Goal: Task Accomplishment & Management: Complete application form

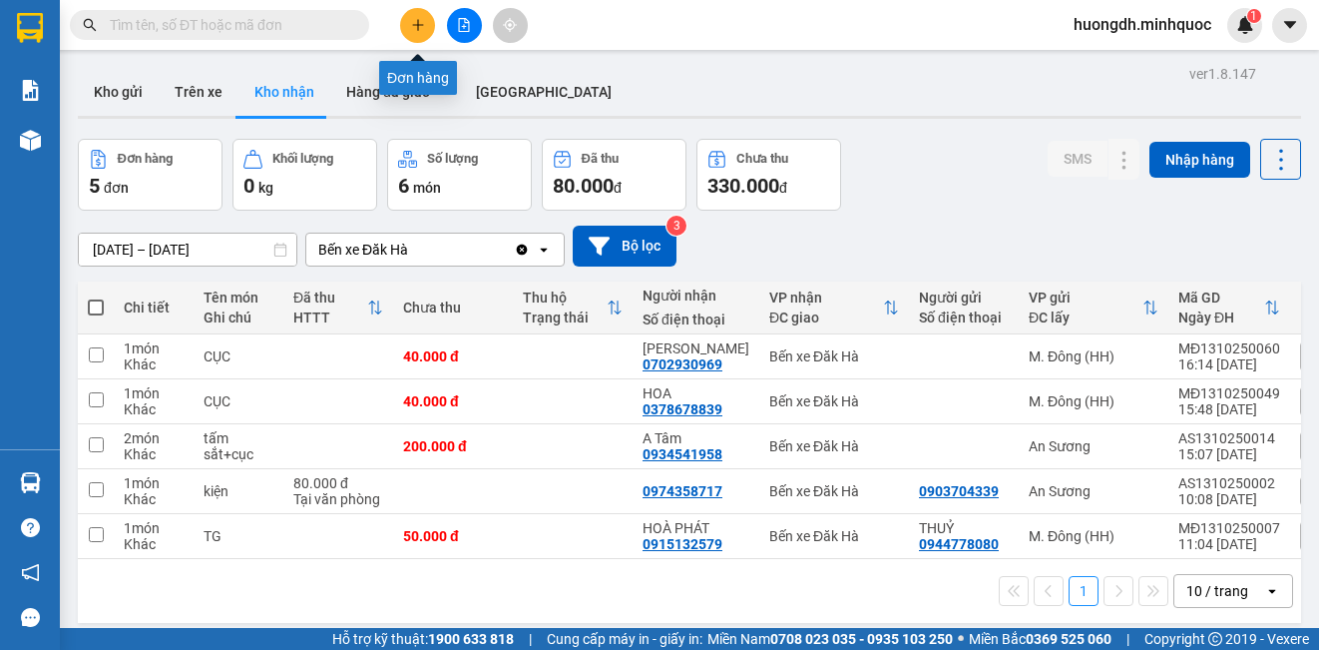
click at [413, 33] on button at bounding box center [417, 25] width 35 height 35
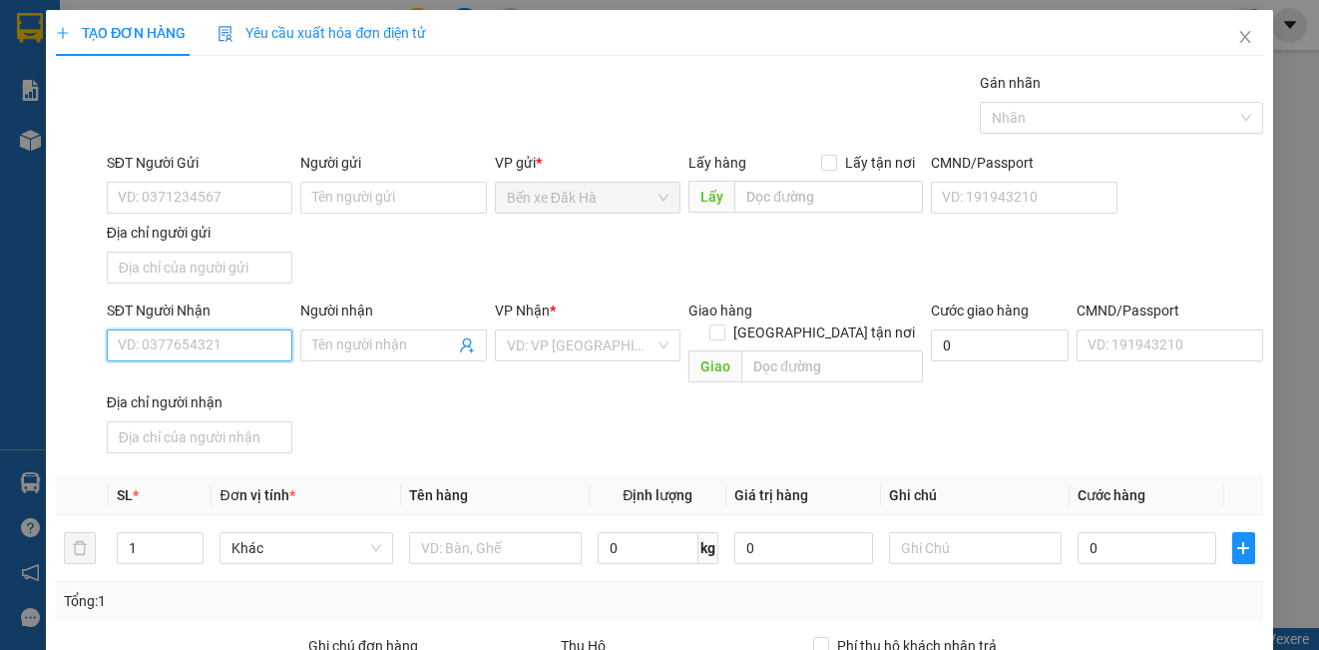
click at [157, 345] on input "SĐT Người Nhận" at bounding box center [200, 345] width 186 height 32
click at [166, 391] on div "0935716940 - THĂNG" at bounding box center [198, 385] width 160 height 22
type input "0935716940"
type input "THĂNG"
type input "0935716940"
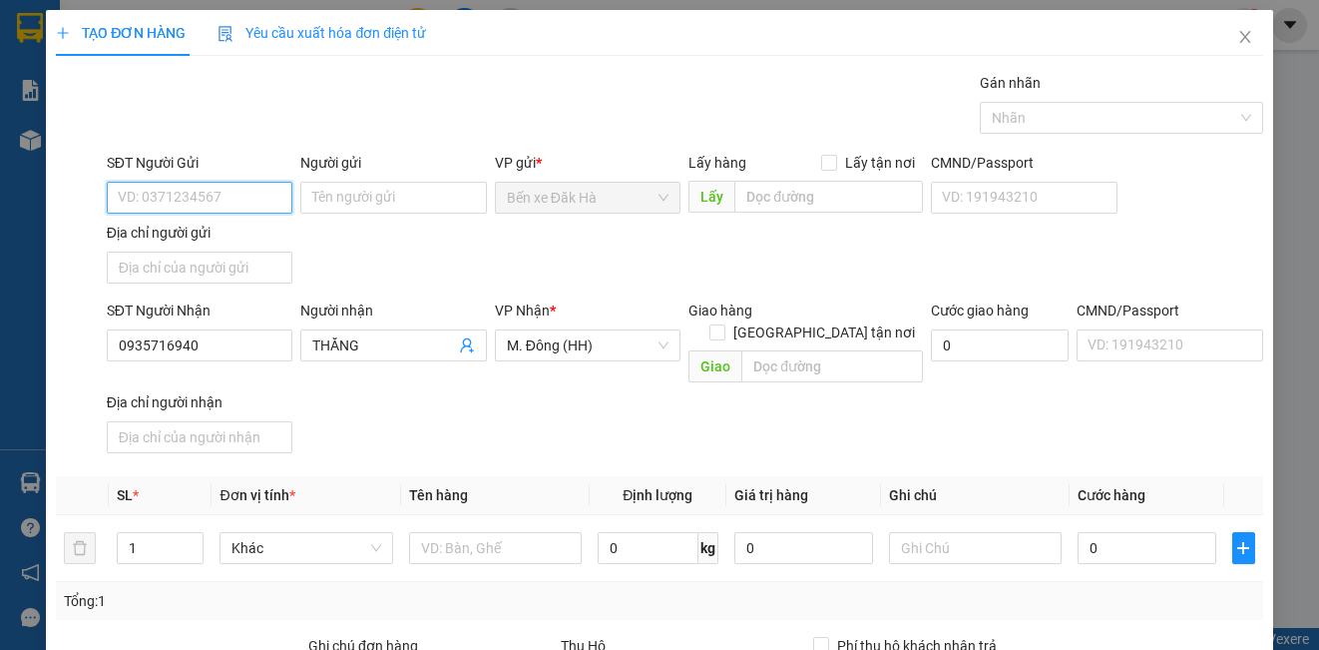
click at [206, 200] on input "SĐT Người Gửi" at bounding box center [200, 198] width 186 height 32
click at [220, 233] on div "0893333303 - LONG" at bounding box center [198, 238] width 160 height 22
type input "0893333303"
type input "LONG"
type input "2"
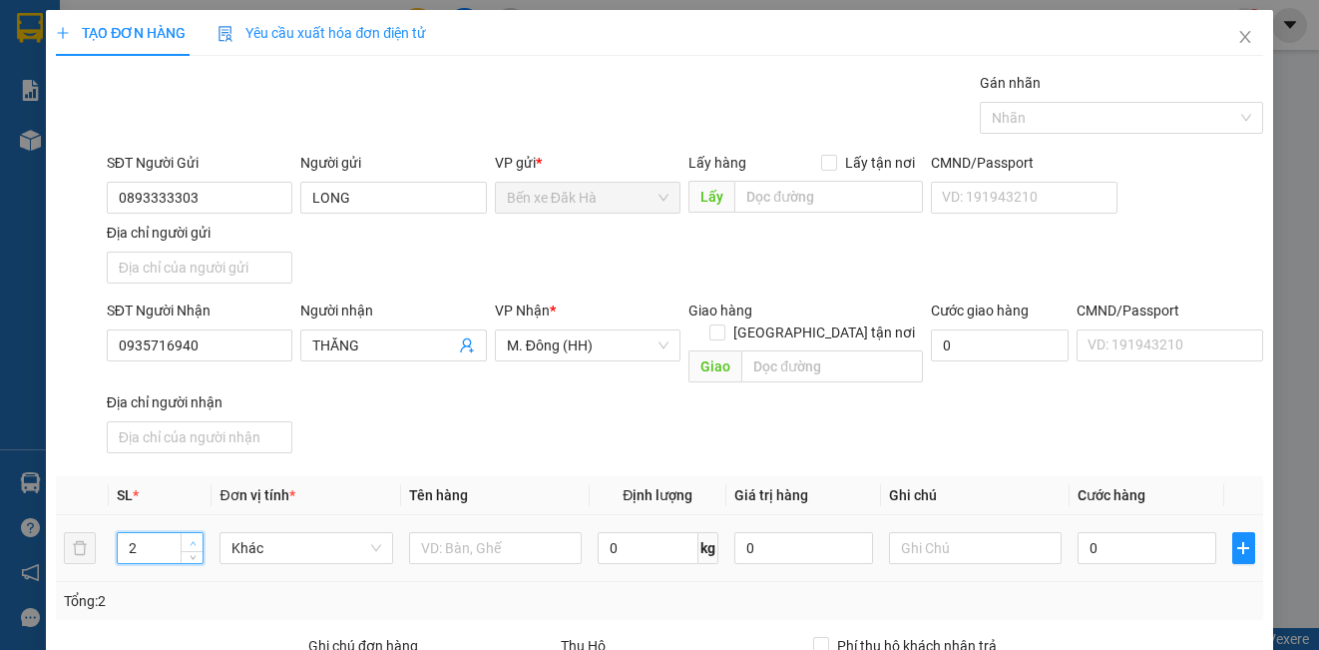
click at [188, 533] on span "Increase Value" at bounding box center [192, 542] width 22 height 18
drag, startPoint x: 438, startPoint y: 522, endPoint x: 448, endPoint y: 513, distance: 13.4
click at [447, 532] on input "text" at bounding box center [495, 548] width 173 height 32
type input "thùng"
click at [1140, 539] on input "0" at bounding box center [1147, 548] width 139 height 32
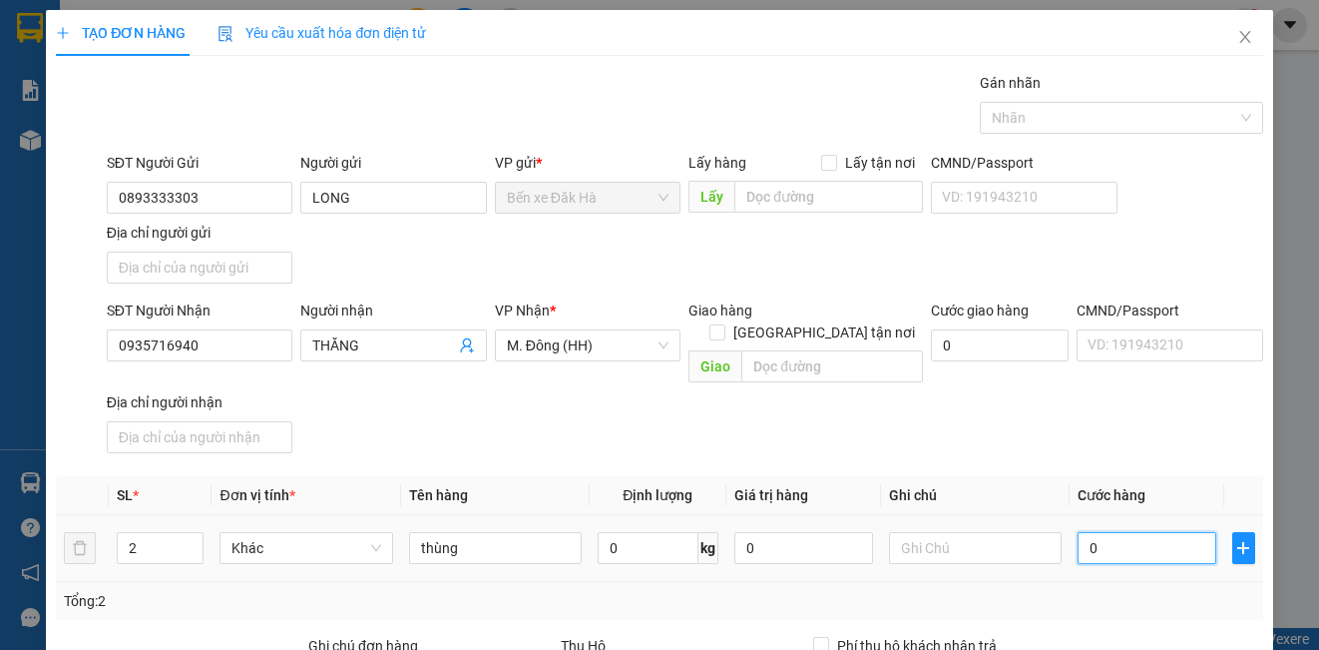
type input "1"
type input "10"
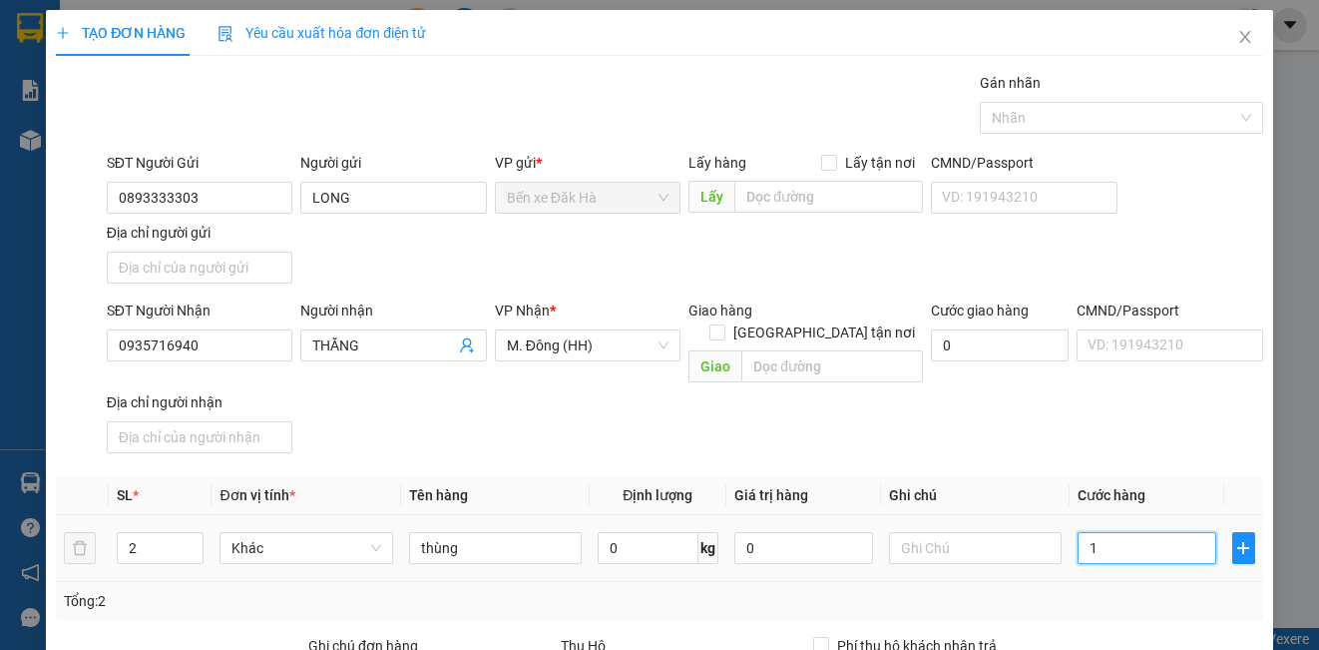
type input "10"
type input "100"
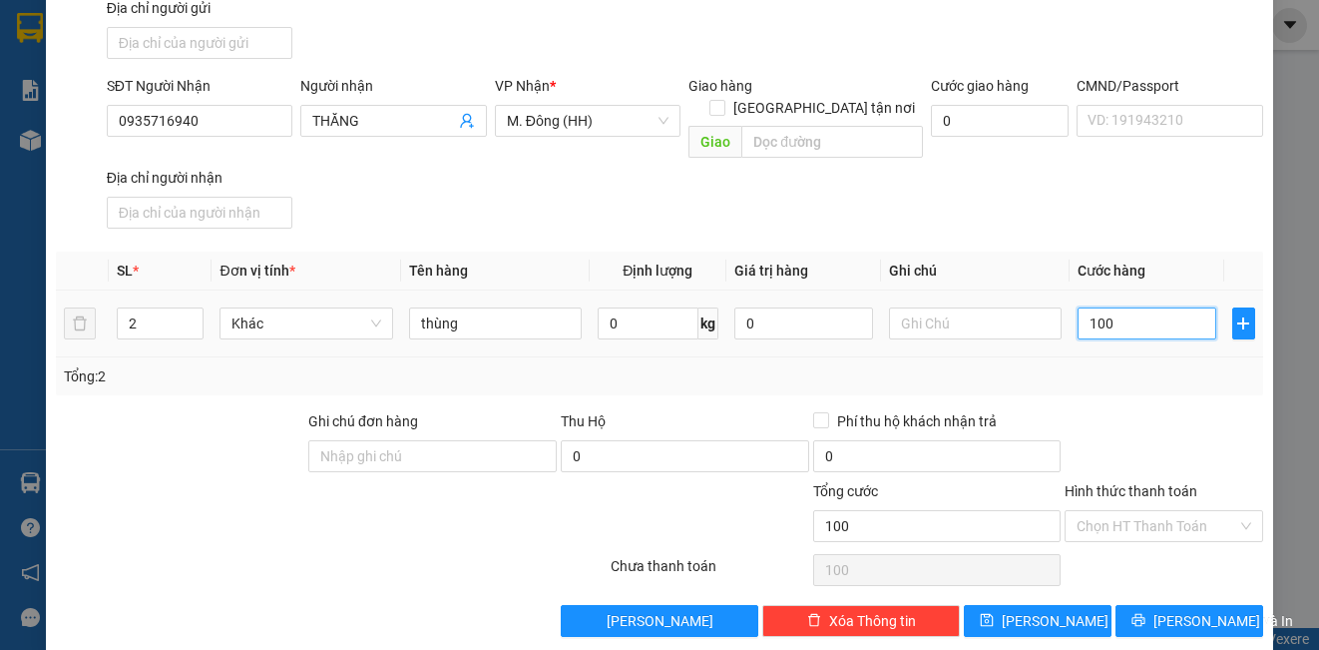
scroll to position [229, 0]
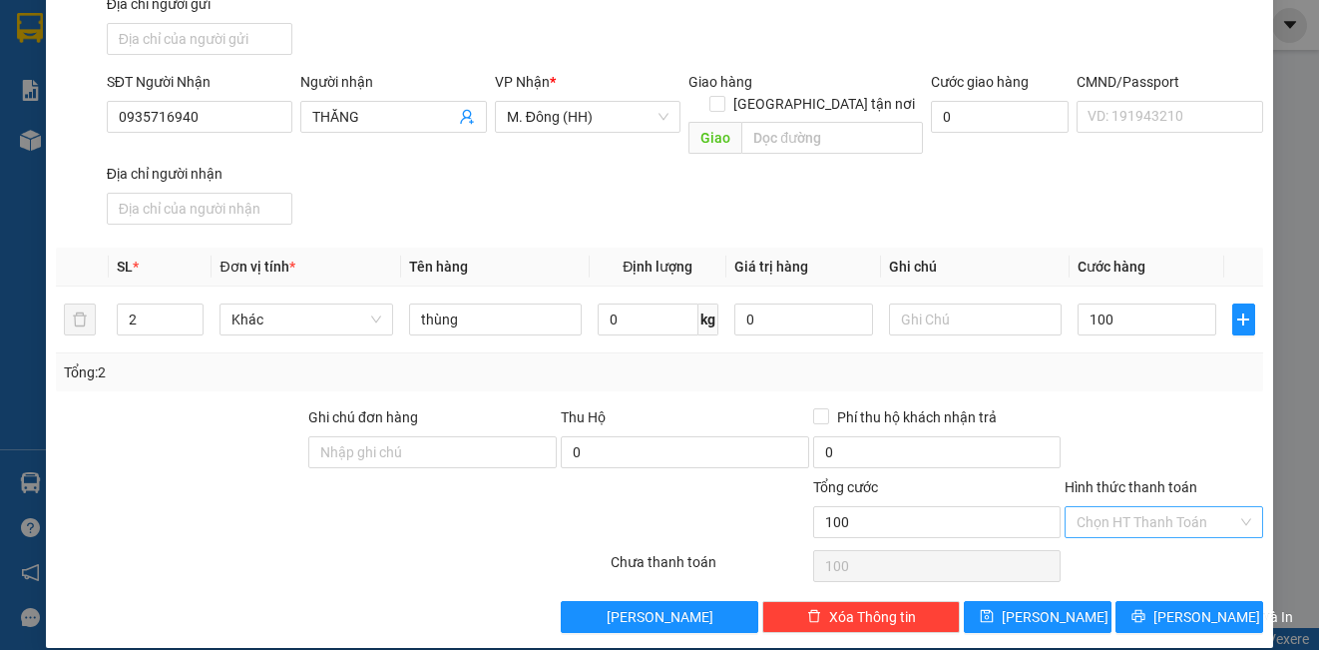
type input "100.000"
click at [1100, 510] on input "Hình thức thanh toán" at bounding box center [1157, 522] width 160 height 30
drag, startPoint x: 1099, startPoint y: 536, endPoint x: 1069, endPoint y: 589, distance: 60.8
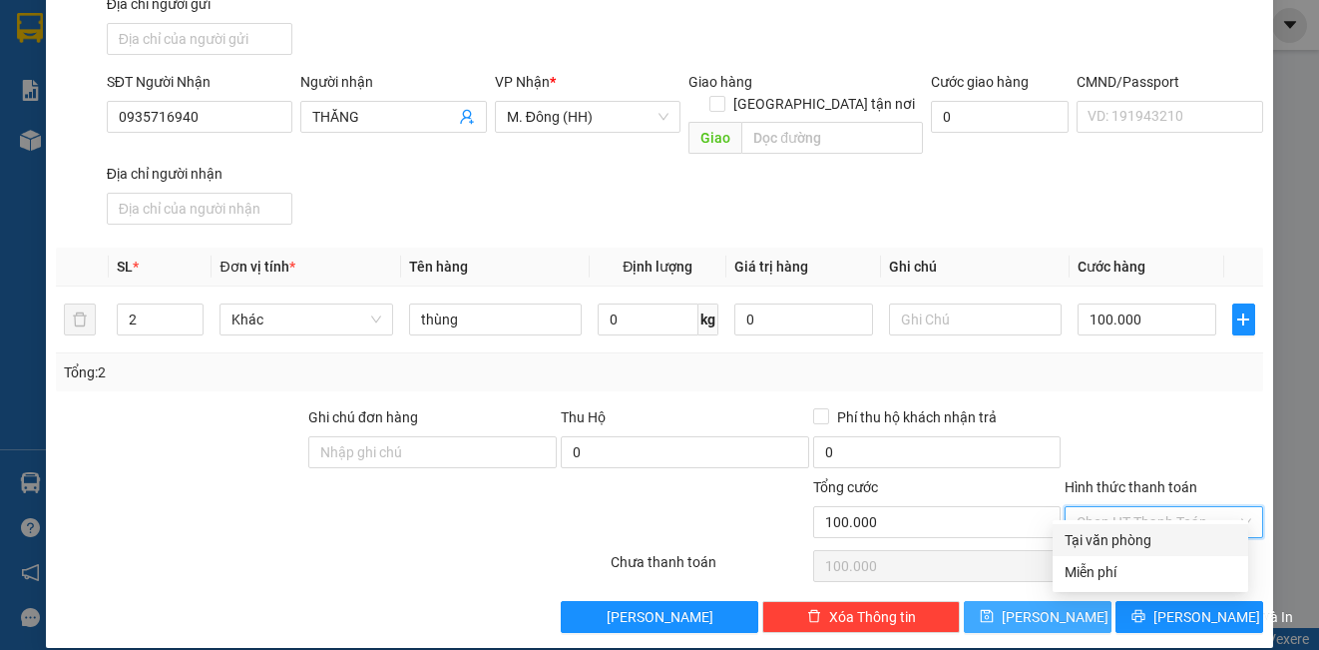
click at [1098, 534] on div "Tại văn phòng" at bounding box center [1151, 540] width 172 height 22
type input "0"
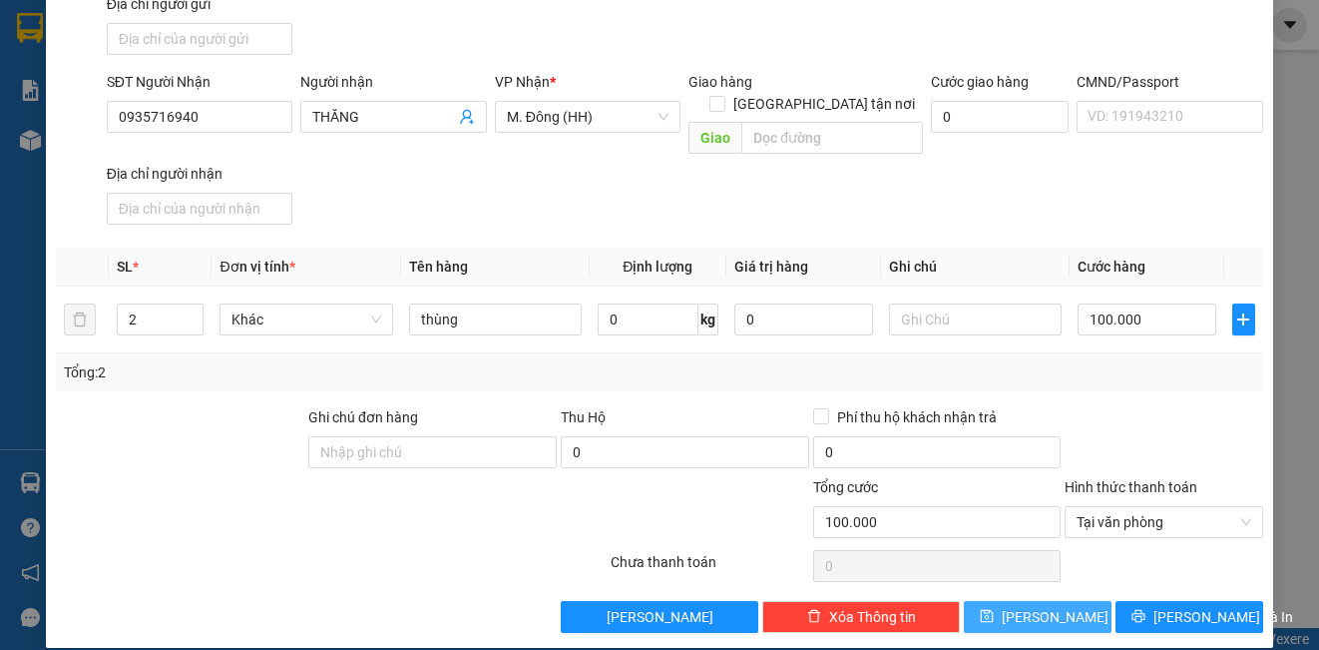
click at [1062, 607] on button "[PERSON_NAME]" at bounding box center [1038, 617] width 148 height 32
type input "1"
type input "0"
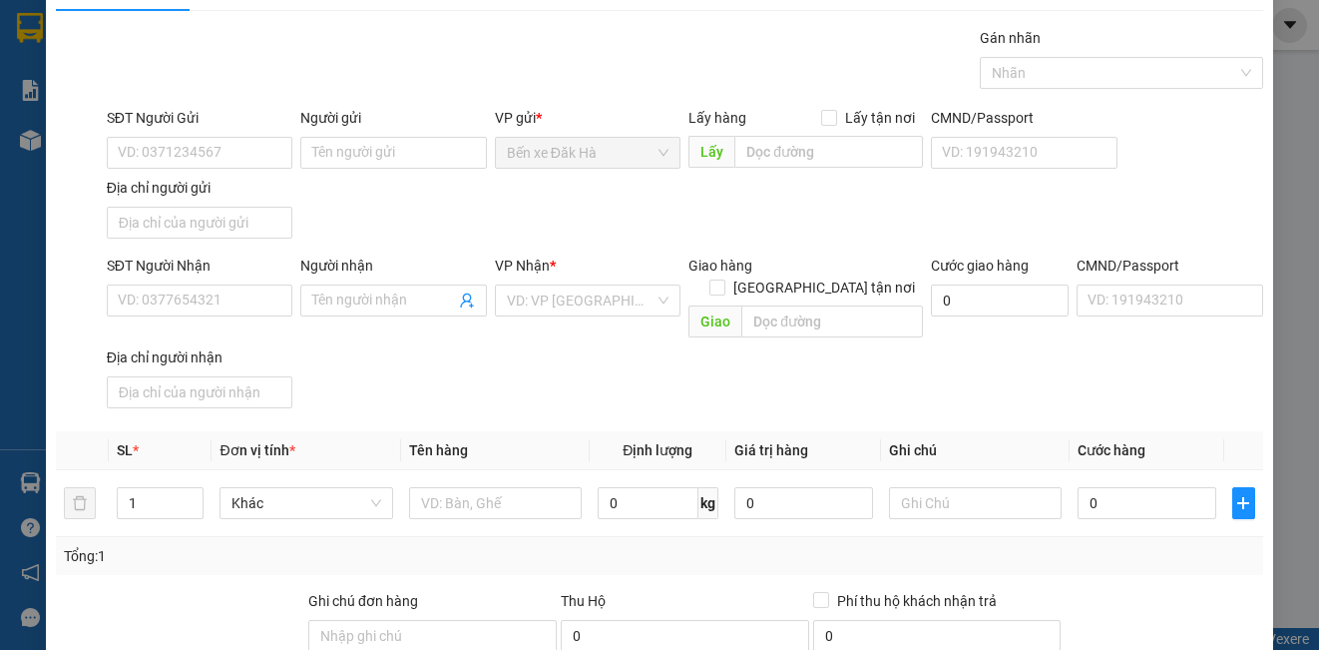
scroll to position [0, 0]
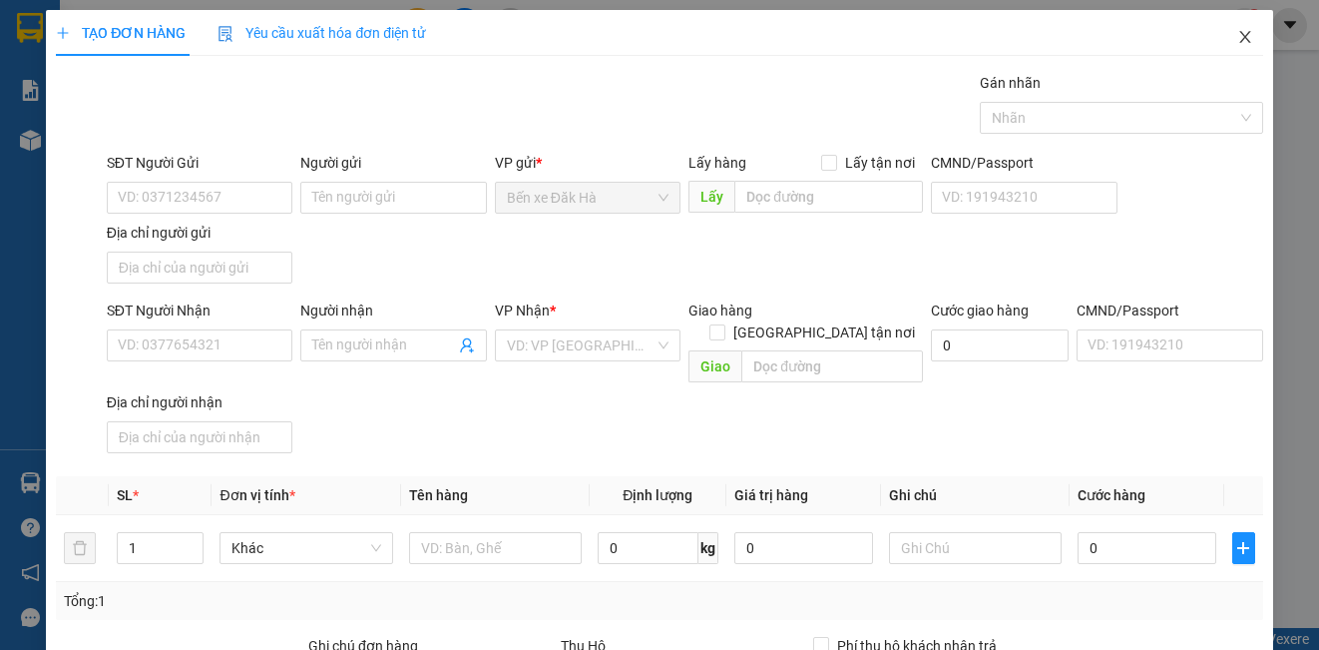
click at [1237, 40] on icon "close" at bounding box center [1245, 37] width 16 height 16
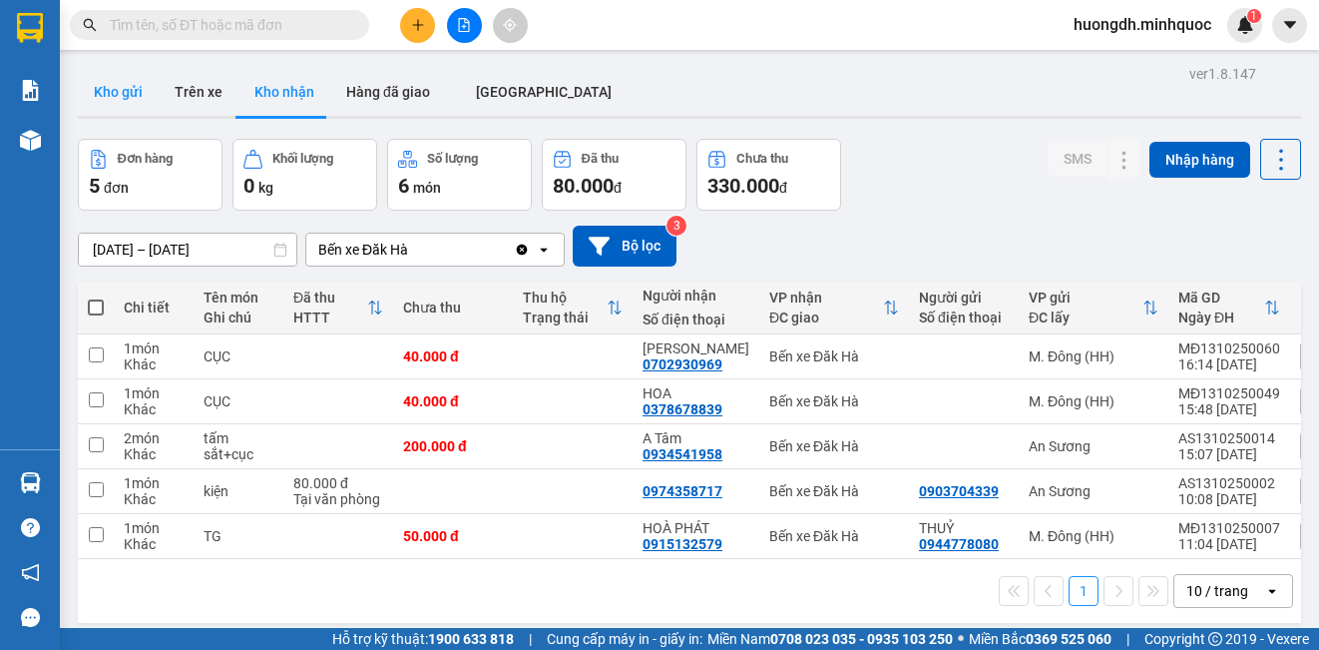
click at [102, 84] on button "Kho gửi" at bounding box center [118, 92] width 81 height 48
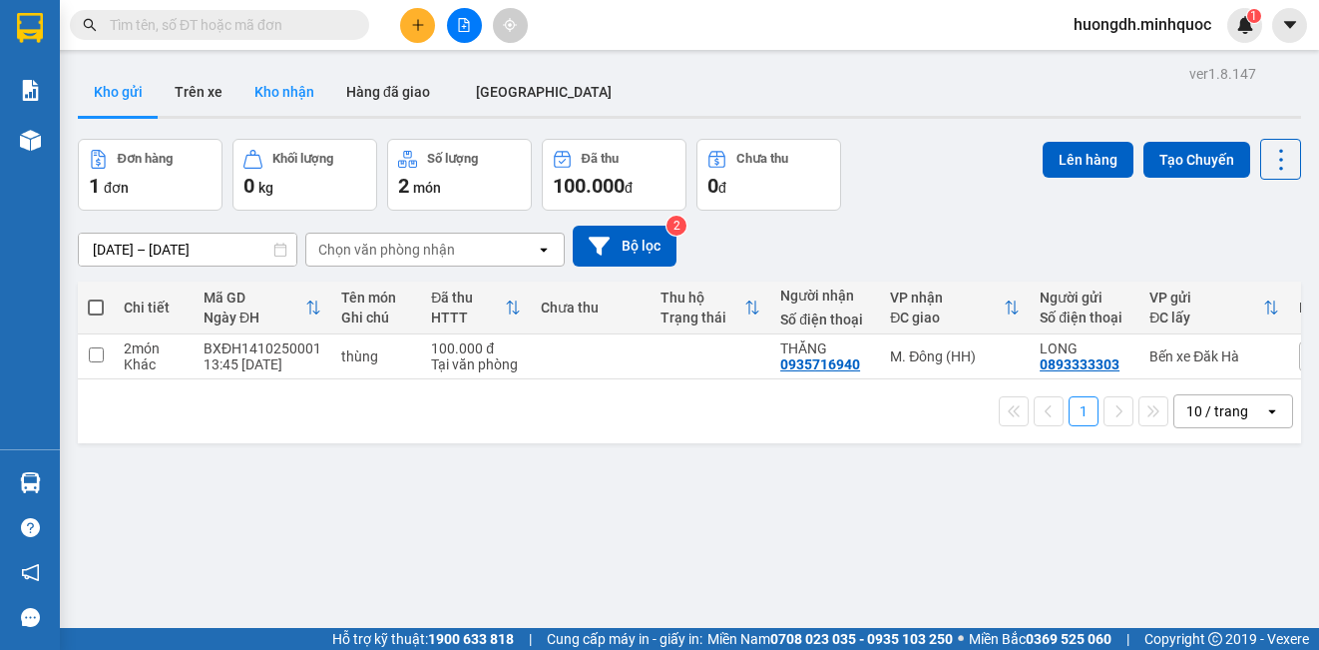
click at [276, 101] on button "Kho nhận" at bounding box center [284, 92] width 92 height 48
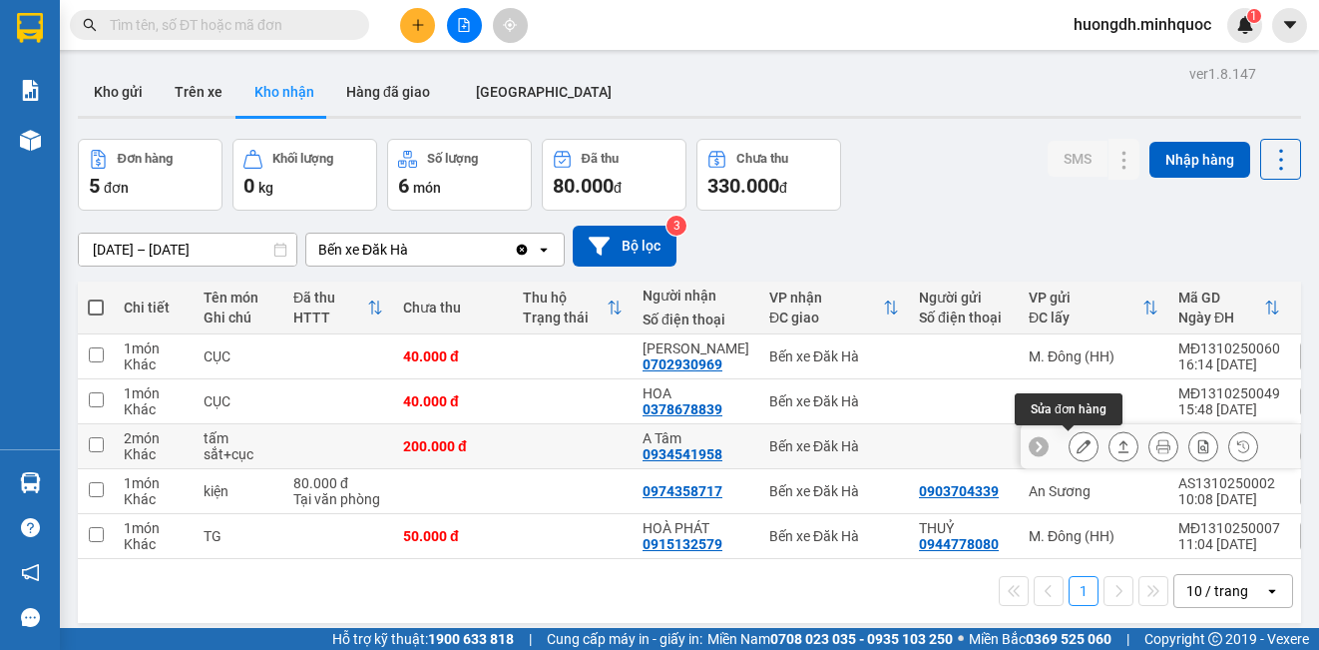
click at [1077, 449] on icon at bounding box center [1084, 446] width 14 height 14
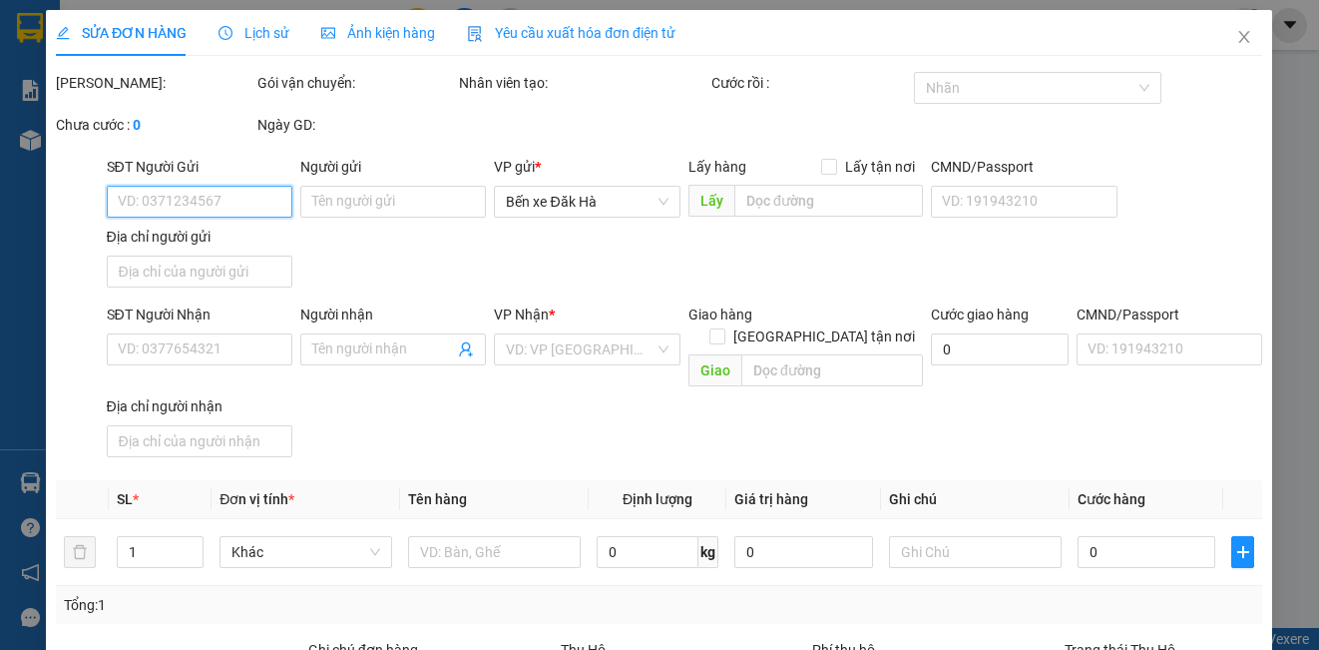
type input "0934541958"
type input "A Tâm"
type input "0"
type input "200.000"
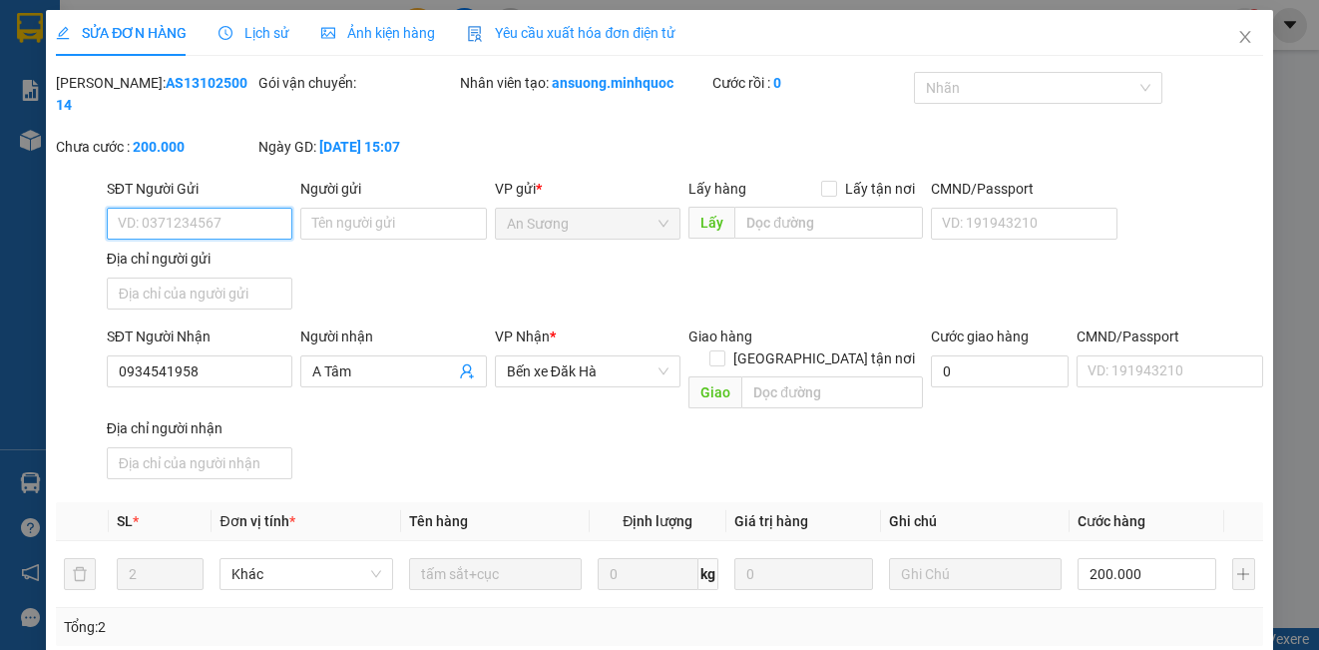
scroll to position [251, 0]
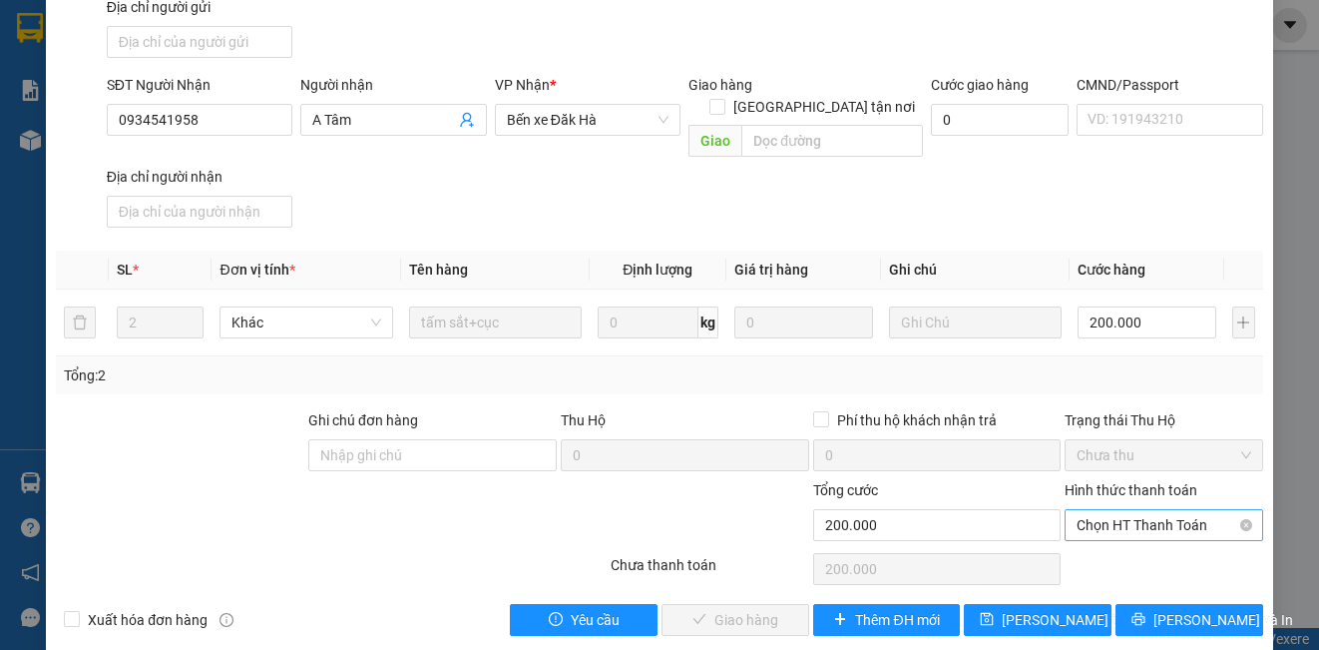
click at [1132, 510] on span "Chọn HT Thanh Toán" at bounding box center [1164, 525] width 174 height 30
drag, startPoint x: 1130, startPoint y: 548, endPoint x: 861, endPoint y: 626, distance: 279.5
click at [1128, 550] on div "Tại văn phòng" at bounding box center [1151, 543] width 172 height 22
type input "0"
click at [741, 609] on span "[PERSON_NAME] và Giao hàng" at bounding box center [796, 620] width 192 height 22
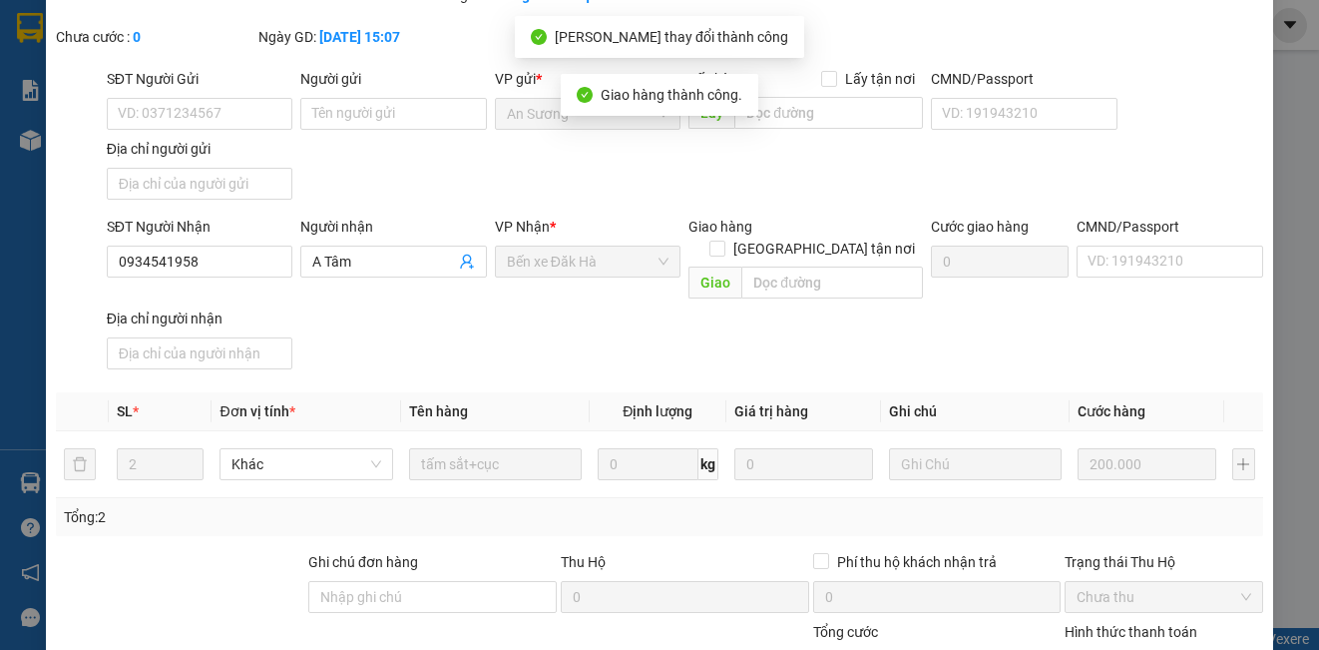
scroll to position [0, 0]
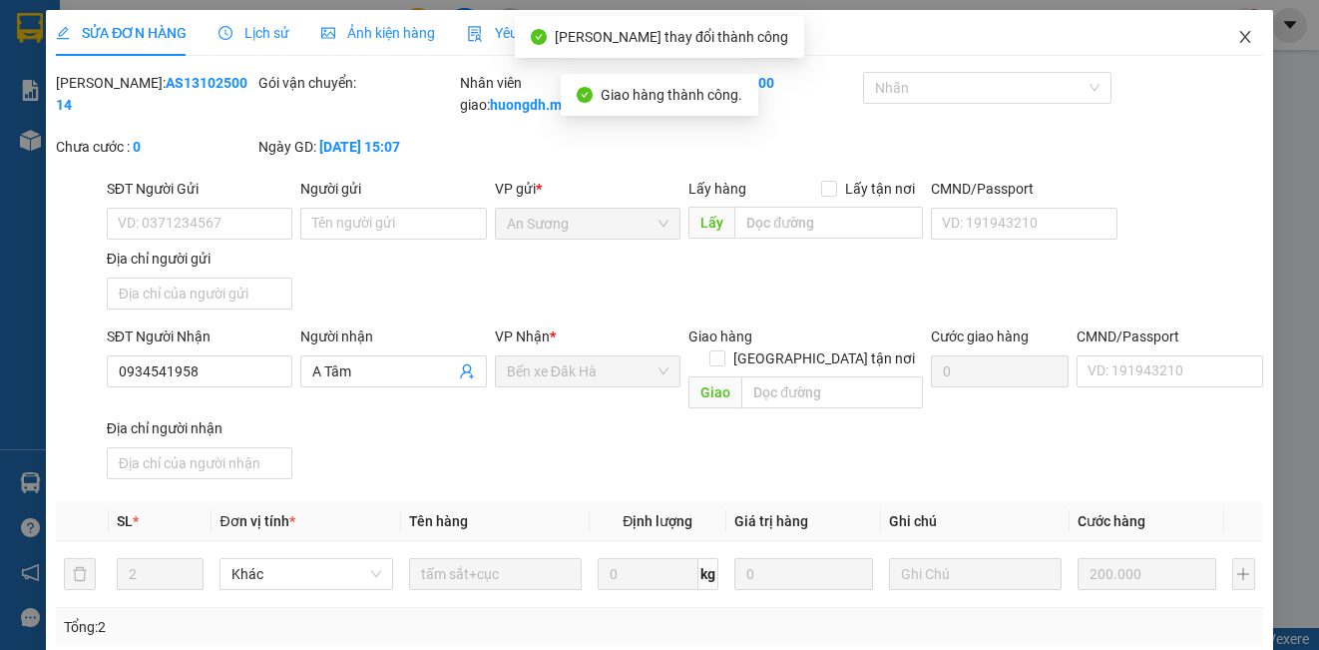
click at [1237, 36] on icon "close" at bounding box center [1245, 37] width 16 height 16
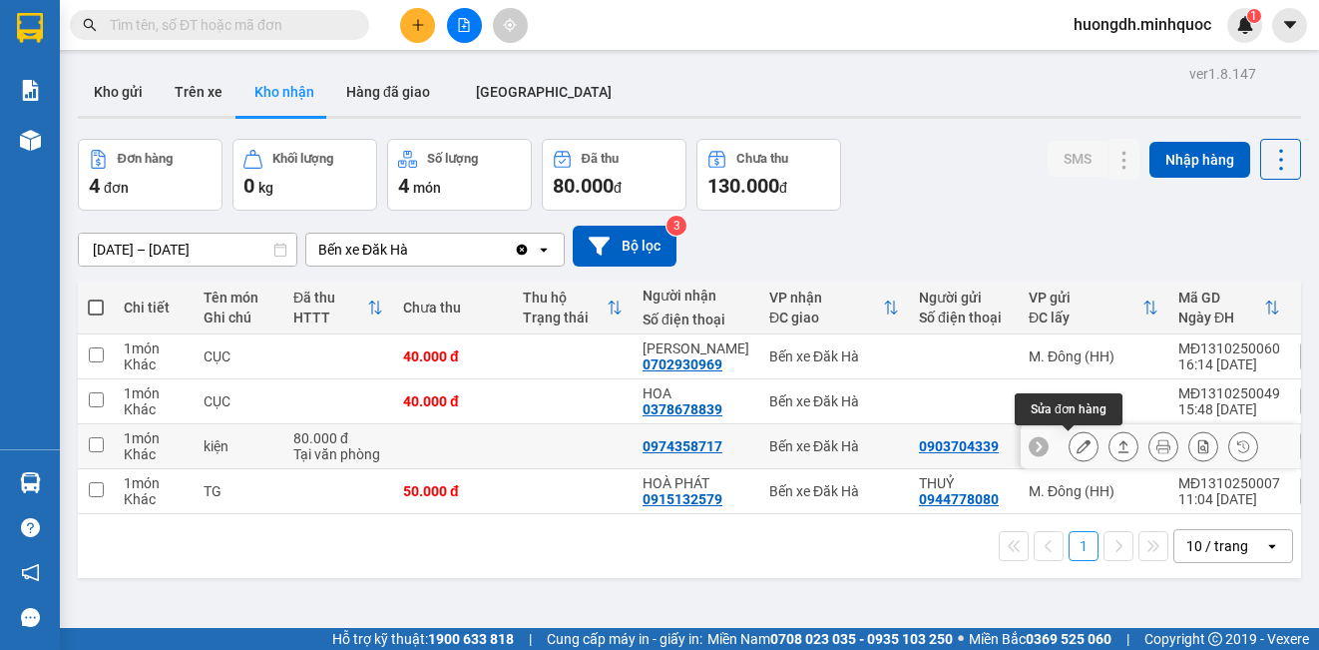
click at [1077, 446] on icon at bounding box center [1084, 446] width 14 height 14
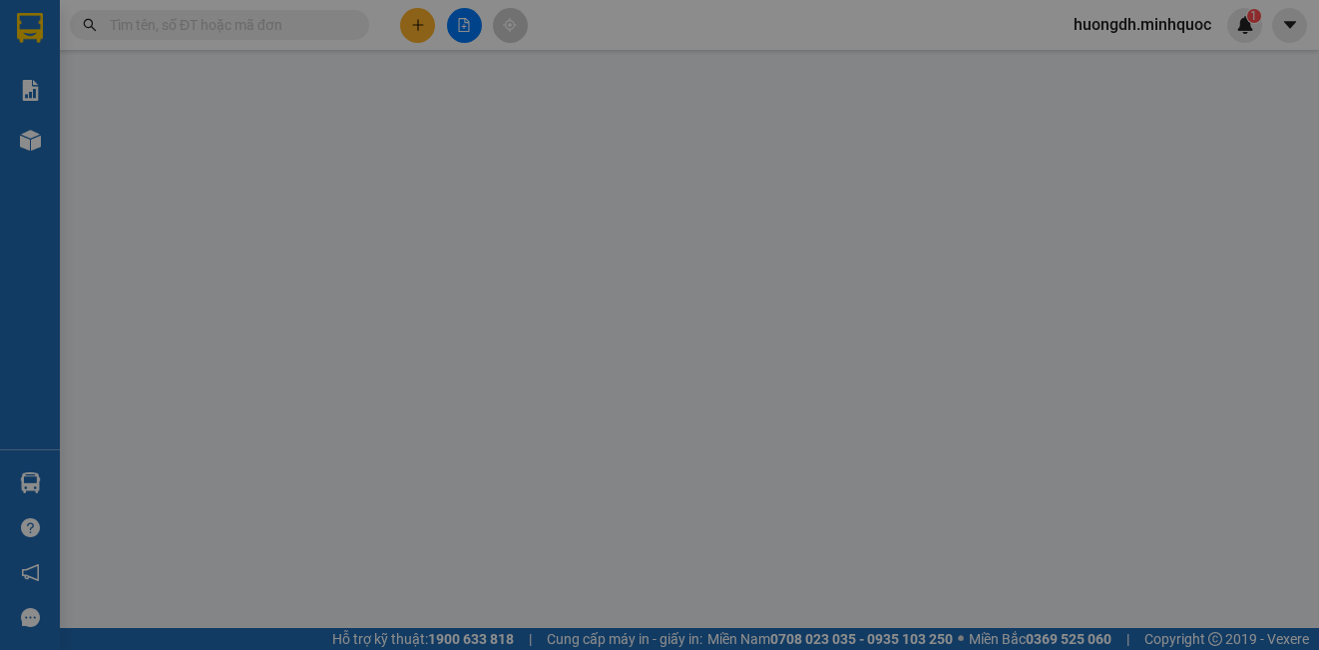
type input "0903704339"
type input "0974358717"
type input "0"
type input "80.000"
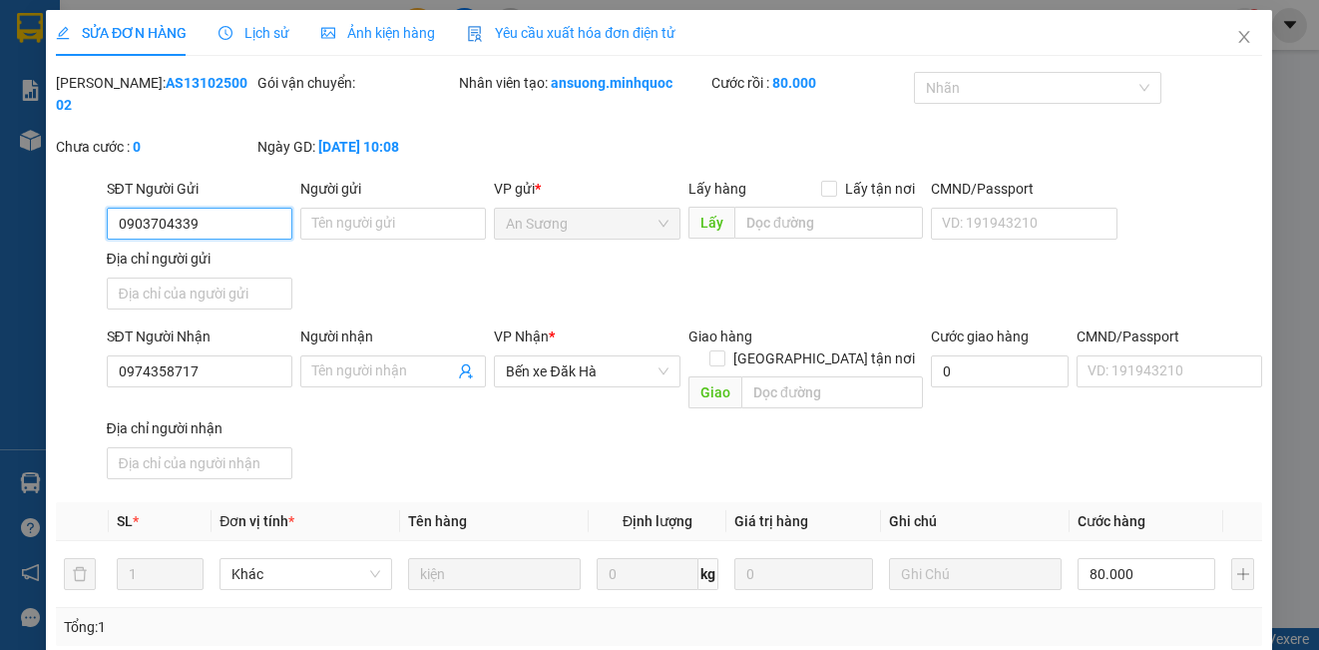
scroll to position [244, 0]
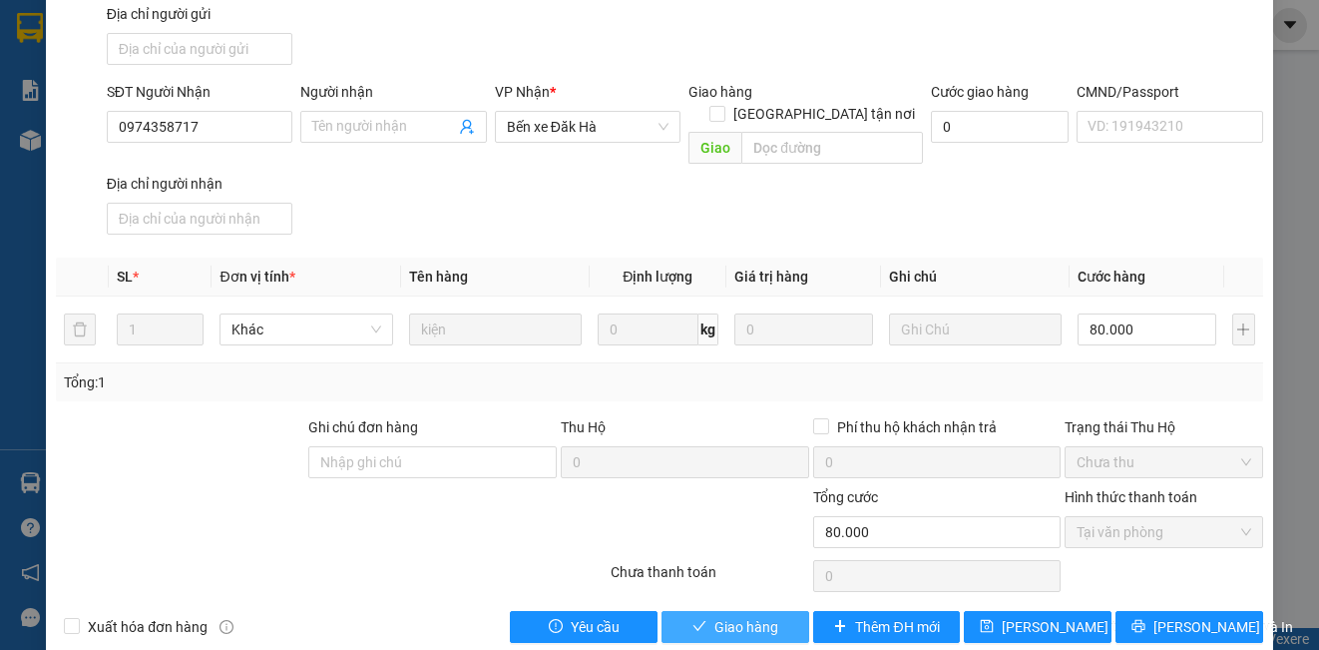
click at [742, 616] on span "Giao hàng" at bounding box center [746, 627] width 64 height 22
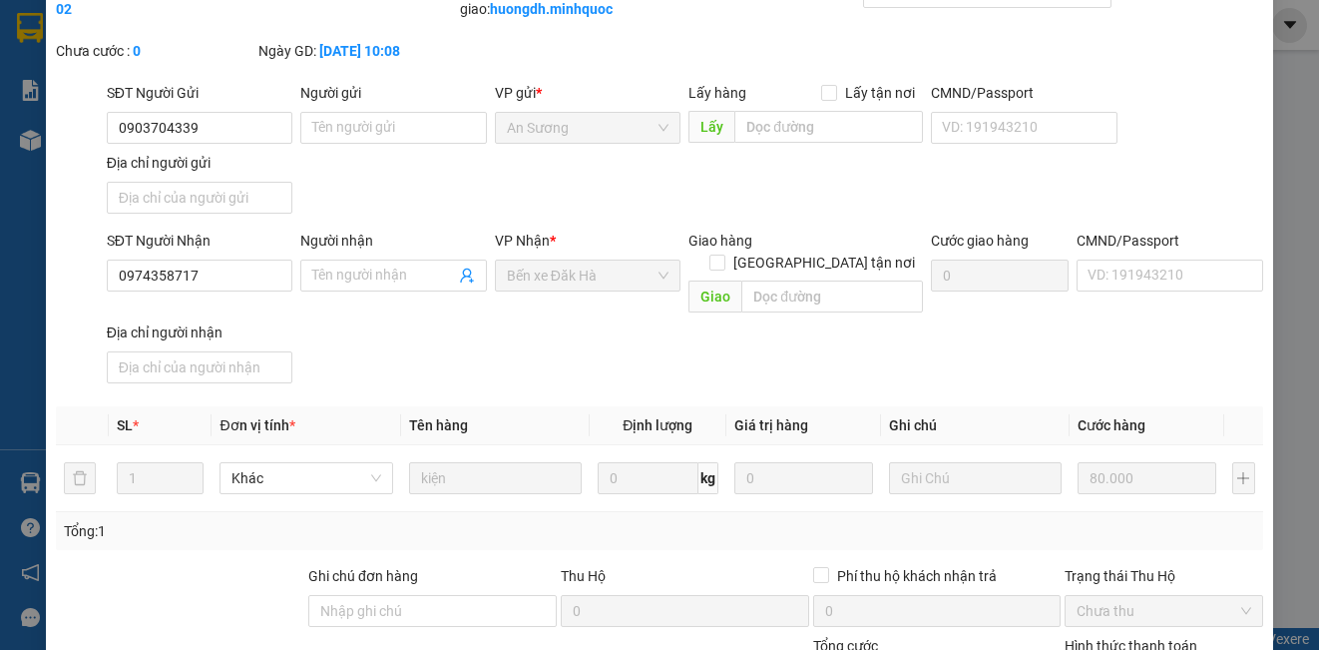
scroll to position [0, 0]
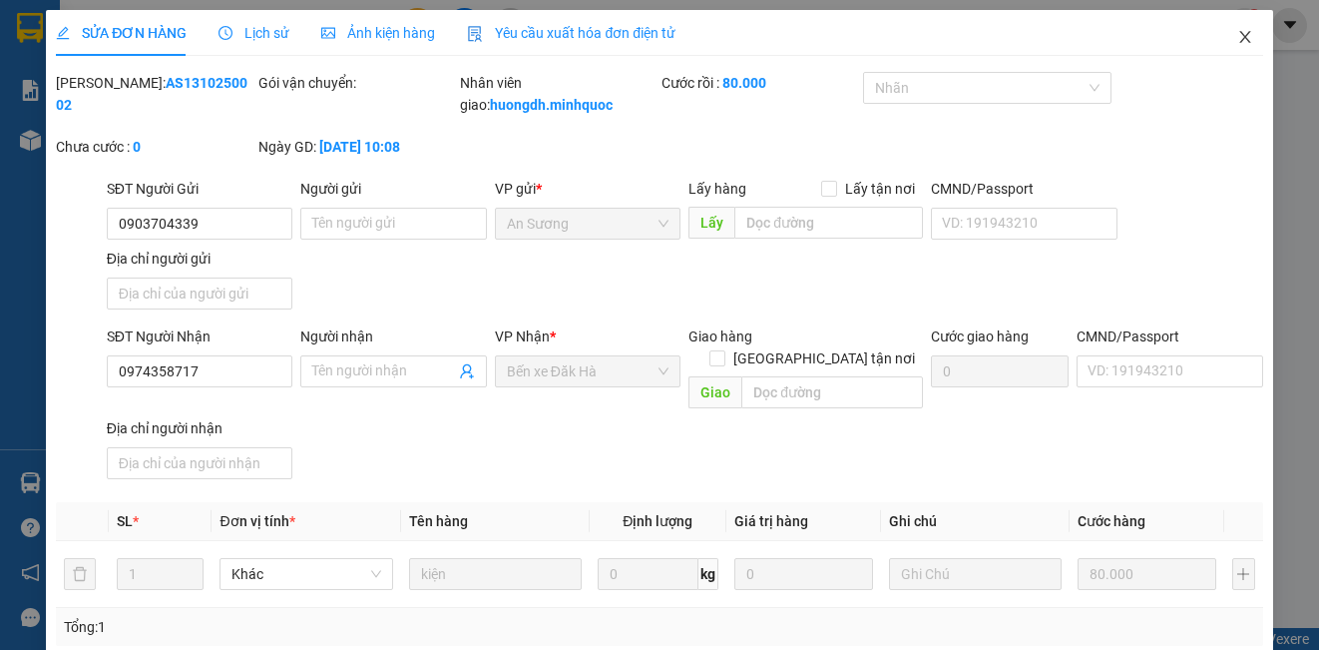
click at [1239, 42] on icon "close" at bounding box center [1244, 37] width 11 height 12
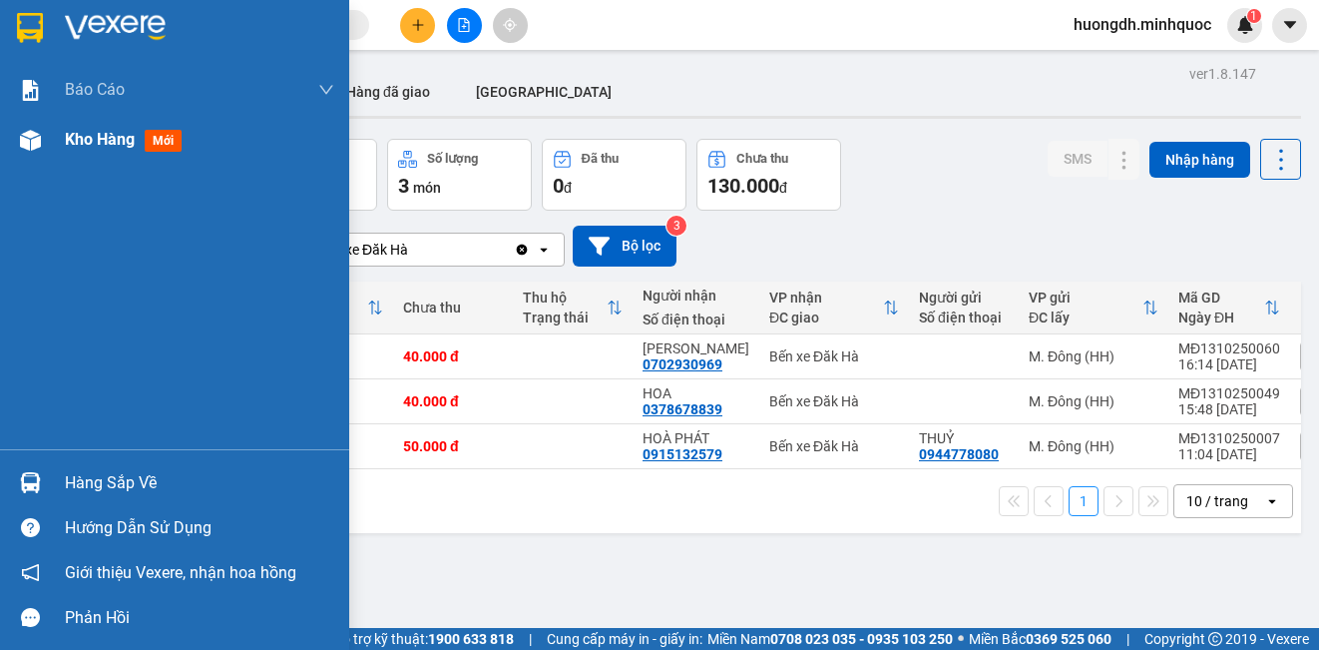
click at [84, 133] on span "Kho hàng" at bounding box center [100, 139] width 70 height 19
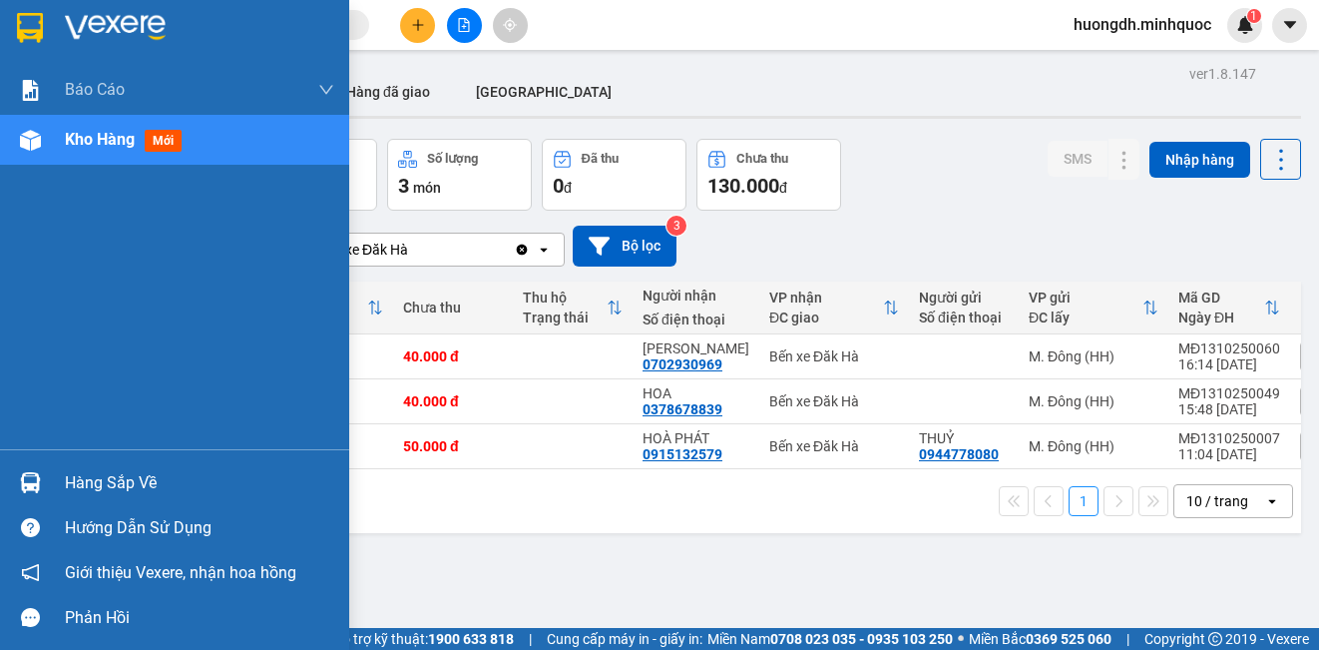
click at [110, 141] on span "Kho hàng" at bounding box center [100, 139] width 70 height 19
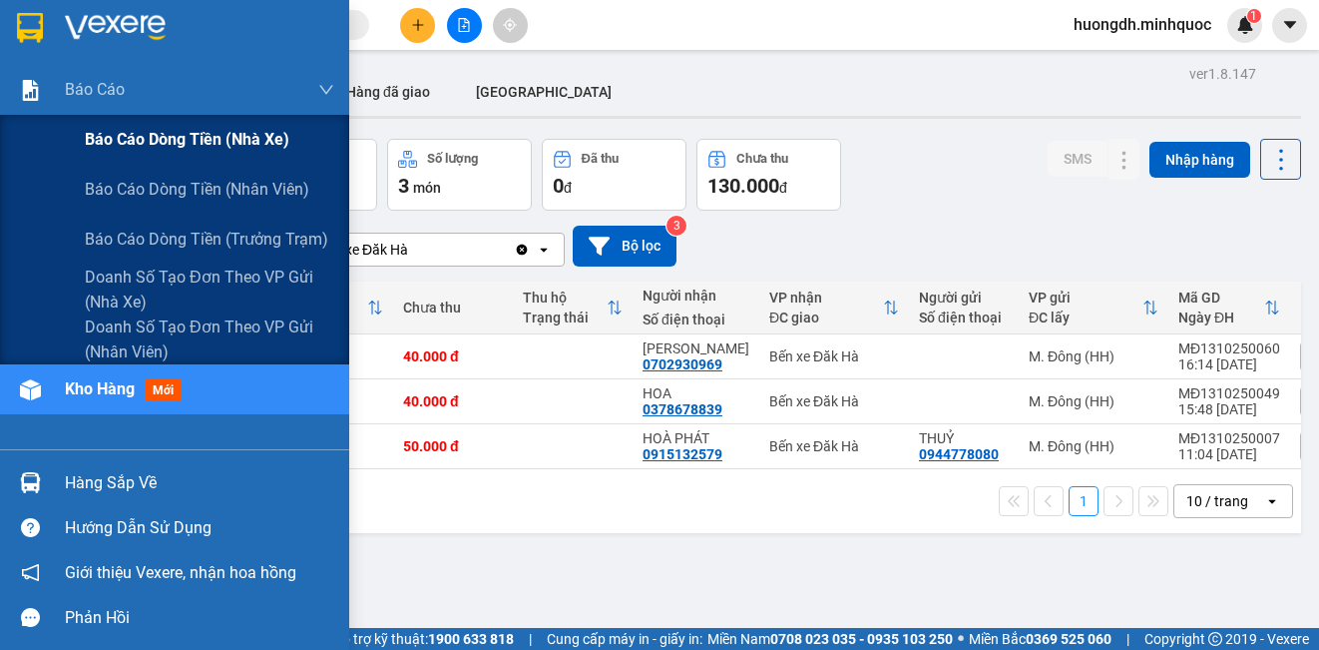
click at [157, 145] on span "Báo cáo dòng tiền (nhà xe)" at bounding box center [187, 139] width 205 height 25
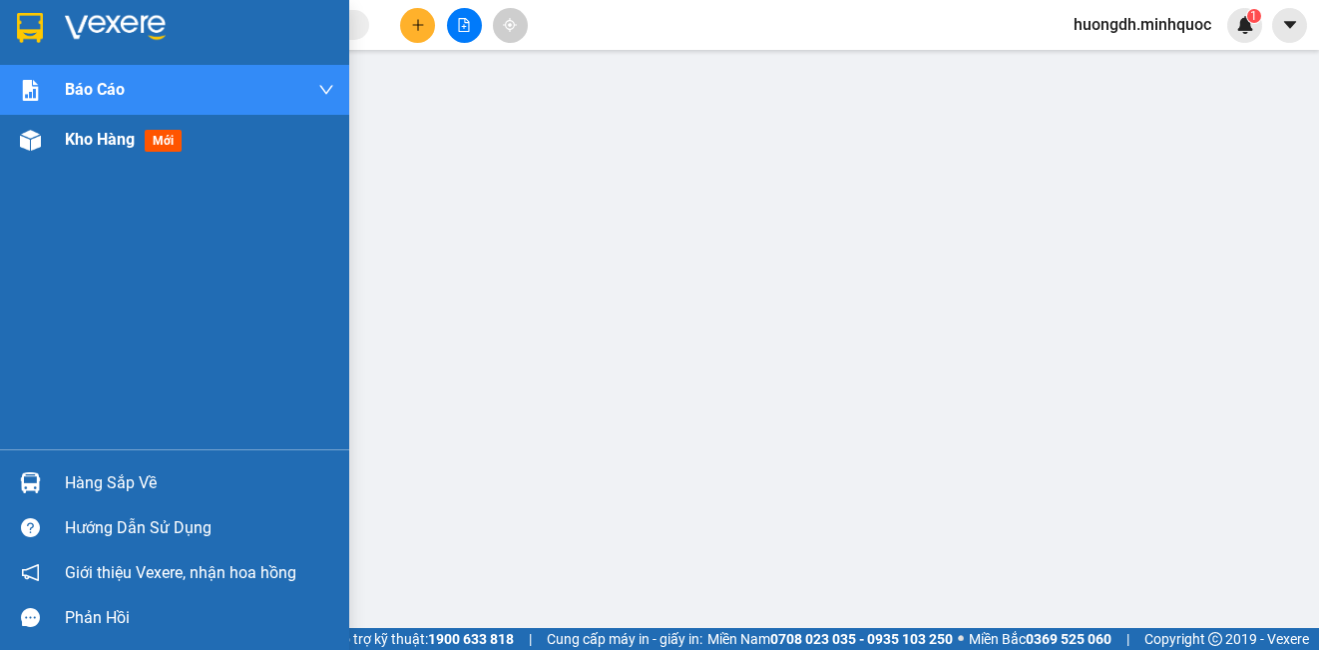
click at [32, 149] on img at bounding box center [30, 140] width 21 height 21
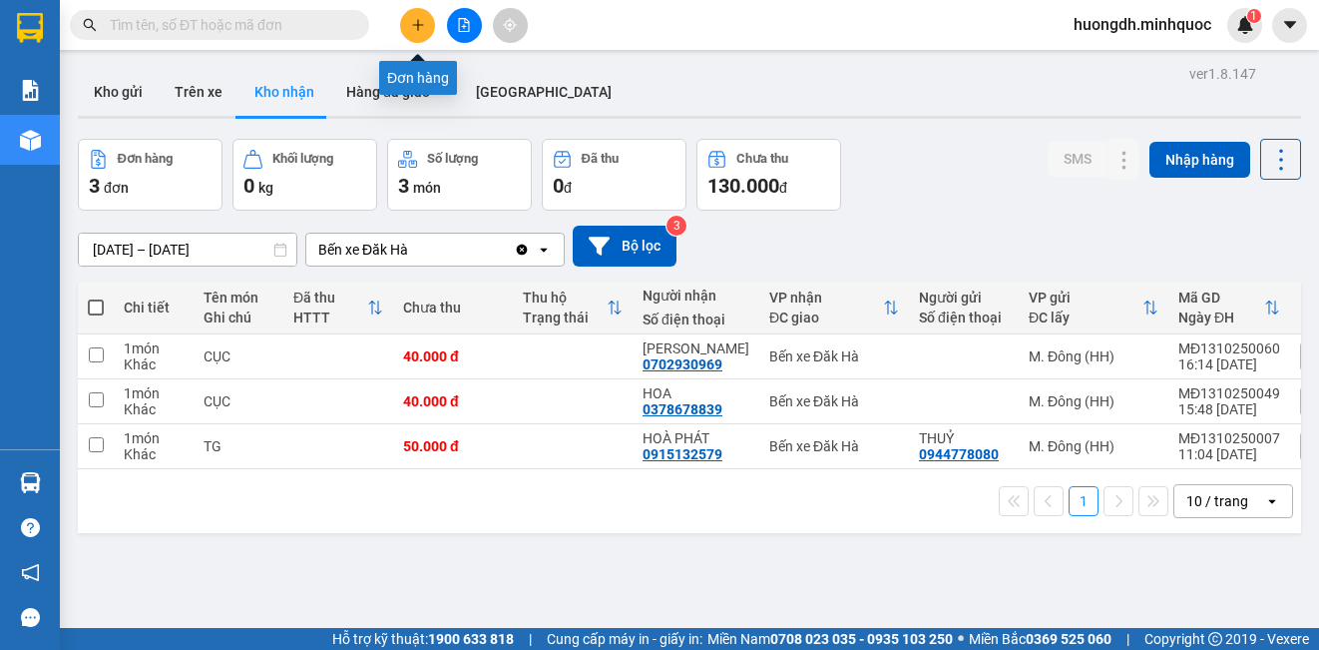
click at [418, 26] on icon "plus" at bounding box center [417, 24] width 1 height 11
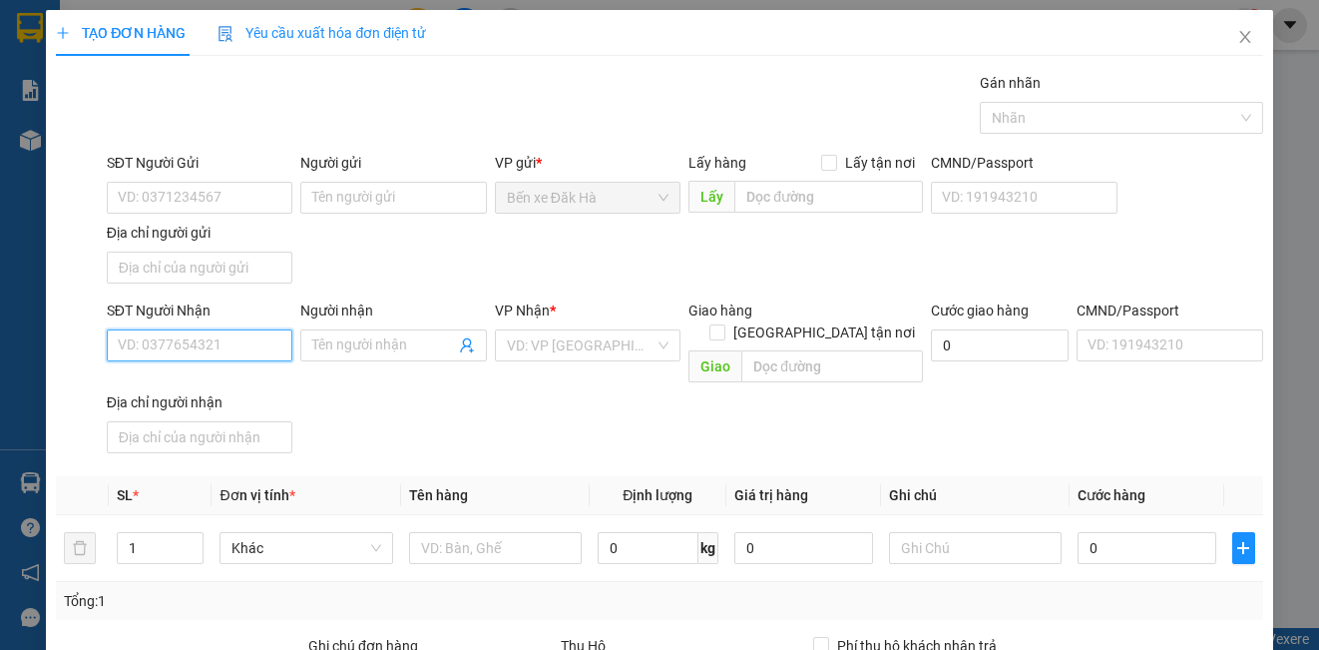
click at [205, 344] on input "SĐT Người Nhận" at bounding box center [200, 345] width 186 height 32
click at [207, 338] on input "SĐT Người Nhận" at bounding box center [200, 345] width 186 height 32
type input "0347887509"
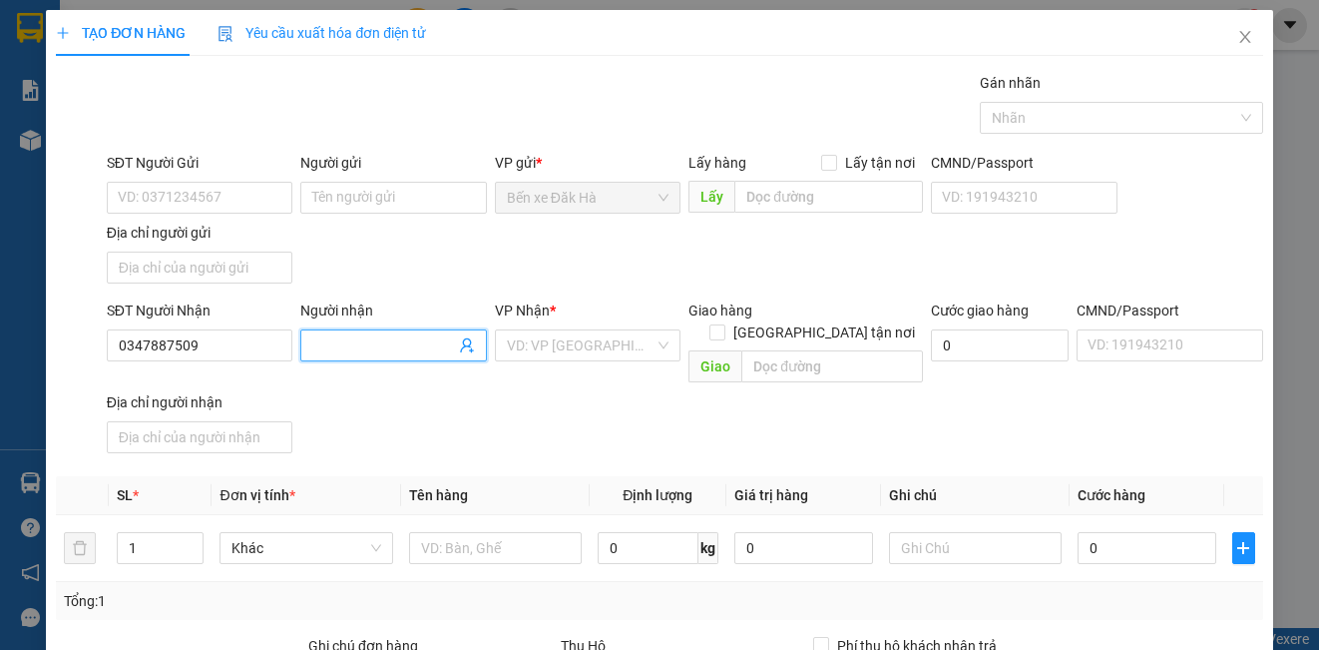
click at [353, 350] on input "Người nhận" at bounding box center [383, 345] width 142 height 22
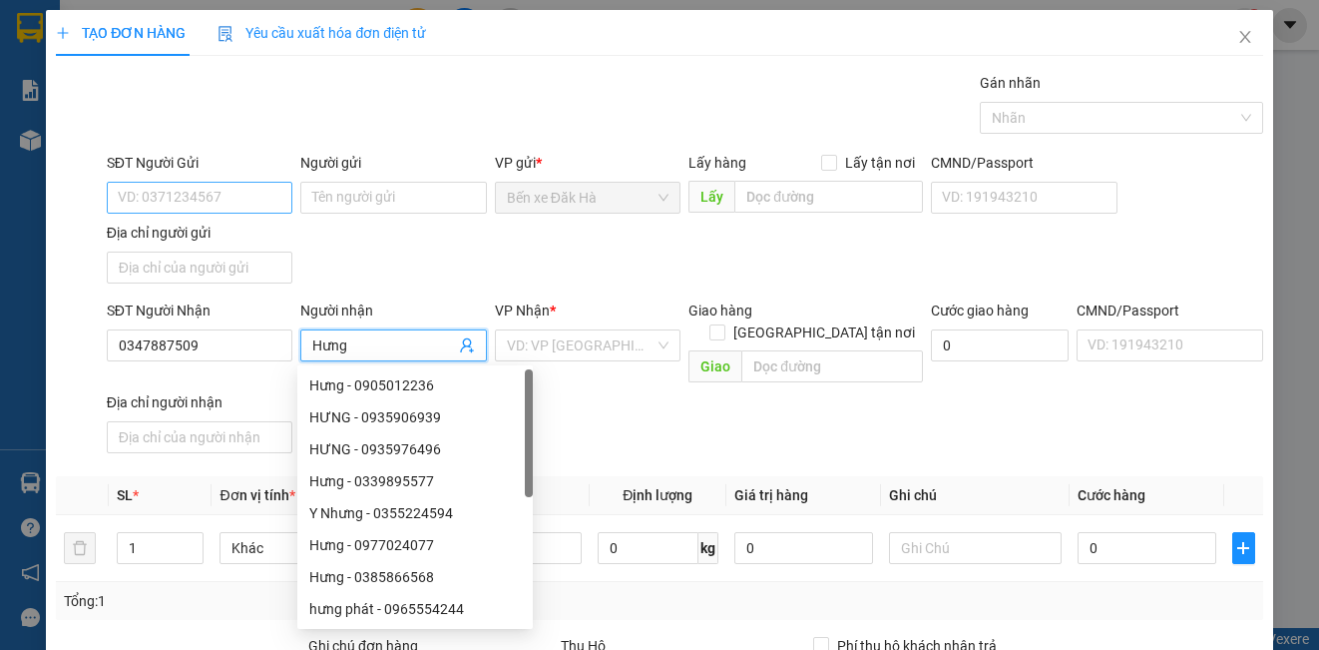
type input "Hưng"
click at [199, 205] on input "SĐT Người Gửi" at bounding box center [200, 198] width 186 height 32
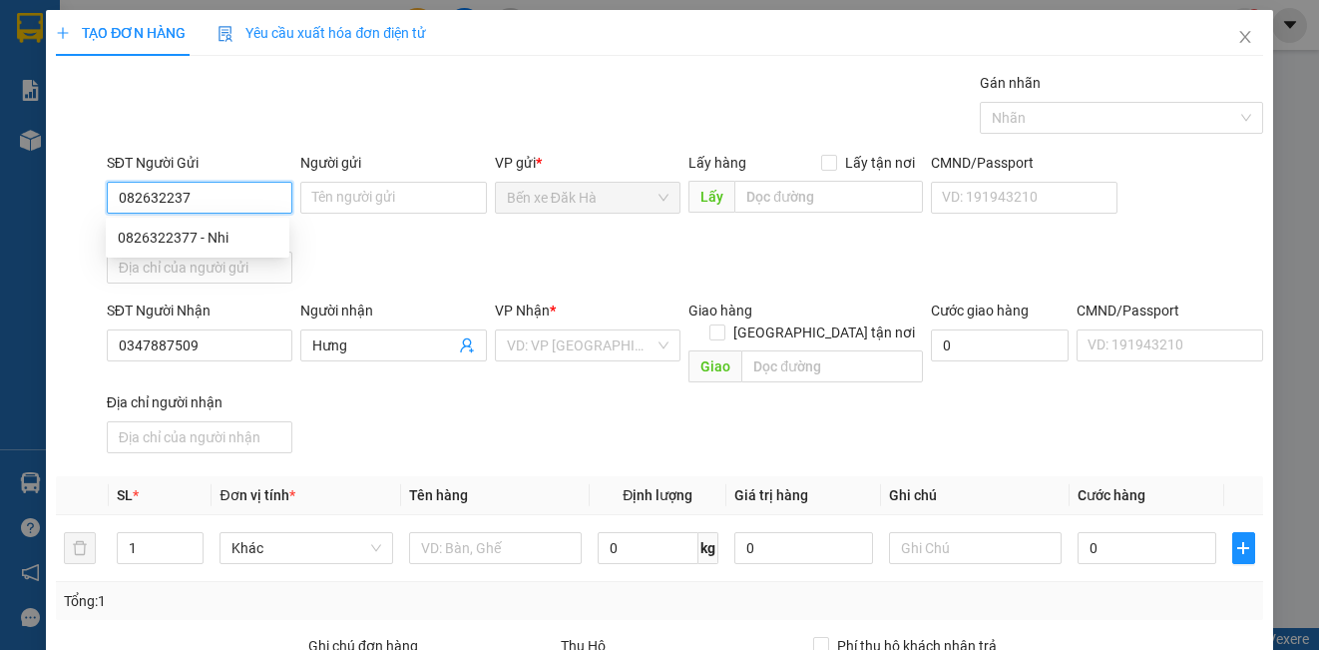
type input "0826322377"
click at [251, 241] on div "0826322377 - Nhi" at bounding box center [198, 238] width 160 height 22
type input "Nhi"
type input "0826322377"
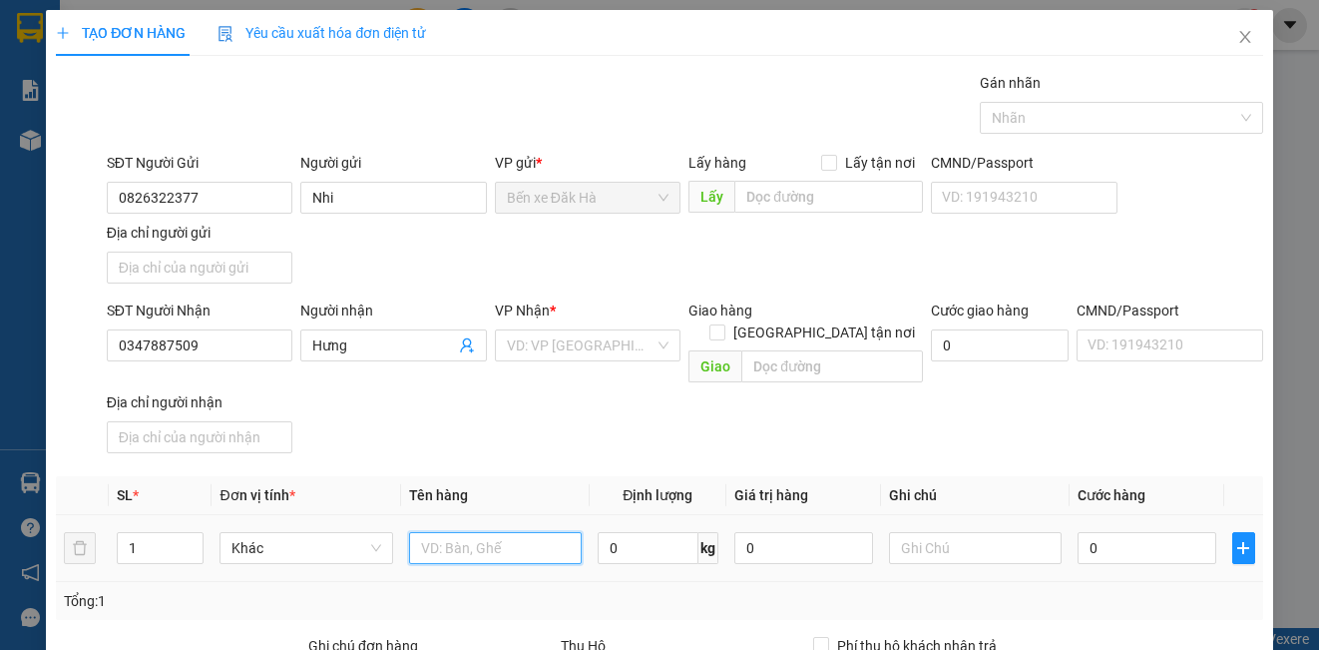
click at [487, 532] on input "text" at bounding box center [495, 548] width 173 height 32
type input "thùng"
click at [1117, 532] on input "0" at bounding box center [1147, 548] width 139 height 32
type input "4"
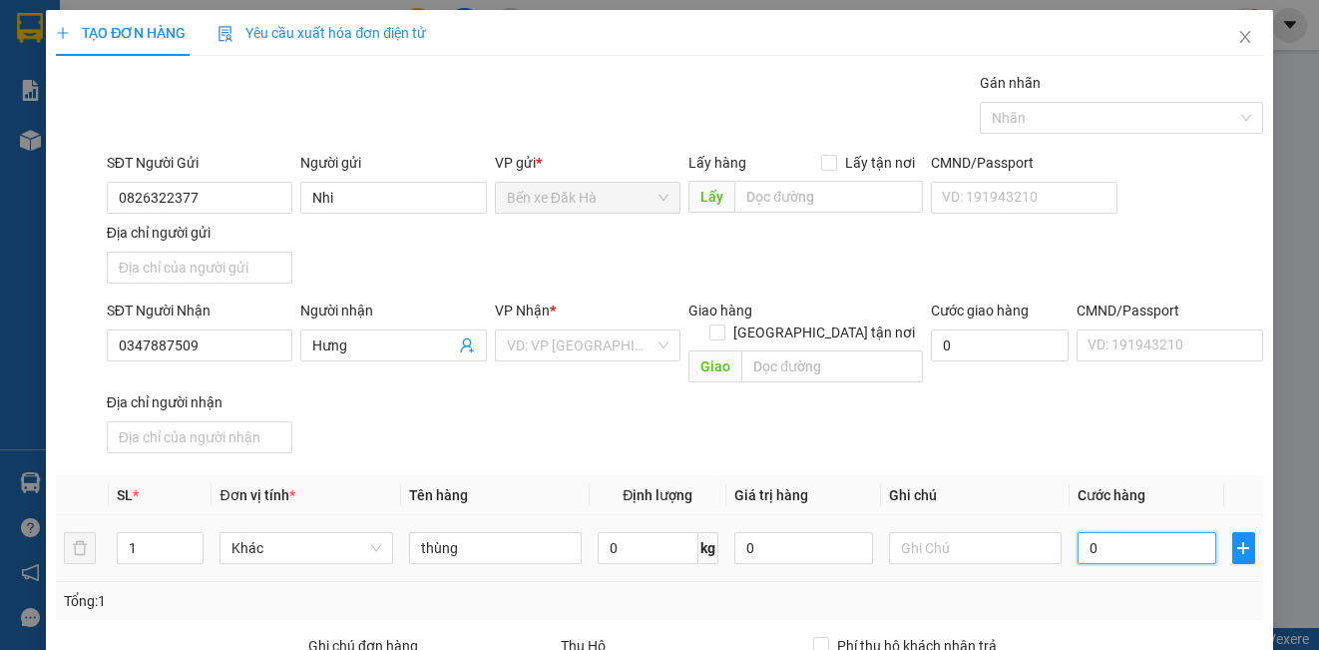
type input "4"
type input "40"
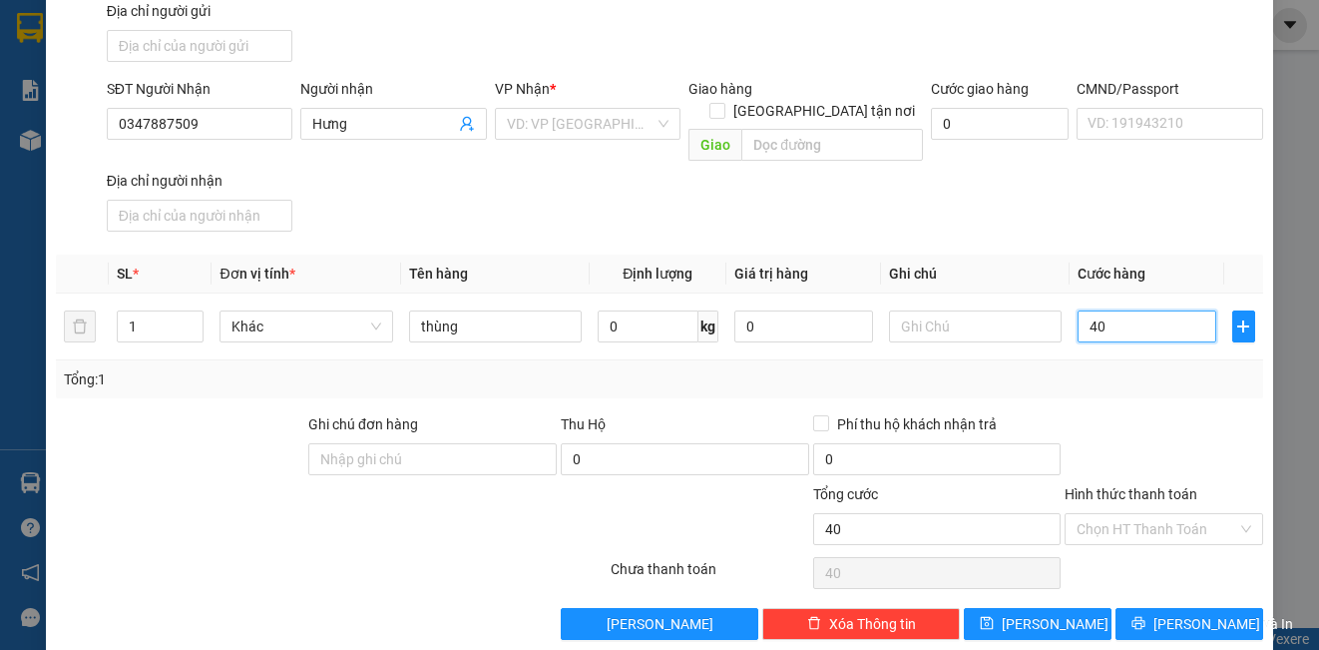
scroll to position [229, 0]
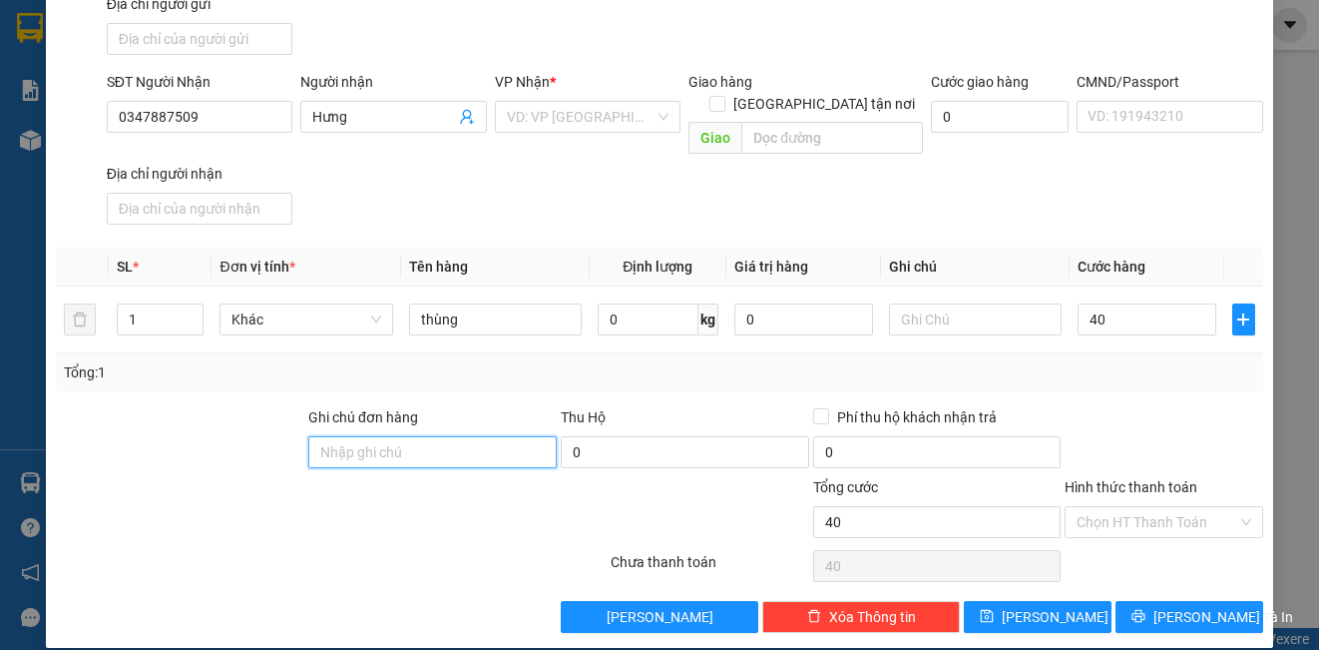
type input "40.000"
click at [418, 443] on input "Ghi chú đơn hàng" at bounding box center [432, 452] width 248 height 32
type input "DH"
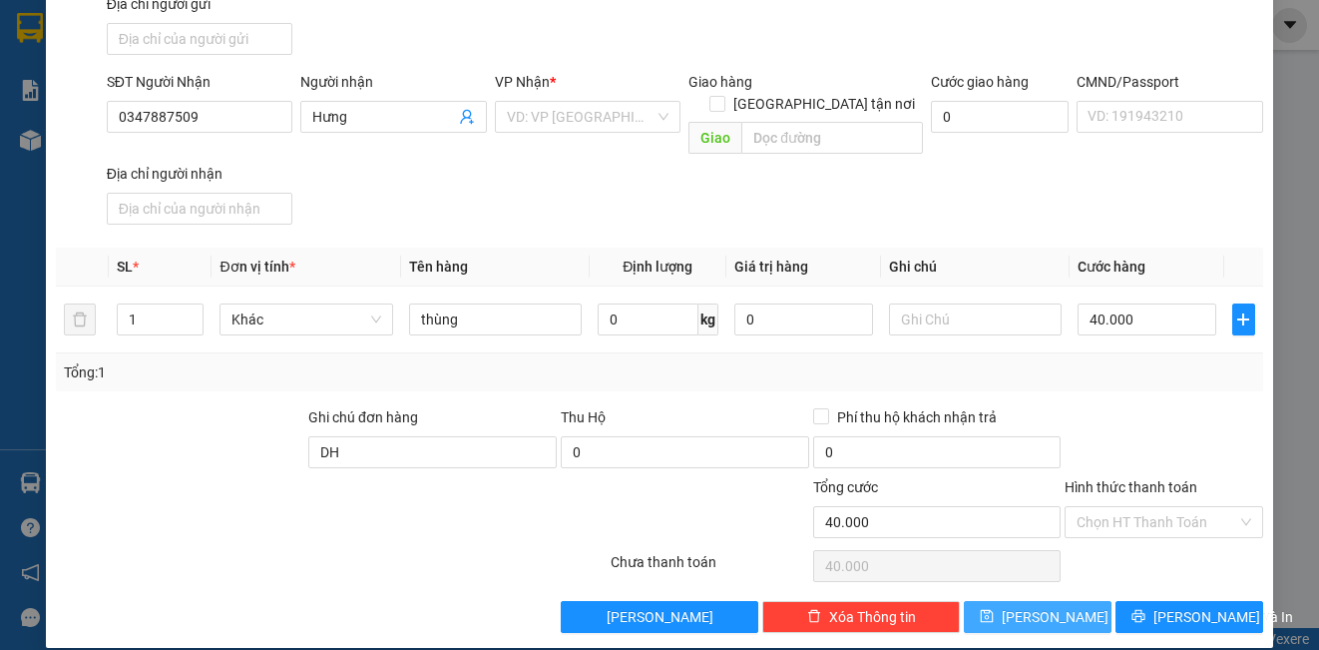
click at [1074, 601] on button "[PERSON_NAME]" at bounding box center [1038, 617] width 148 height 32
click at [646, 113] on input "search" at bounding box center [581, 117] width 148 height 30
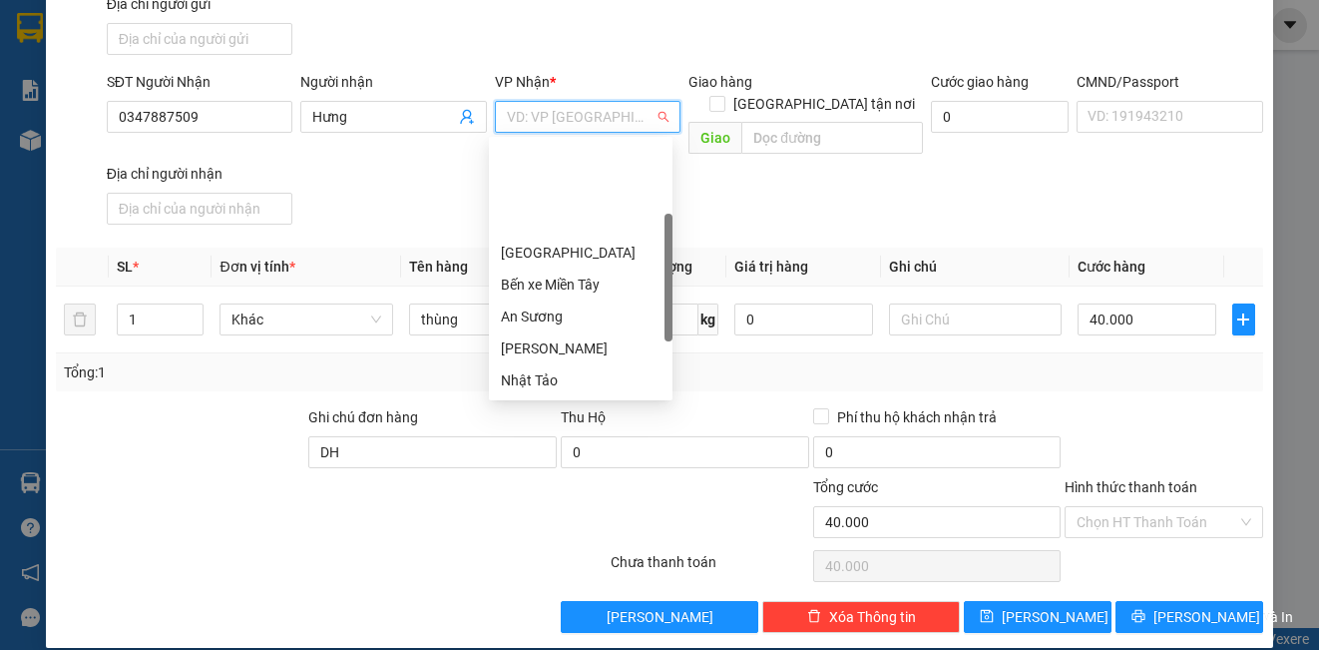
scroll to position [192, 0]
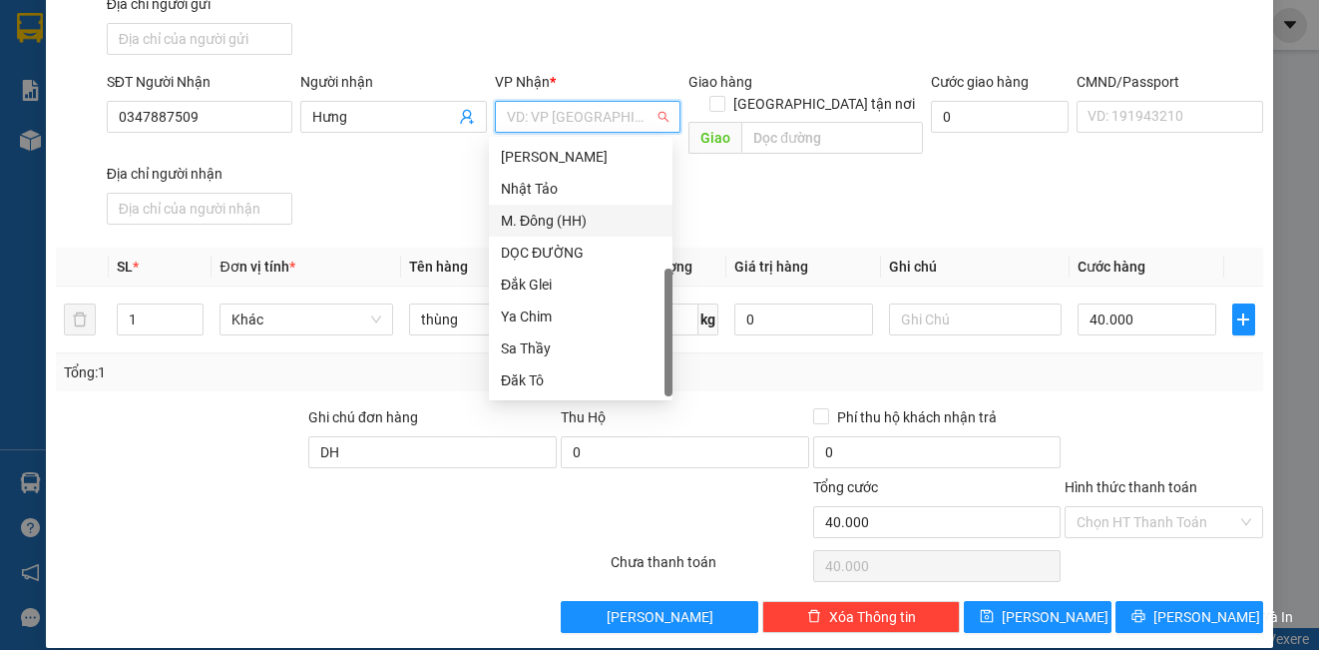
click at [565, 218] on div "M. Đông (HH)" at bounding box center [581, 221] width 160 height 22
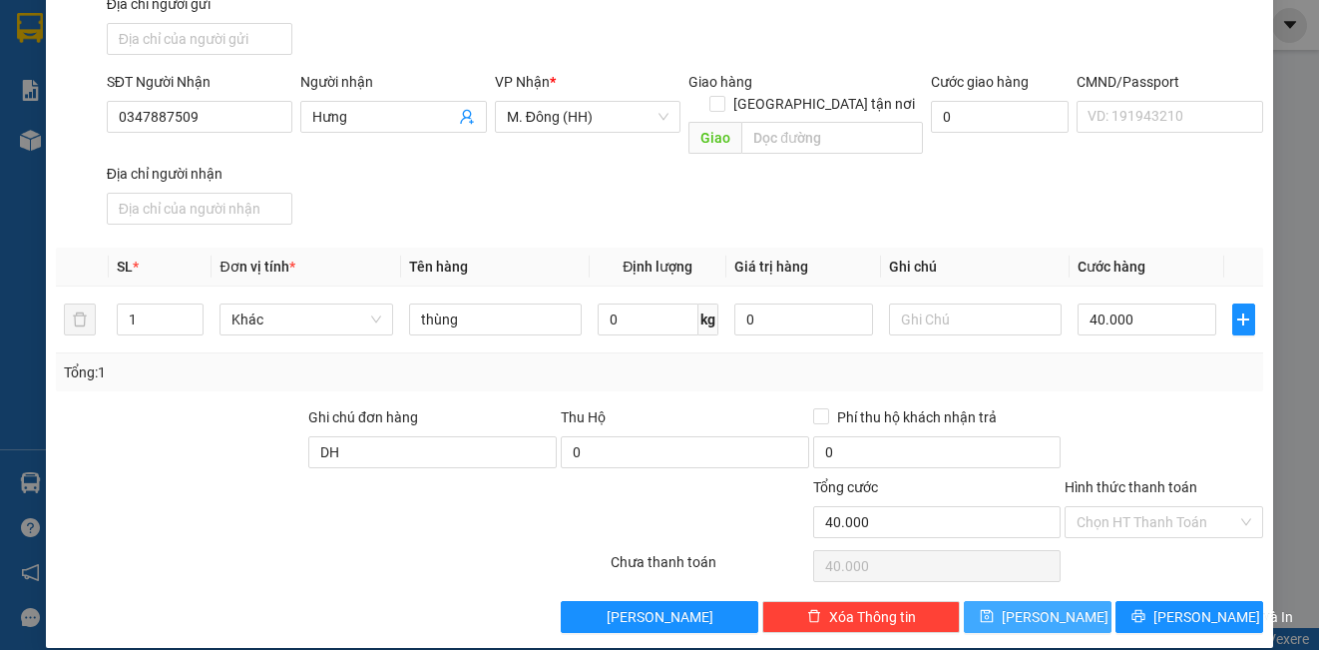
click at [981, 601] on button "[PERSON_NAME]" at bounding box center [1038, 617] width 148 height 32
type input "0"
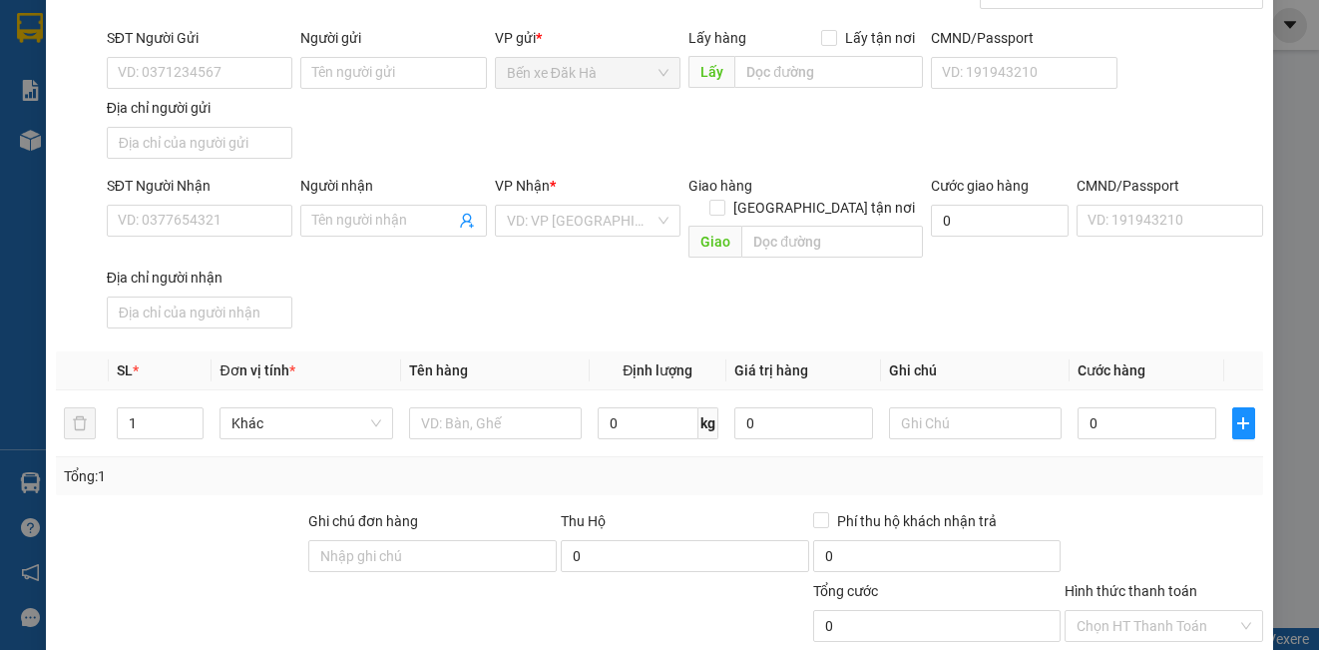
scroll to position [0, 0]
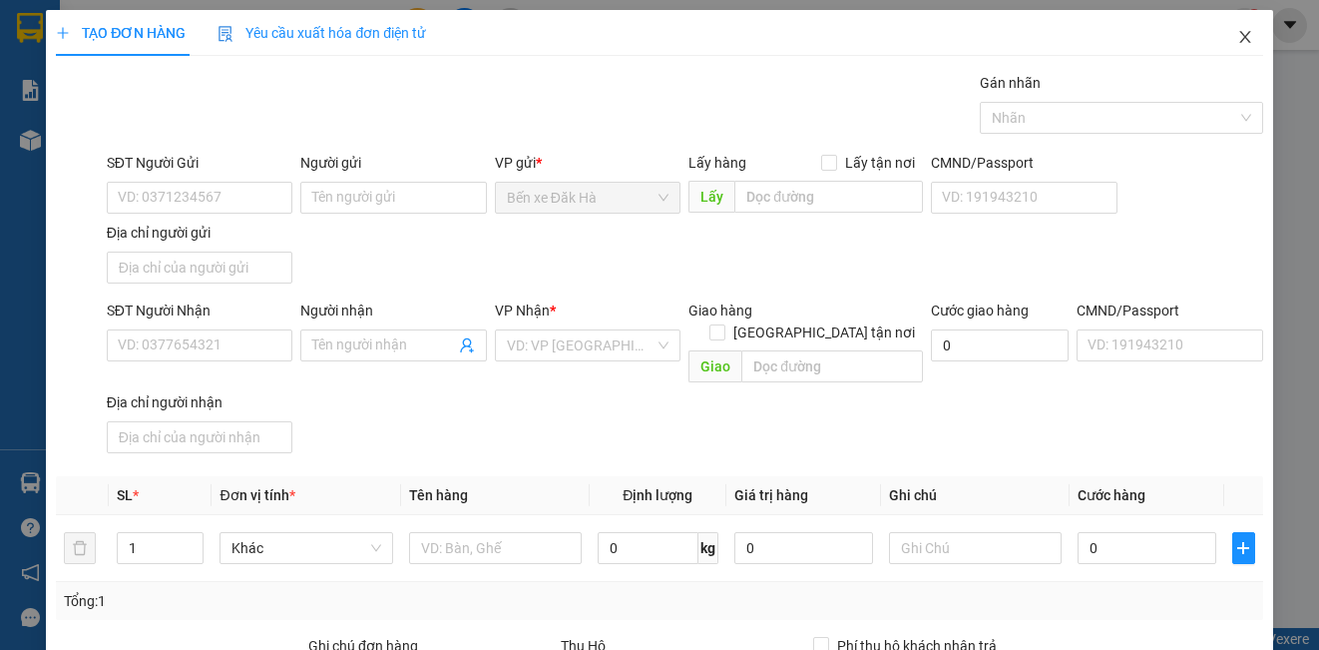
click at [1239, 39] on icon "close" at bounding box center [1244, 37] width 11 height 12
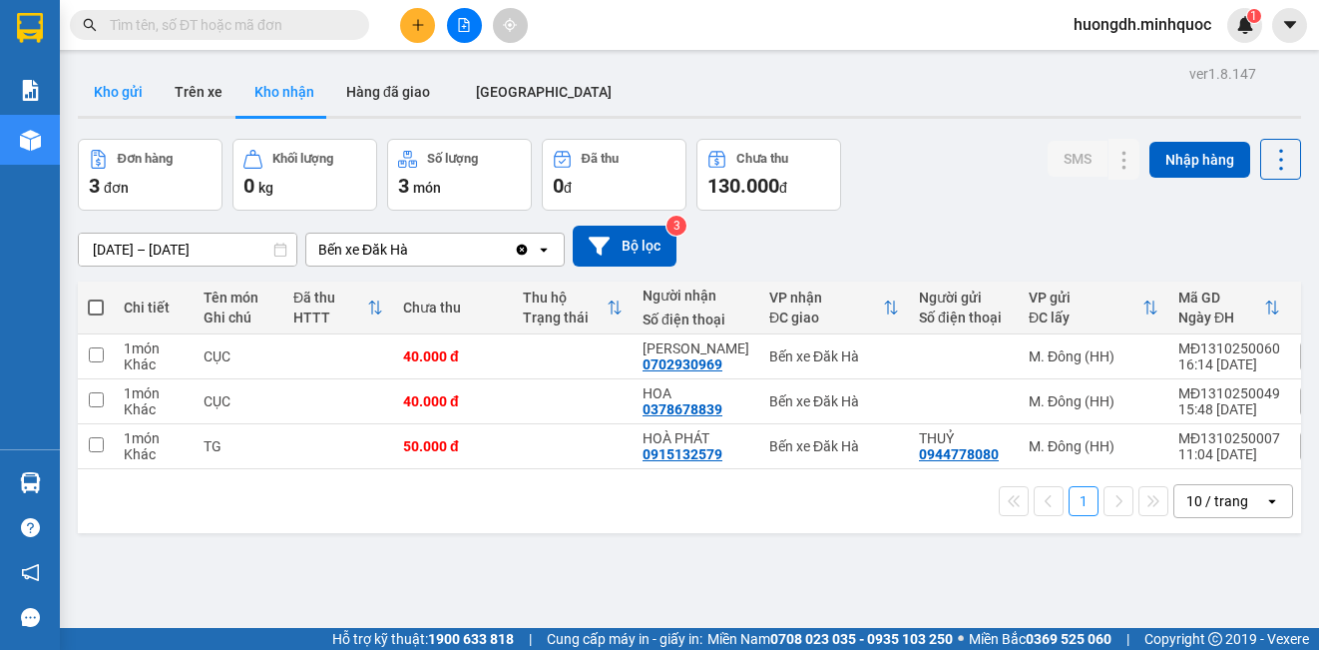
click at [122, 84] on button "Kho gửi" at bounding box center [118, 92] width 81 height 48
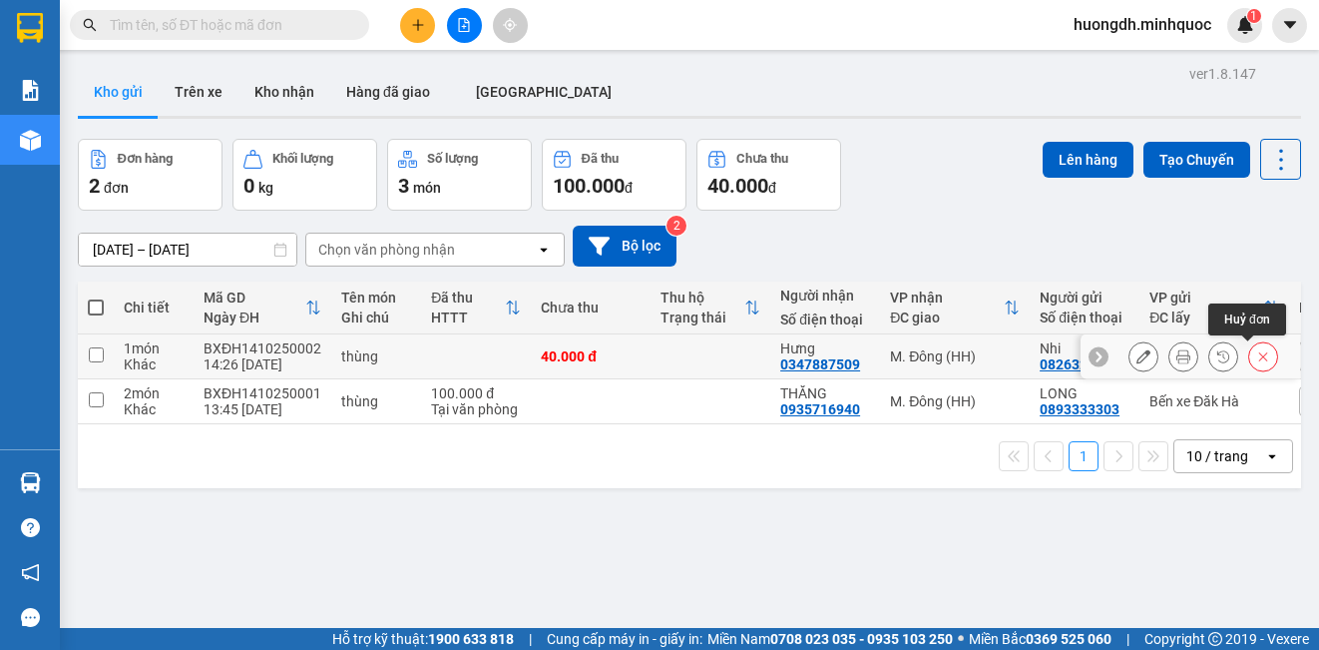
click at [1256, 355] on icon at bounding box center [1263, 356] width 14 height 14
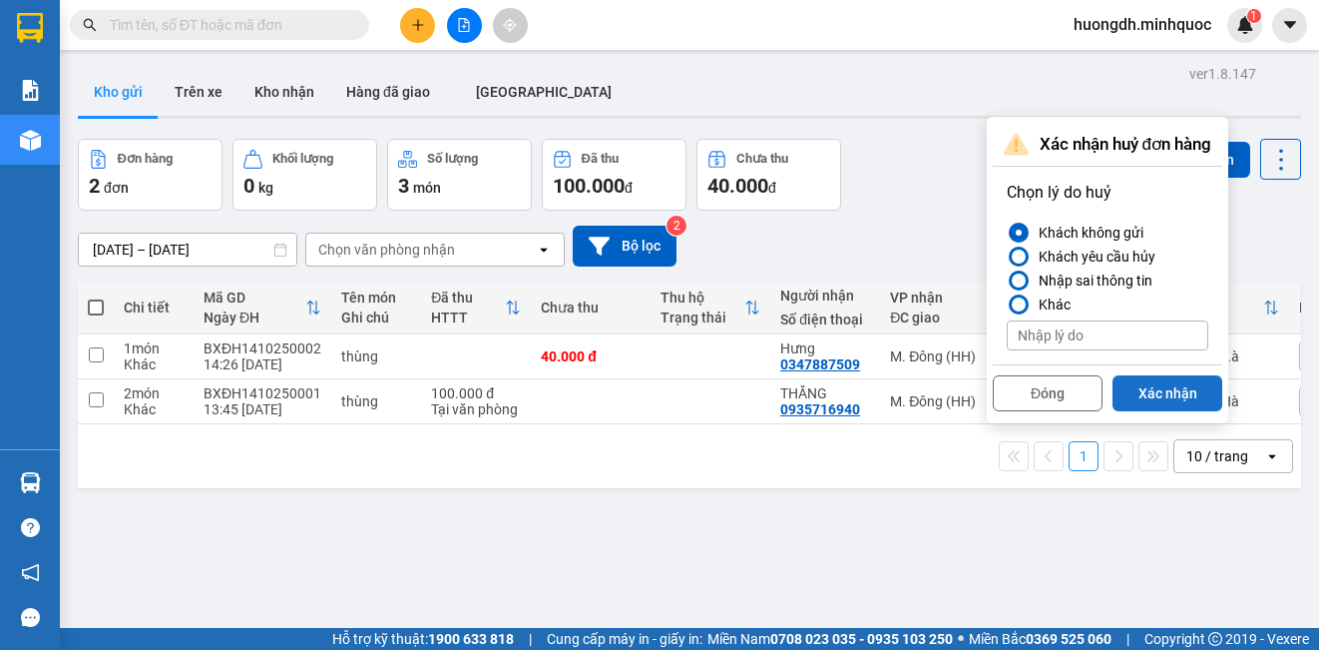
click at [1155, 386] on button "Xác nhận" at bounding box center [1168, 393] width 110 height 36
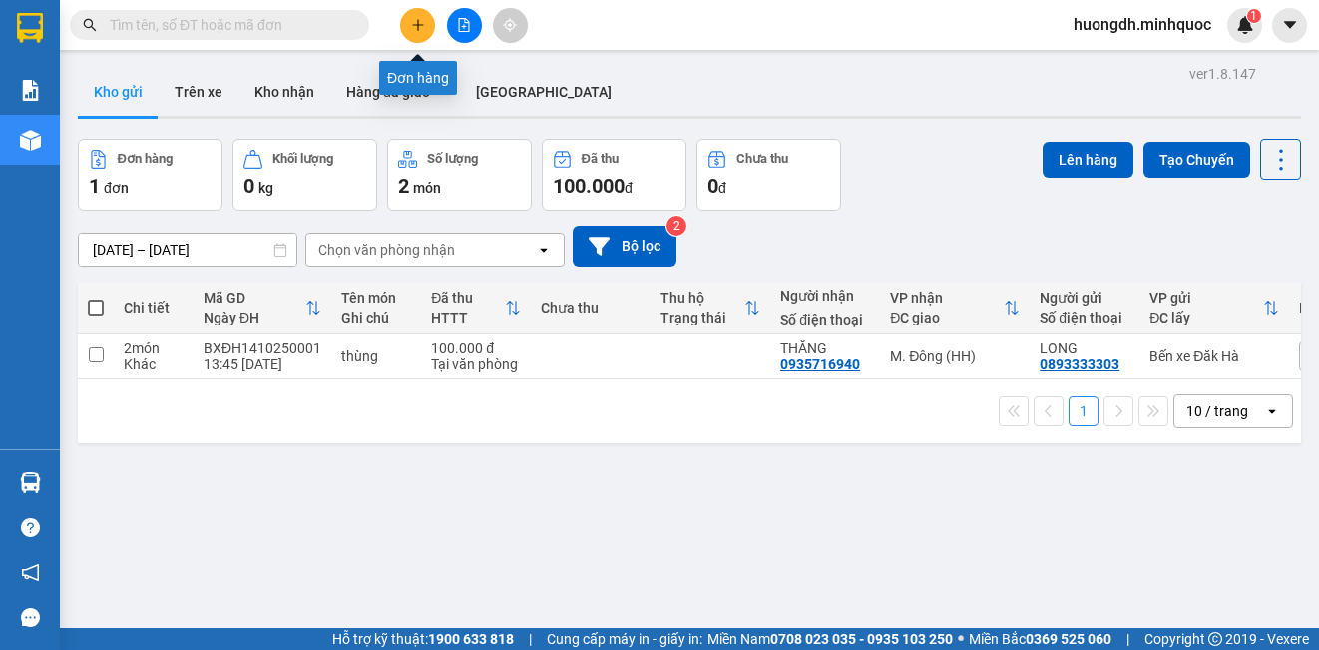
click at [426, 27] on button at bounding box center [417, 25] width 35 height 35
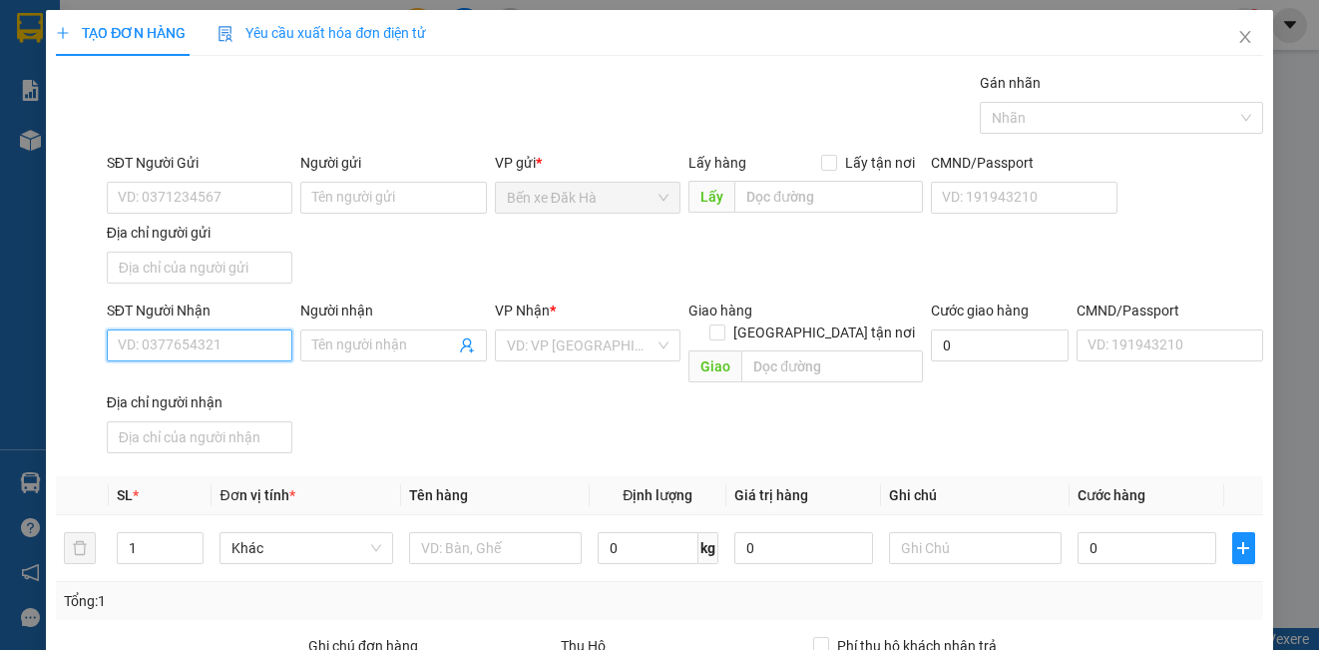
click at [151, 352] on input "SĐT Người Nhận" at bounding box center [200, 345] width 186 height 32
click at [191, 194] on input "SĐT Người Gửi" at bounding box center [200, 198] width 186 height 32
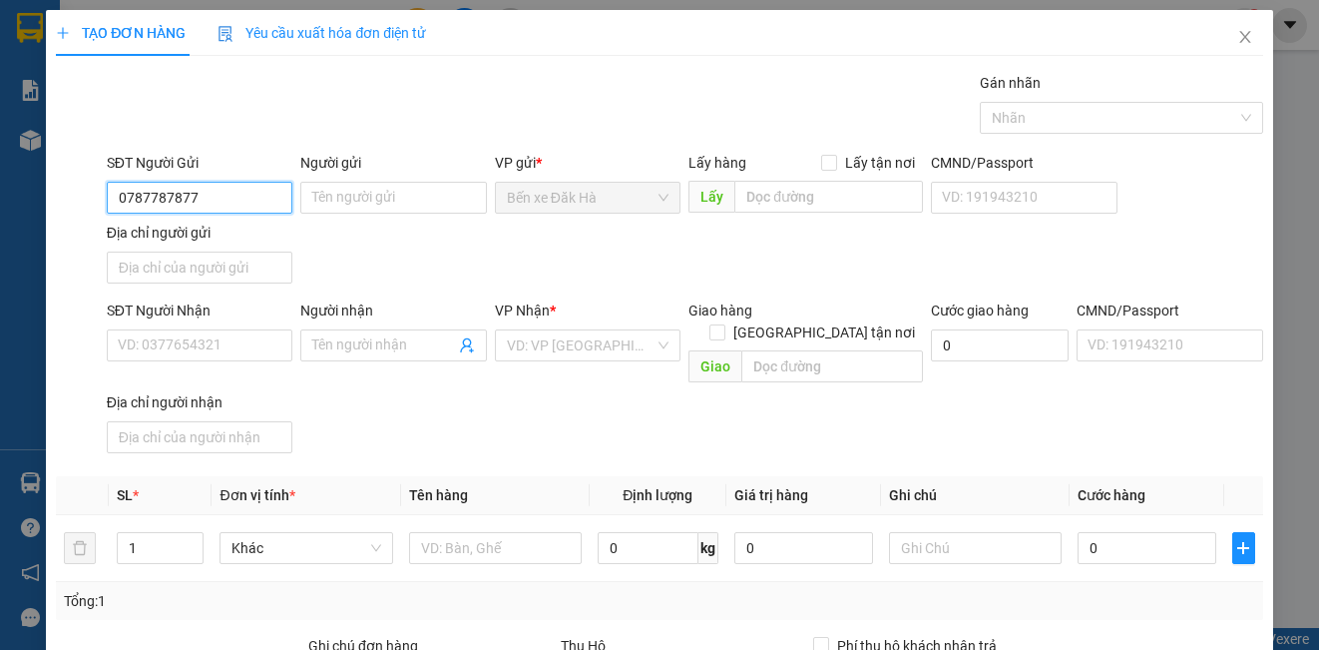
click at [256, 198] on input "0787787877" at bounding box center [200, 198] width 186 height 32
type input "0787787877"
click at [235, 352] on input "SĐT Người Nhận" at bounding box center [200, 345] width 186 height 32
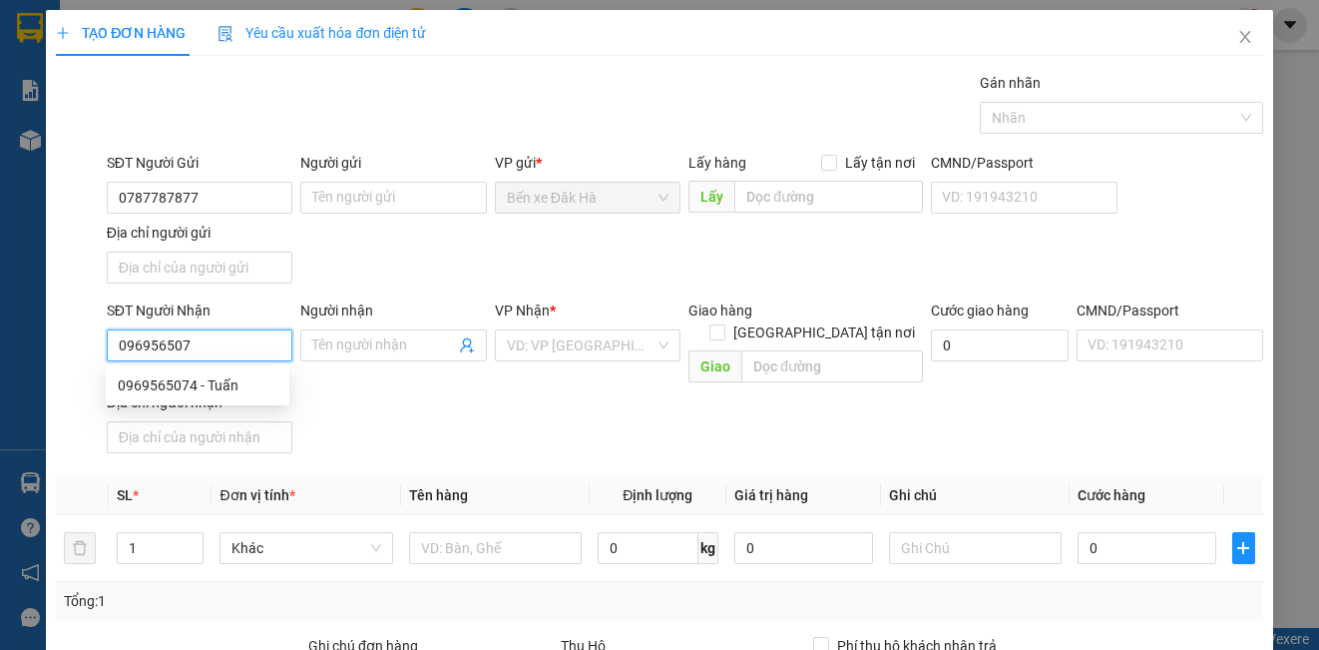
type input "0969565074"
click at [239, 380] on div "0969565074 - Tuấn" at bounding box center [198, 385] width 160 height 22
type input "Tuấn"
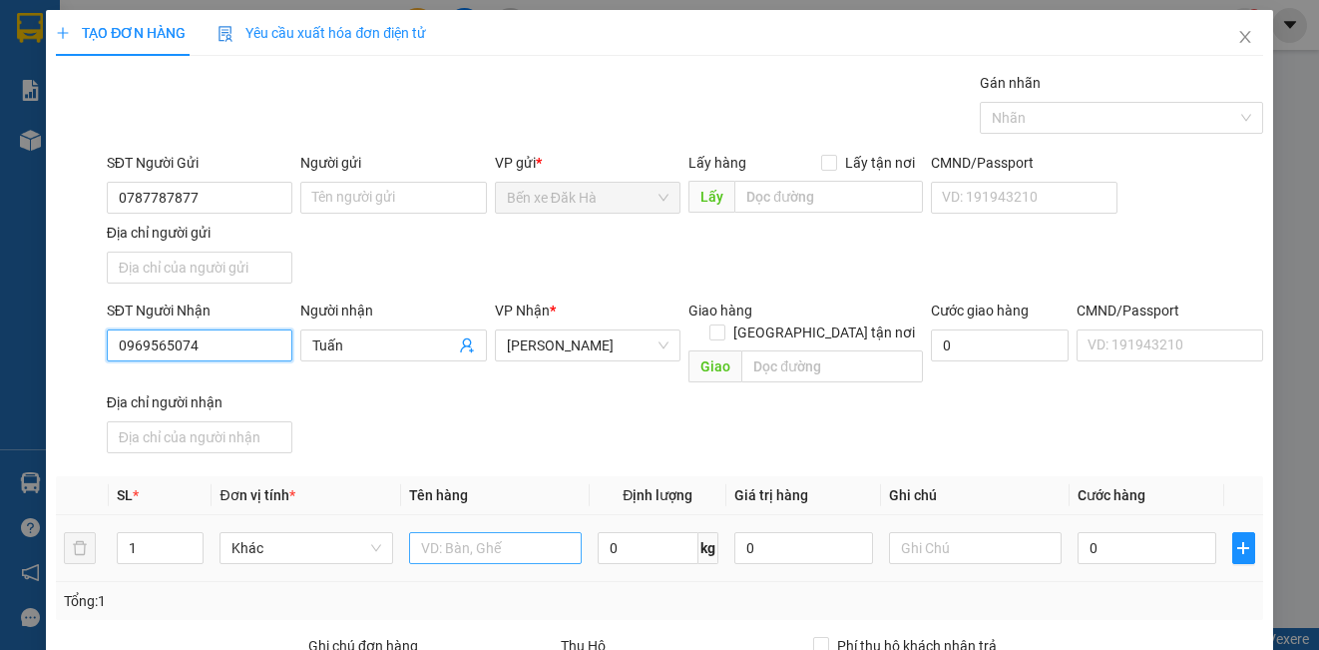
type input "0969565074"
click at [471, 532] on input "text" at bounding box center [495, 548] width 173 height 32
type input "thùng"
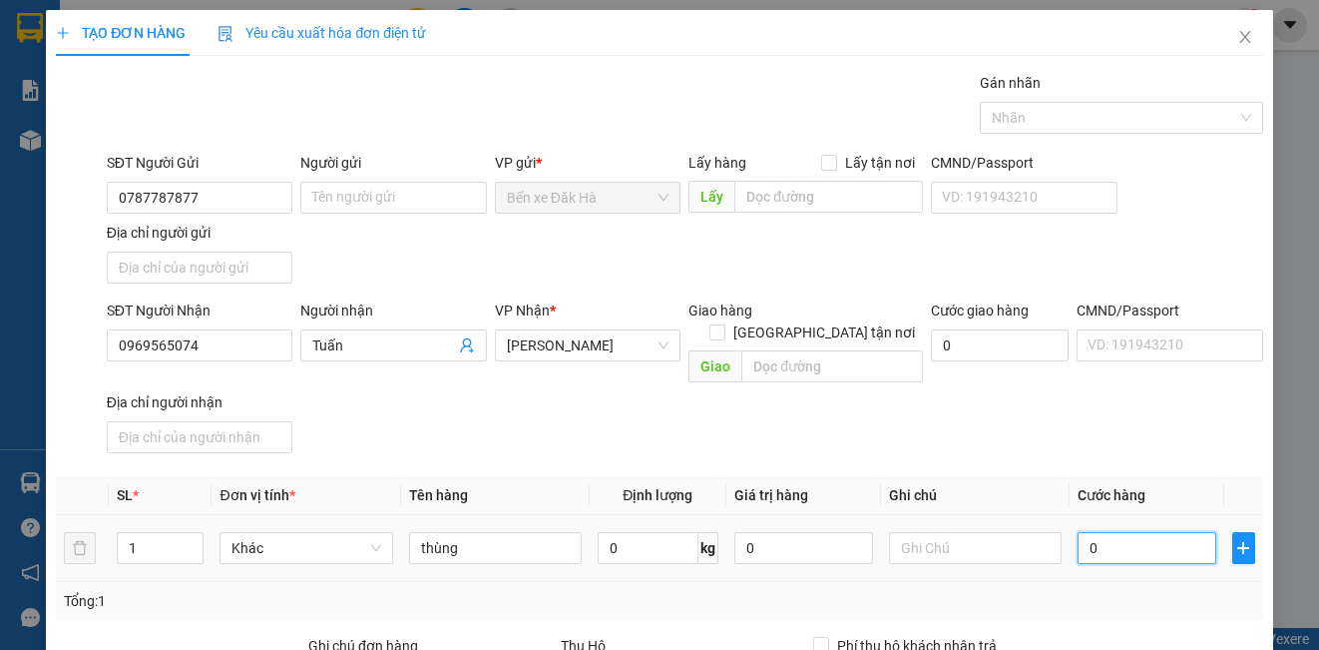
click at [1126, 532] on input "0" at bounding box center [1147, 548] width 139 height 32
type input "5"
type input "5-"
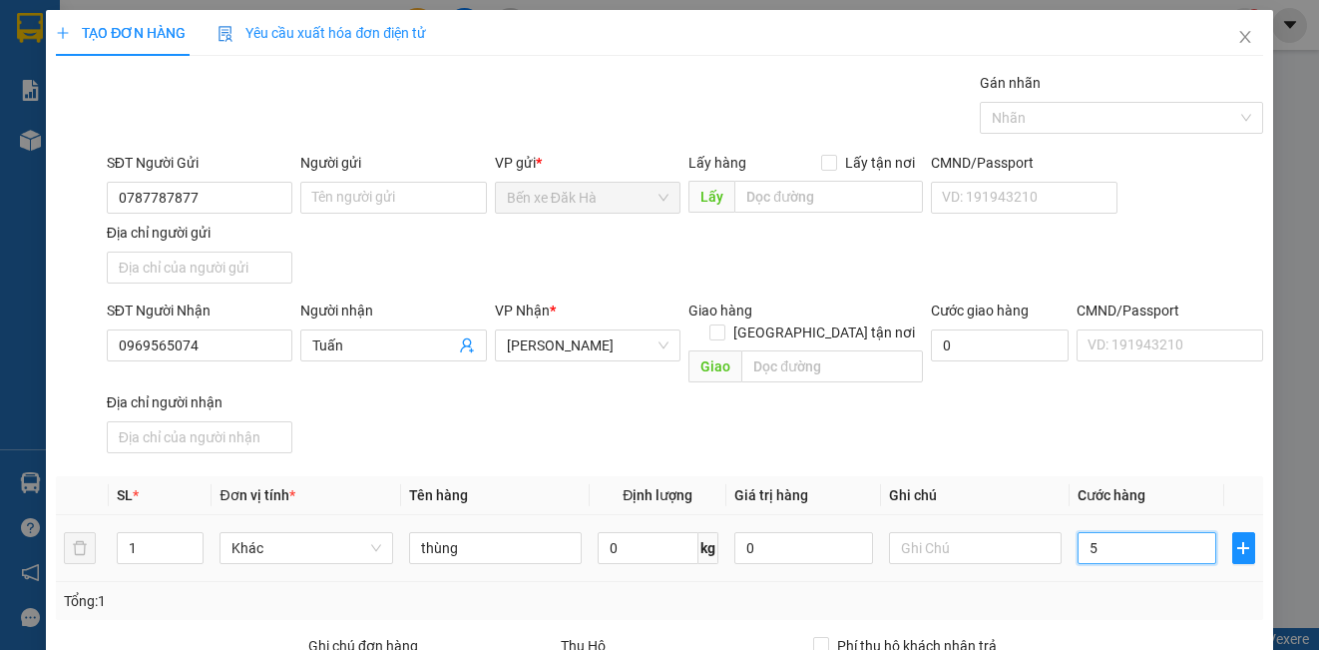
type input "0"
type input "5"
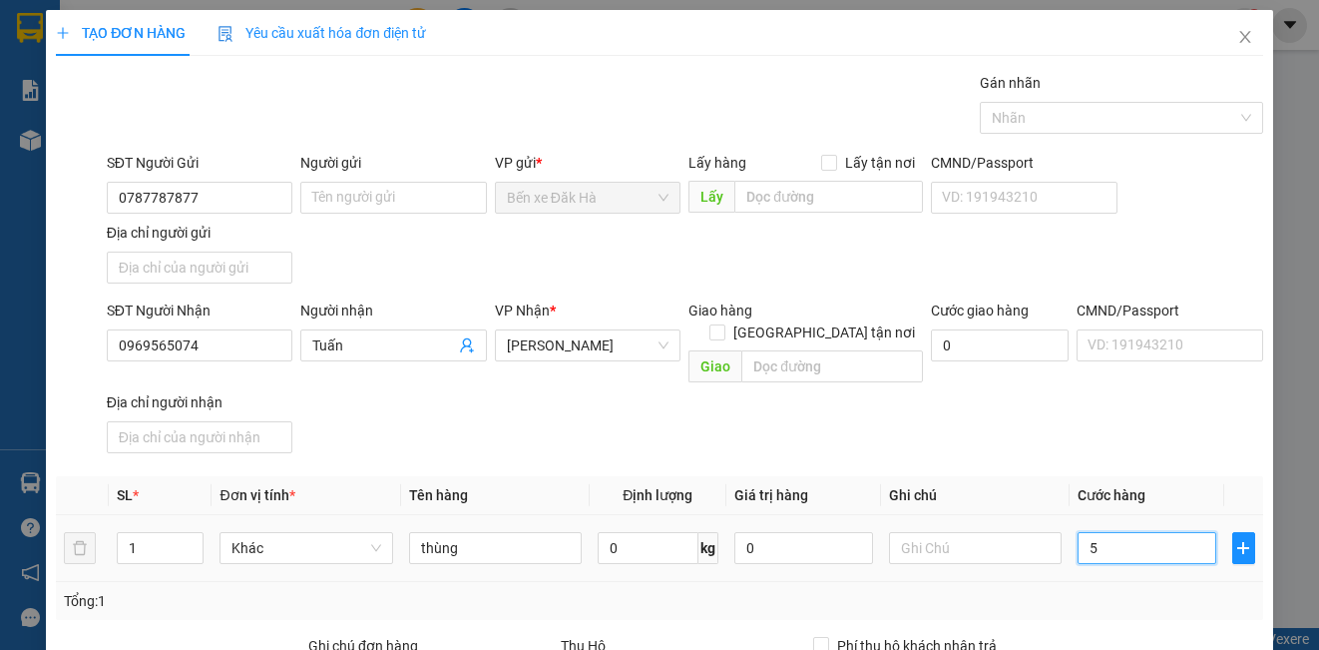
type input "50"
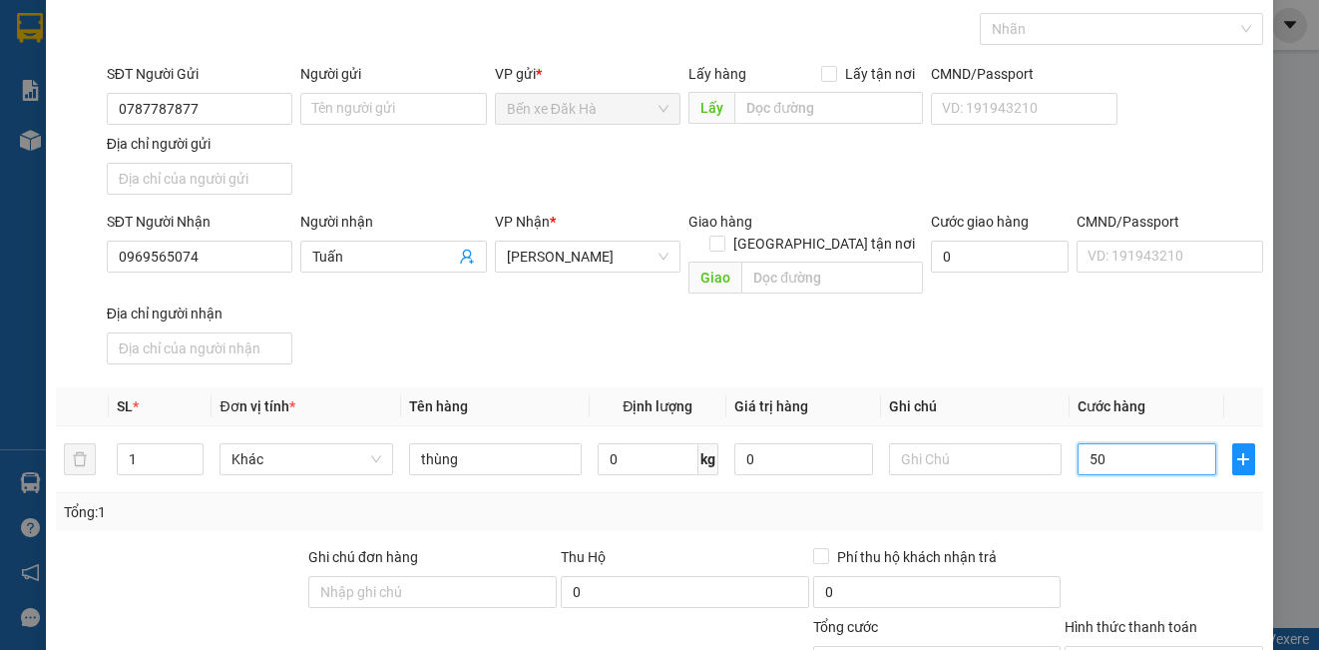
scroll to position [229, 0]
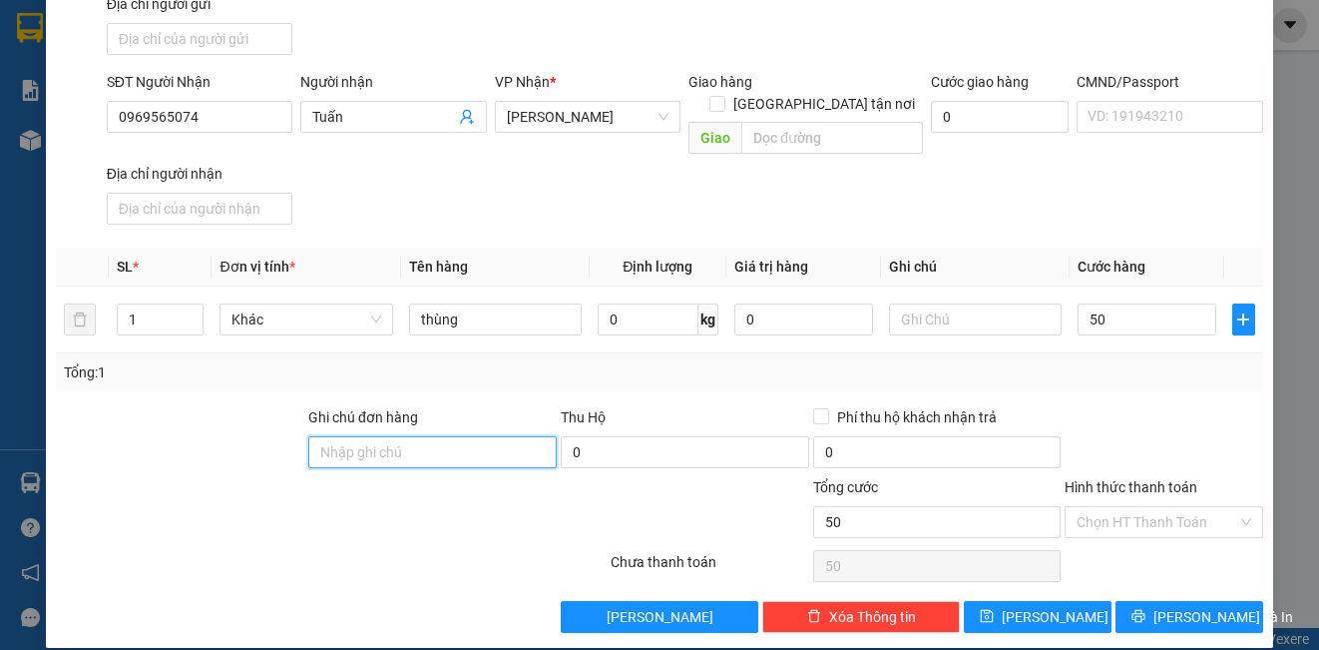
type input "50.000"
click at [358, 436] on input "Ghi chú đơn hàng" at bounding box center [432, 452] width 248 height 32
type input "DH"
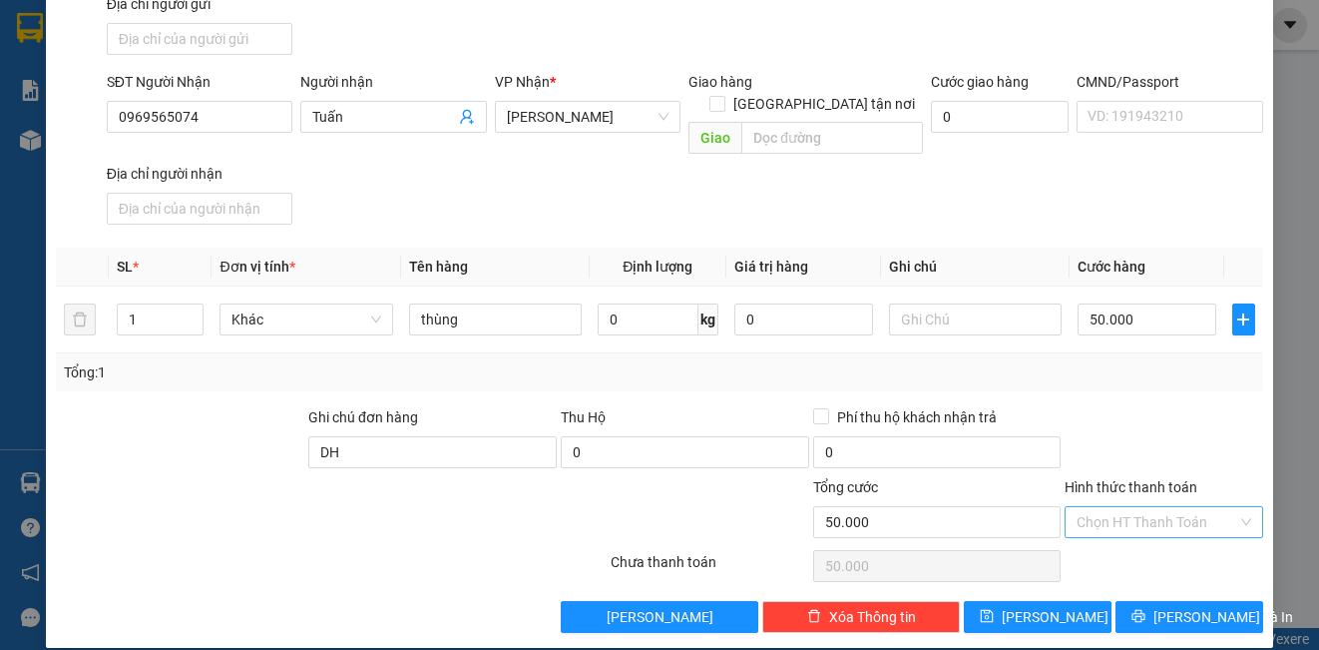
click at [1089, 507] on input "Hình thức thanh toán" at bounding box center [1157, 522] width 160 height 30
click at [1096, 544] on div "Tại văn phòng" at bounding box center [1151, 540] width 172 height 22
type input "0"
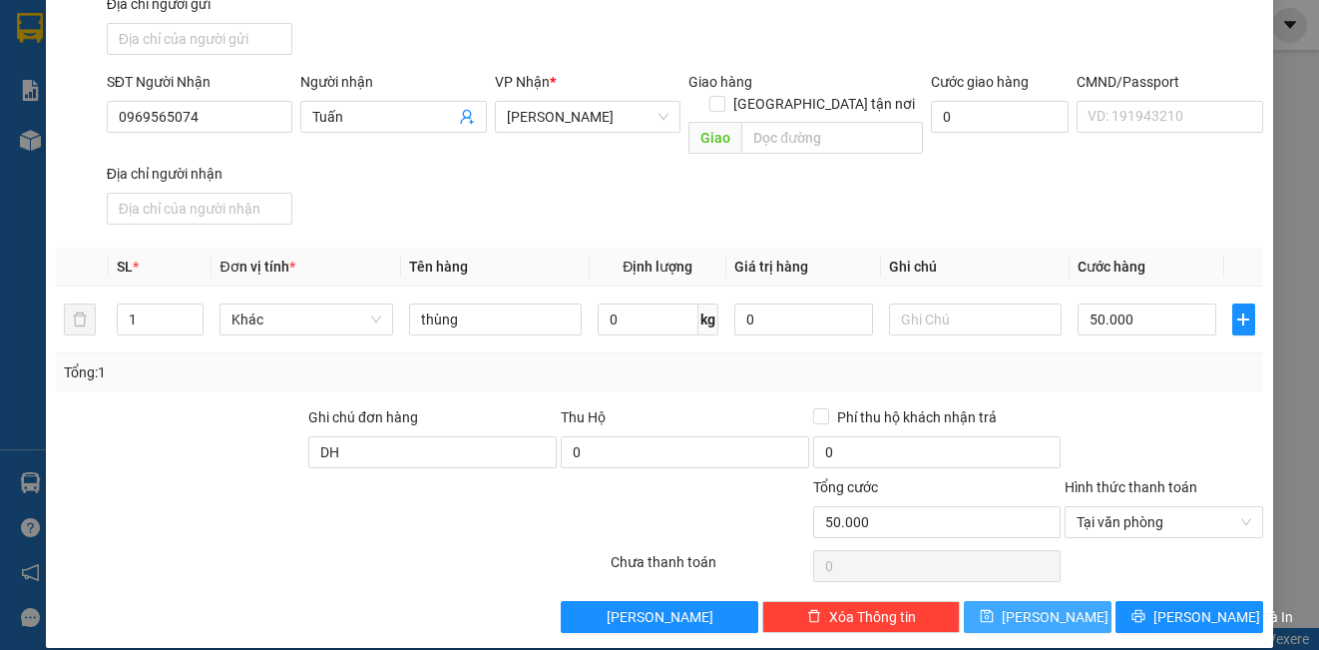
click at [1043, 606] on span "[PERSON_NAME]" at bounding box center [1055, 617] width 107 height 22
type input "0"
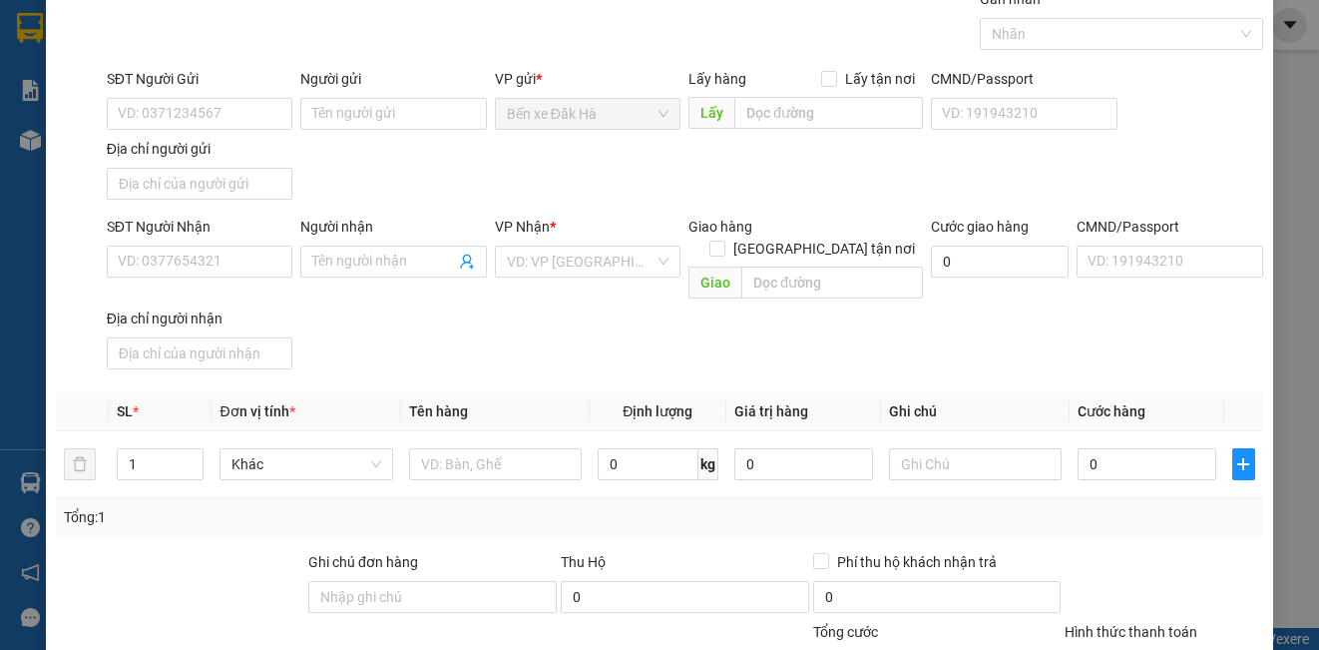
scroll to position [0, 0]
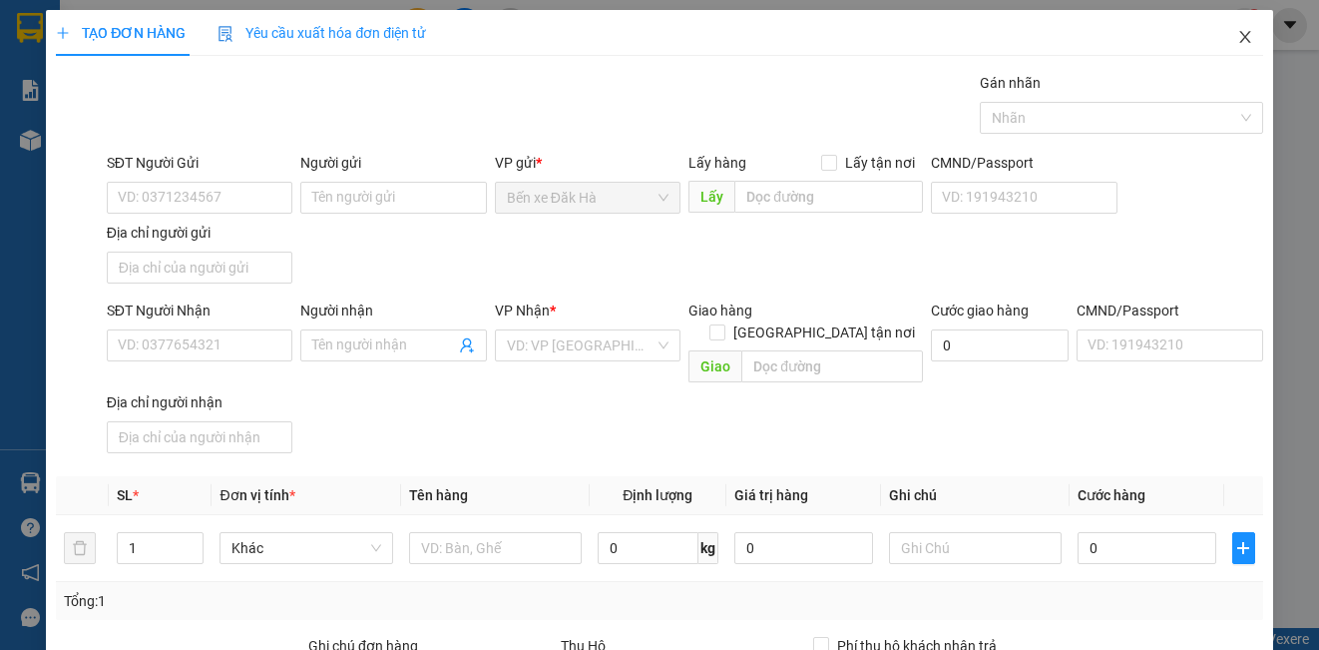
click at [1239, 42] on icon "close" at bounding box center [1244, 37] width 11 height 12
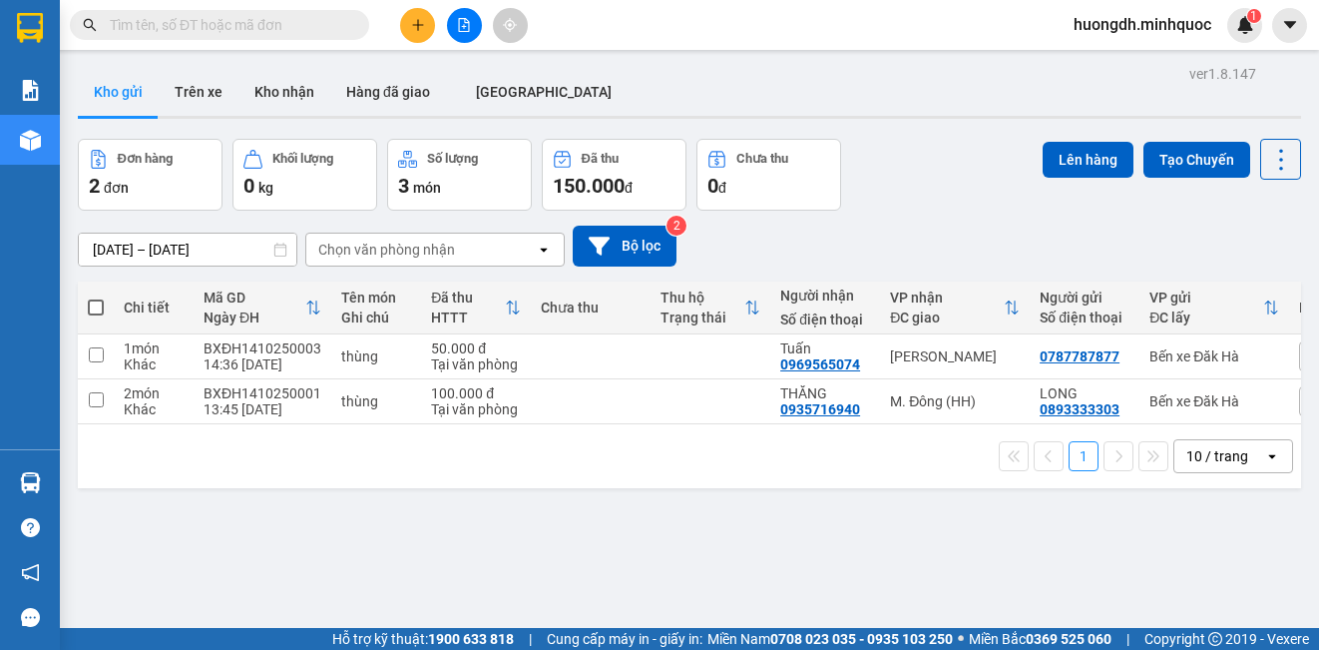
click at [904, 208] on div "Đơn hàng 2 đơn Khối lượng 0 kg Số lượng 3 món Đã thu 150.000 đ Chưa thu 0 đ Lên…" at bounding box center [689, 175] width 1223 height 72
click at [420, 23] on icon "plus" at bounding box center [418, 25] width 14 height 14
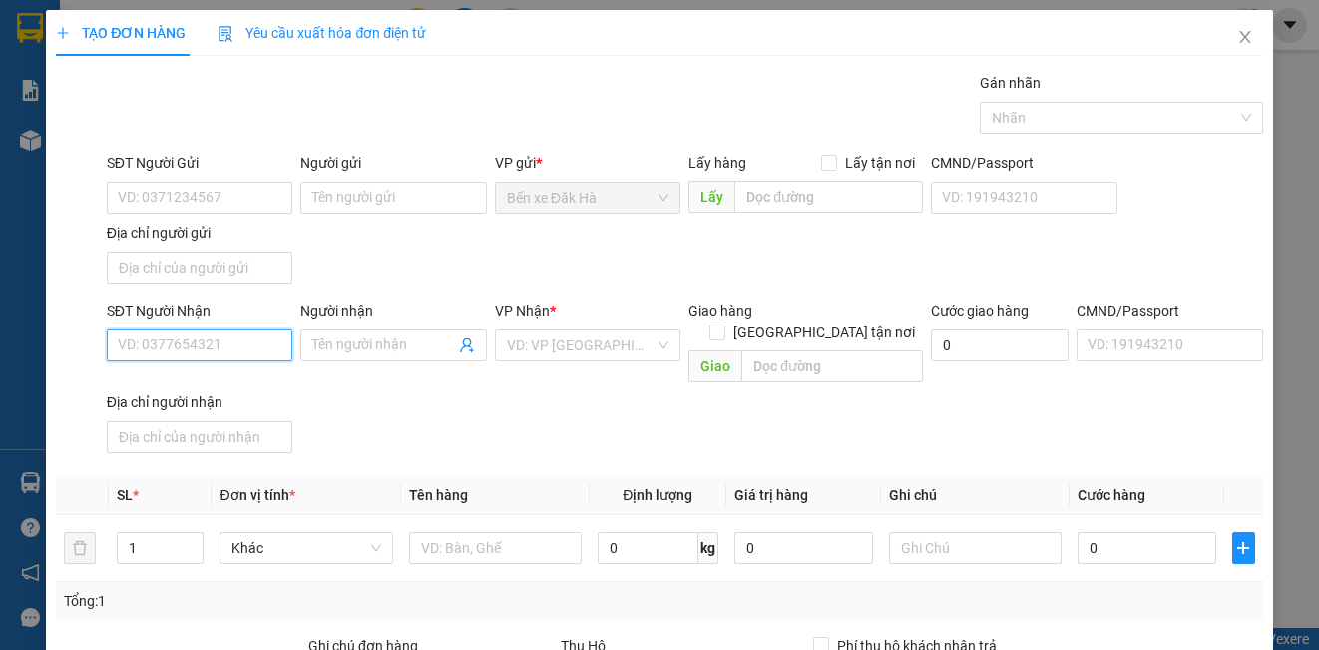
click at [183, 354] on input "SĐT Người Nhận" at bounding box center [200, 345] width 186 height 32
type input "0907125791"
drag, startPoint x: 389, startPoint y: 331, endPoint x: 390, endPoint y: 344, distance: 13.0
click at [390, 338] on span at bounding box center [393, 345] width 186 height 32
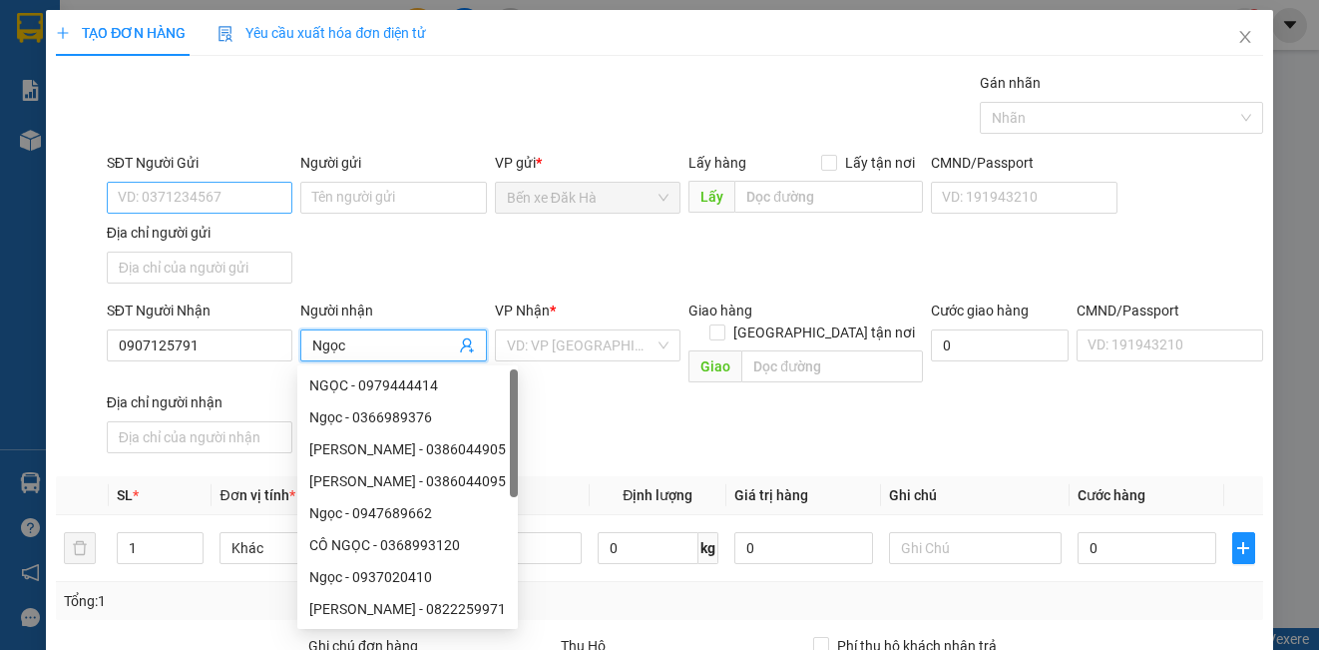
type input "Ngọc"
click at [215, 195] on input "SĐT Người Gửi" at bounding box center [200, 198] width 186 height 32
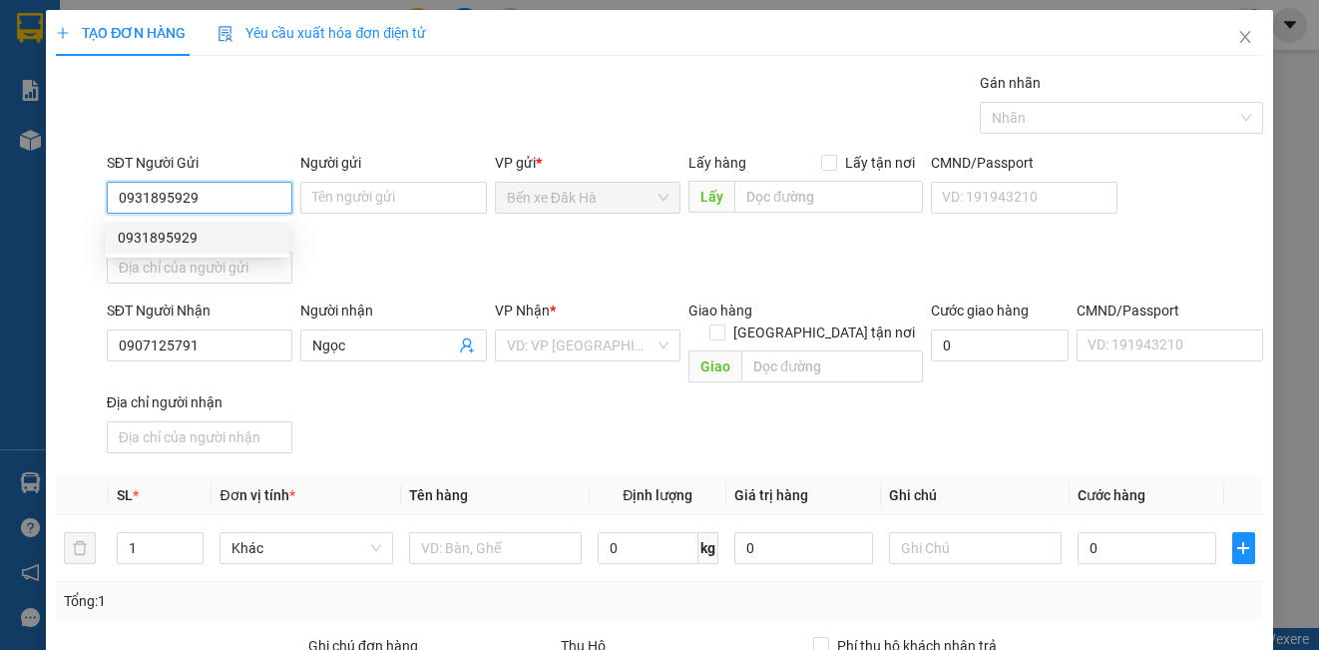
click at [246, 244] on div "0931895929" at bounding box center [198, 238] width 160 height 22
type input "0931895929"
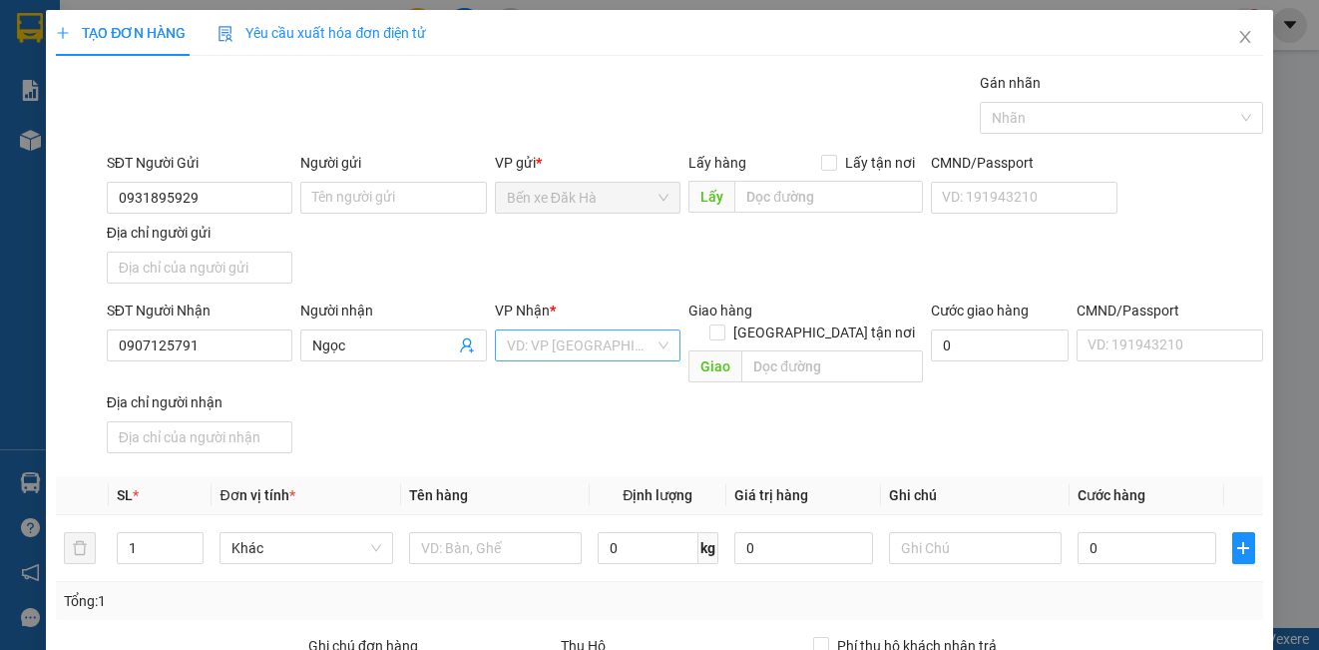
click at [592, 348] on input "search" at bounding box center [581, 345] width 148 height 30
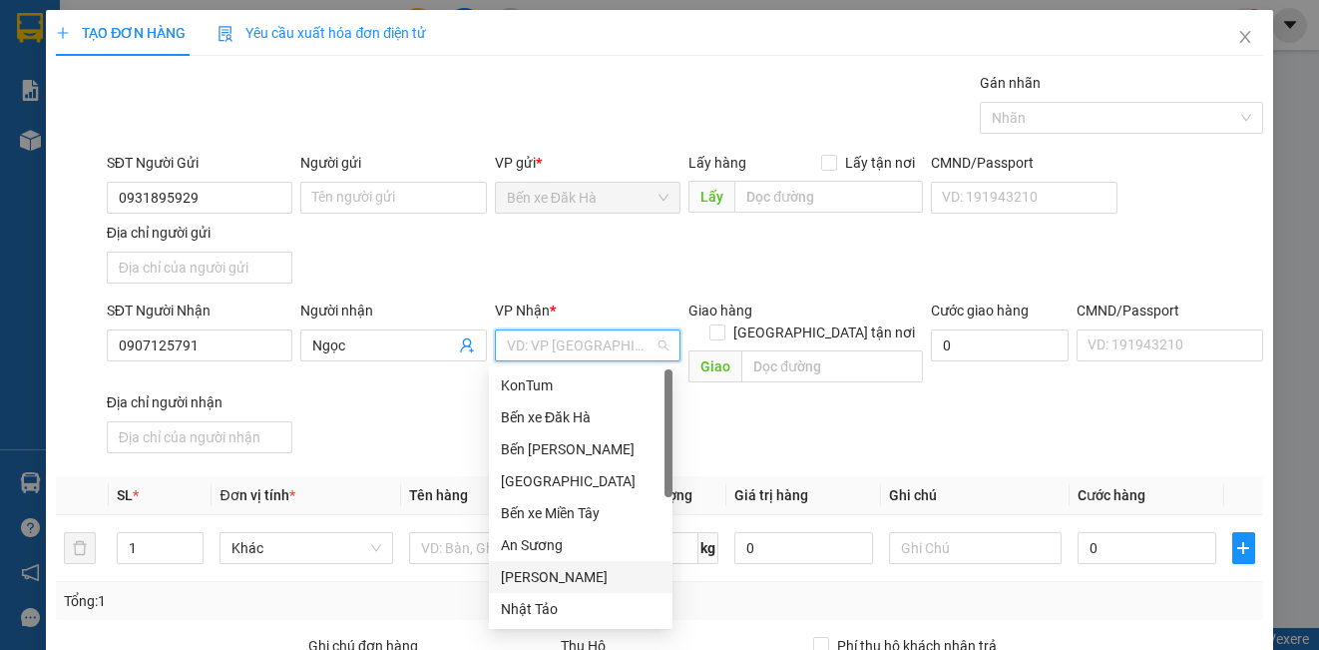
drag, startPoint x: 571, startPoint y: 576, endPoint x: 733, endPoint y: 428, distance: 219.7
click at [571, 575] on div "[PERSON_NAME]" at bounding box center [581, 577] width 160 height 22
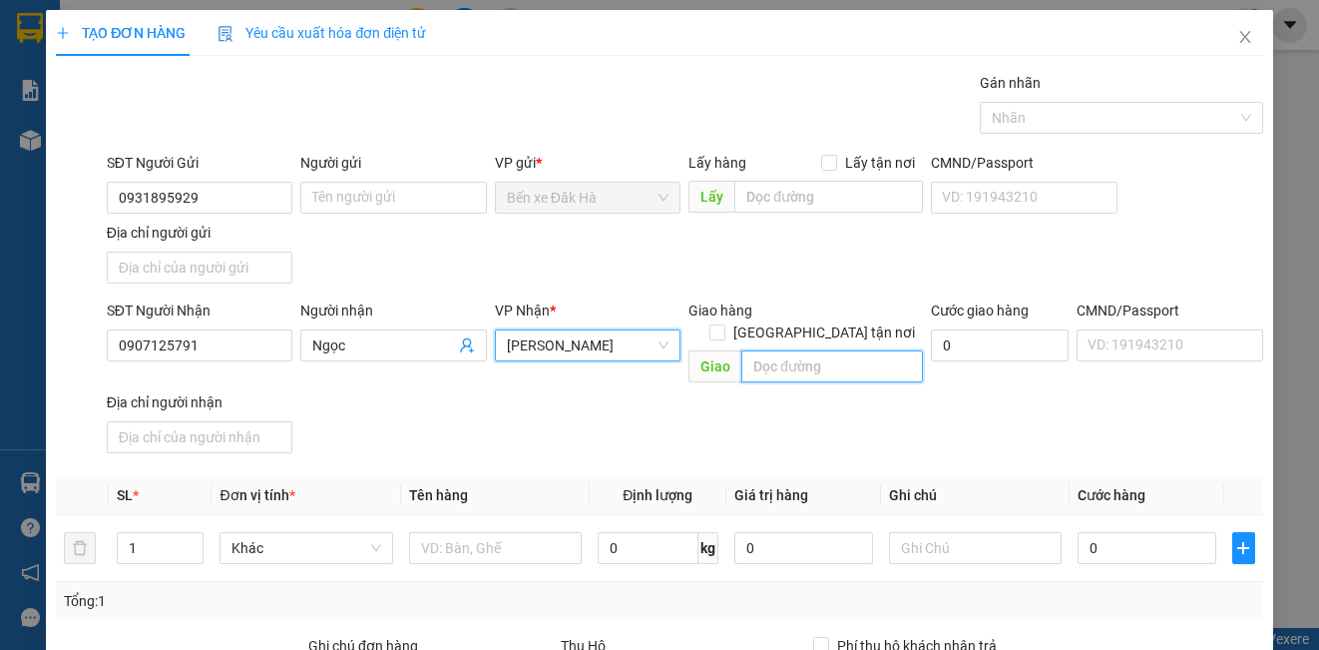
click at [772, 351] on input "text" at bounding box center [832, 366] width 182 height 32
type input "99c Phô Quang.p2 TB"
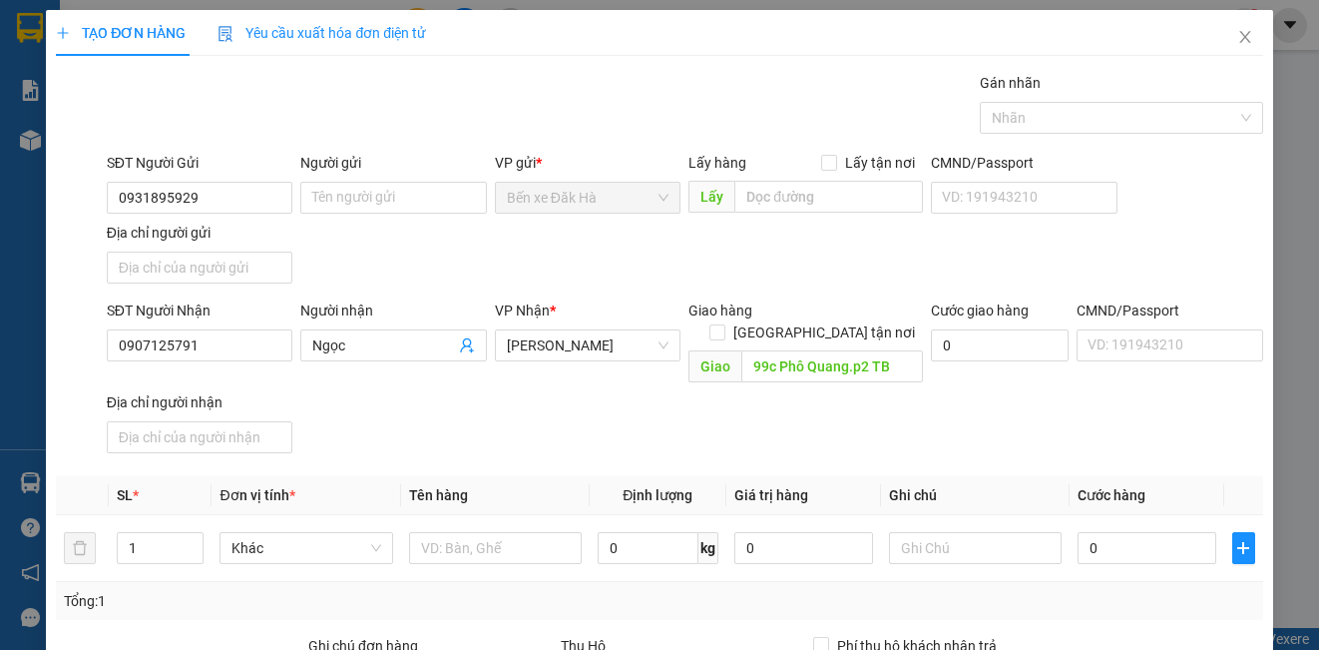
click at [814, 435] on div "SĐT Người Nhận 0907125791 Người nhận Ngọc VP Nhận * [PERSON_NAME] hàng Giao tận…" at bounding box center [685, 380] width 1165 height 162
click at [945, 341] on input "0" at bounding box center [1000, 345] width 138 height 32
type input "4"
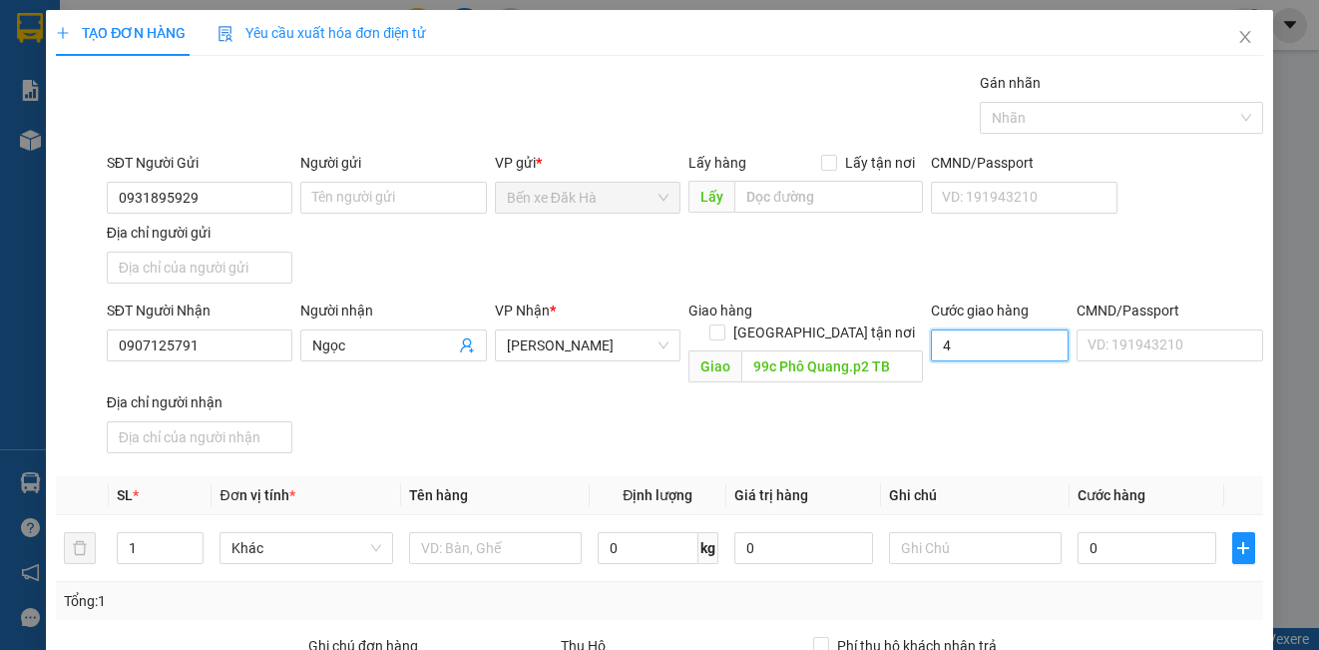
type input "40"
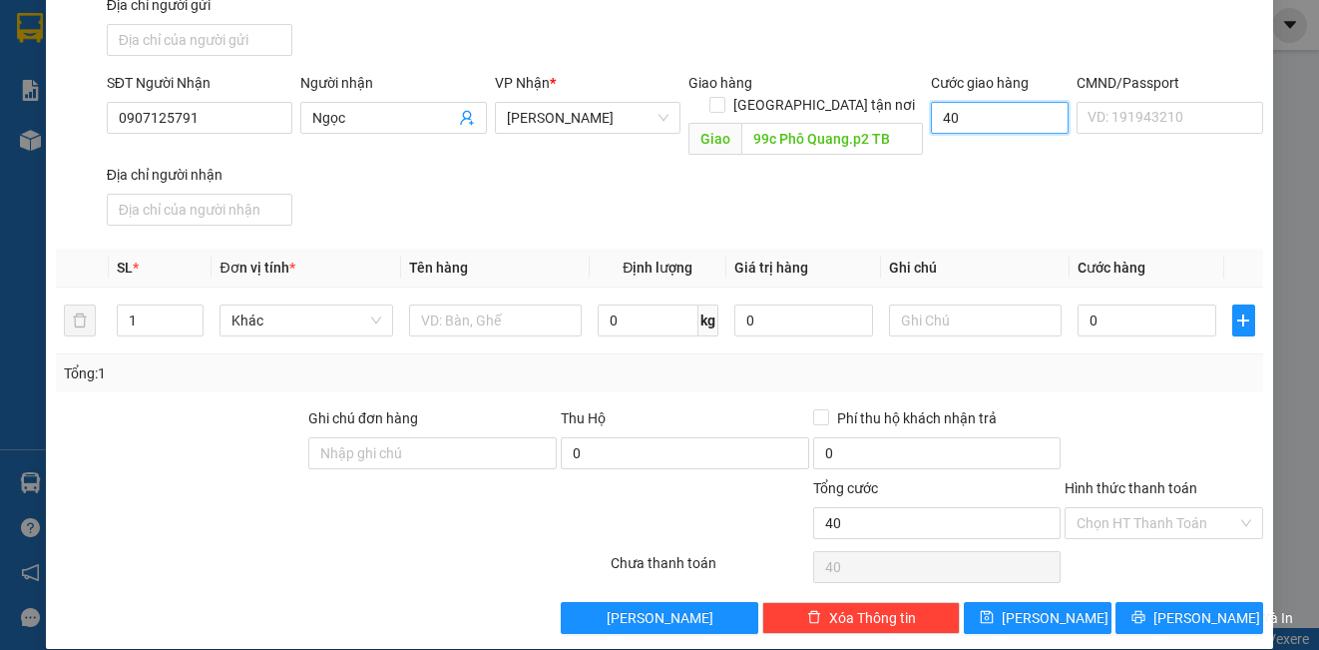
scroll to position [229, 0]
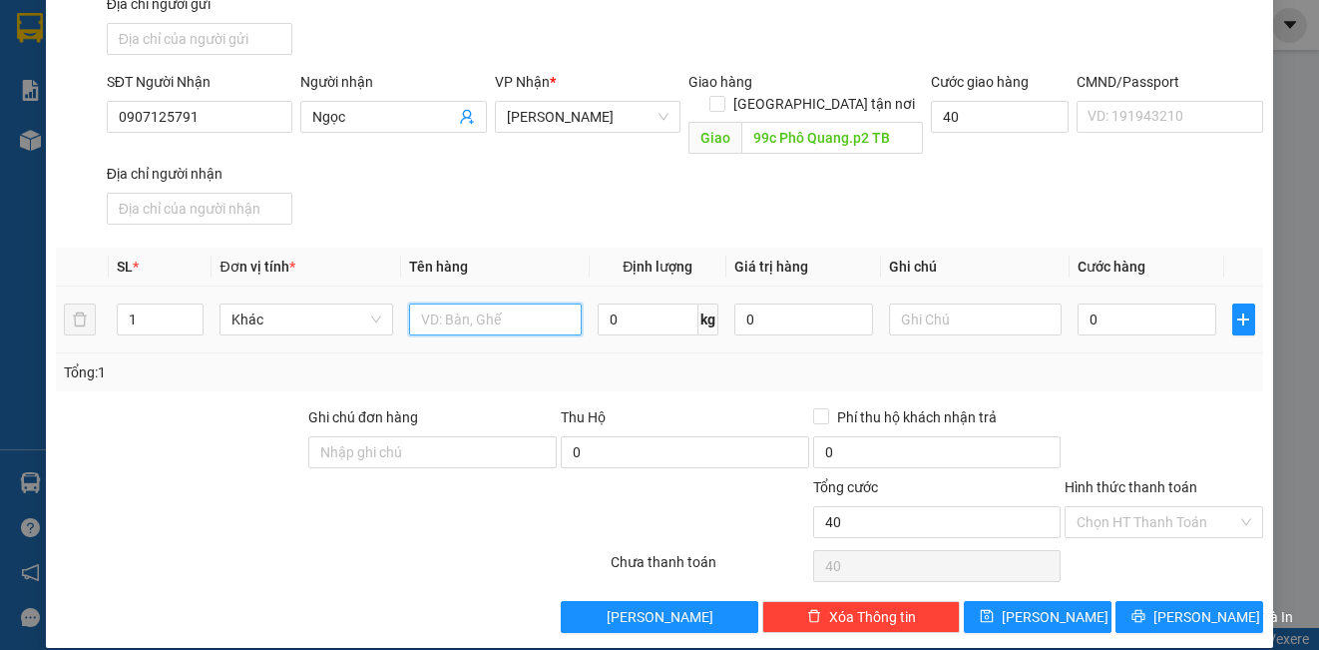
type input "40.000"
click at [488, 303] on input "text" at bounding box center [495, 319] width 173 height 32
type input "HS"
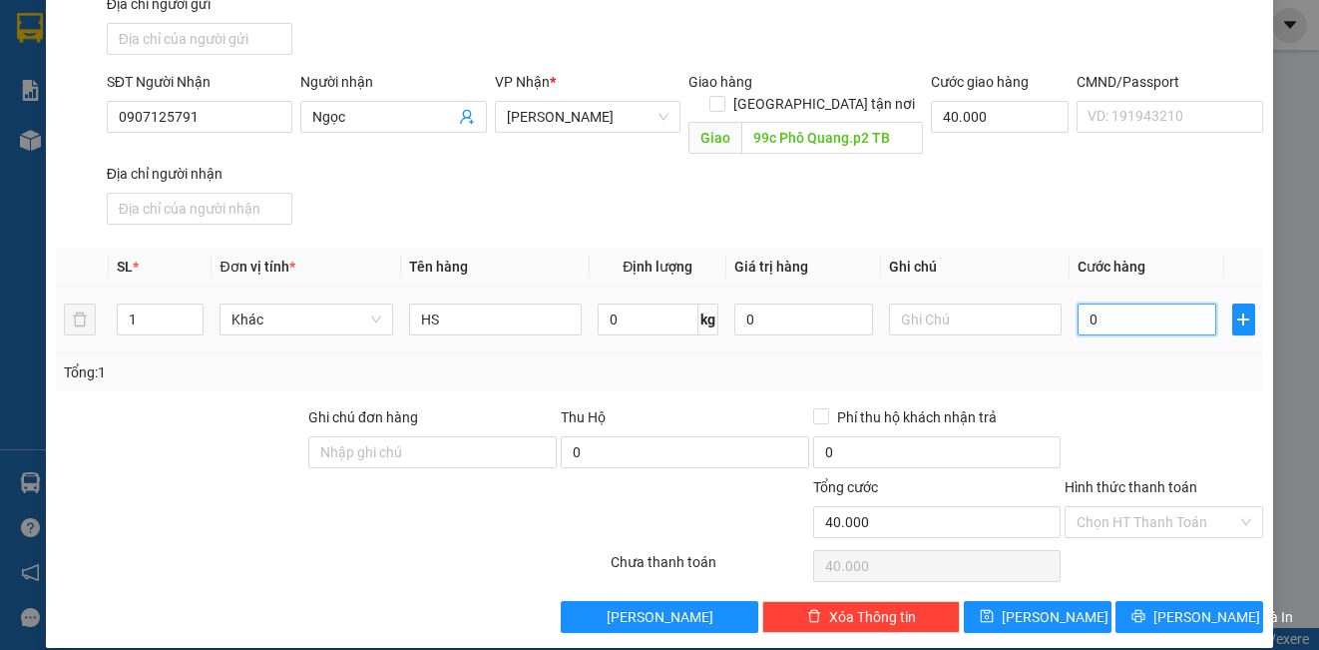
click at [1097, 303] on input "0" at bounding box center [1147, 319] width 139 height 32
type input "4"
type input "40.004"
type input "49"
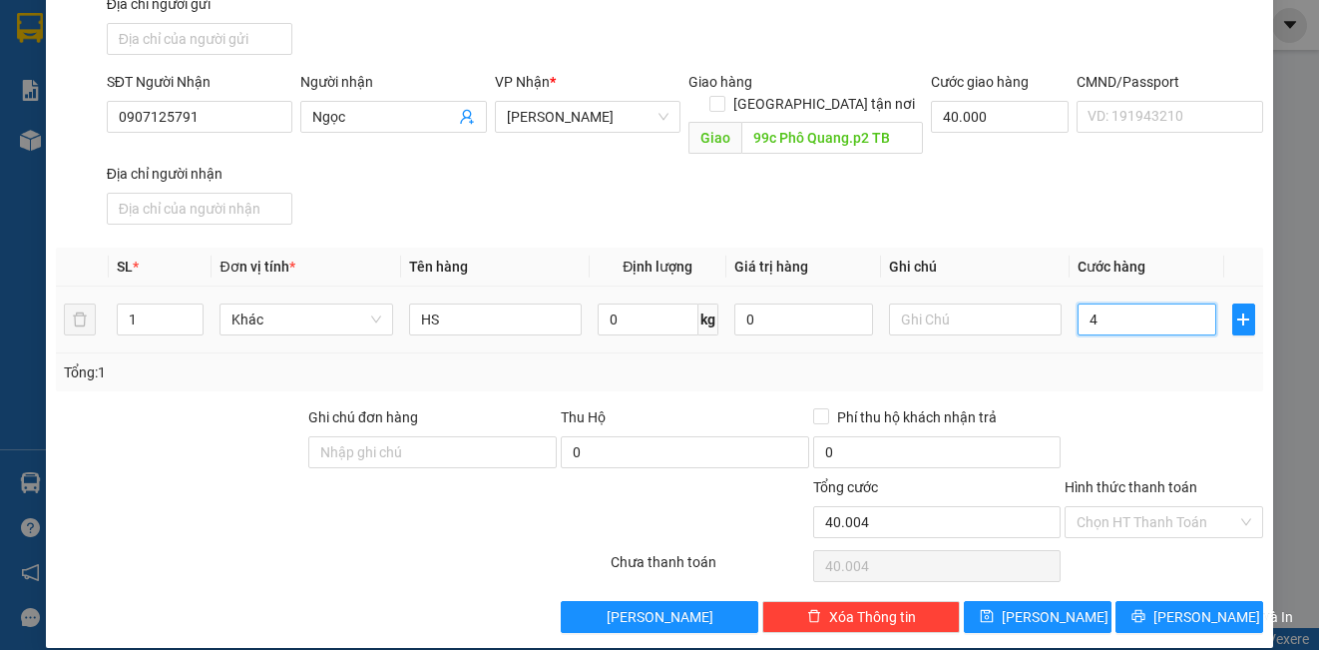
type input "40.049"
type input "4"
type input "40.004"
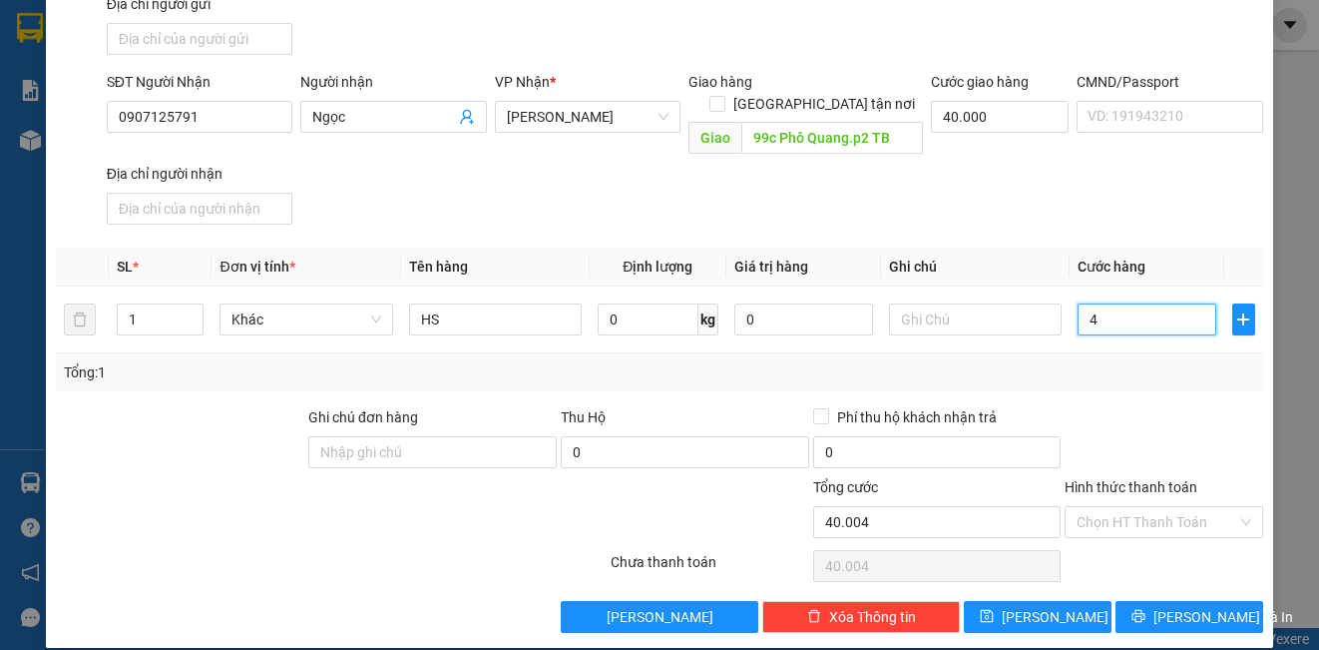
type input "40"
type input "40.040"
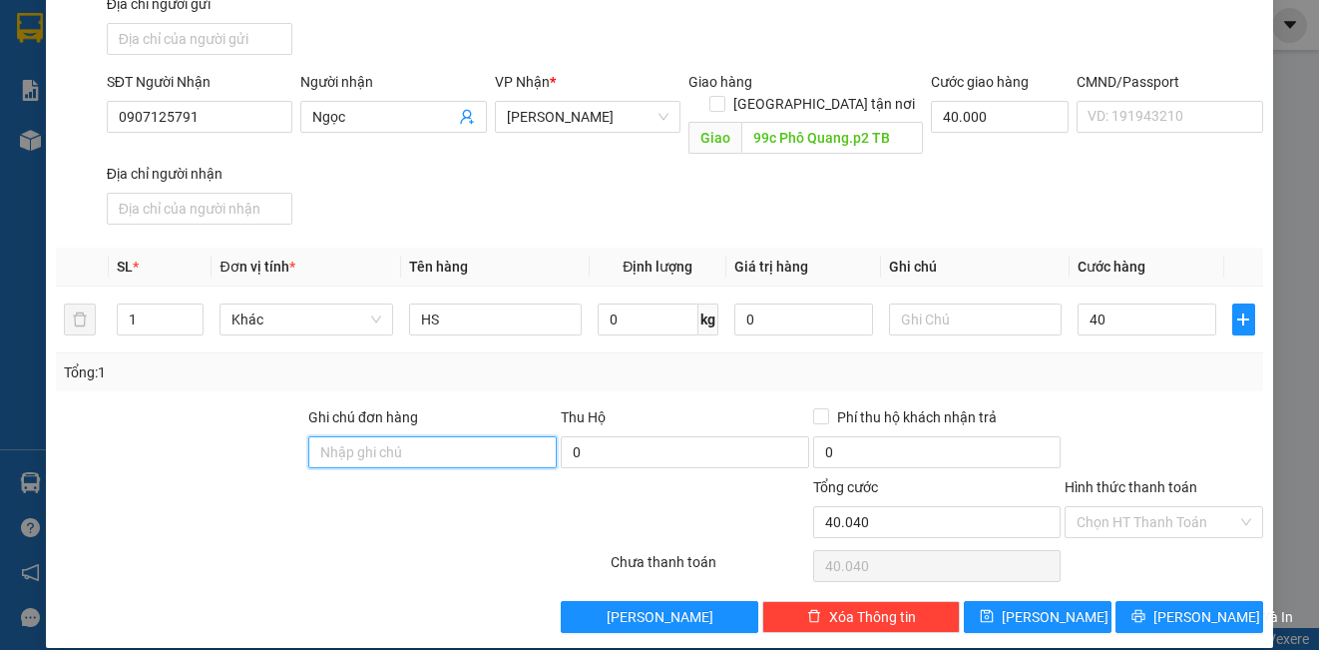
type input "40.000"
type input "80.000"
click at [380, 436] on input "Ghi chú đơn hàng" at bounding box center [432, 452] width 248 height 32
type input "DH"
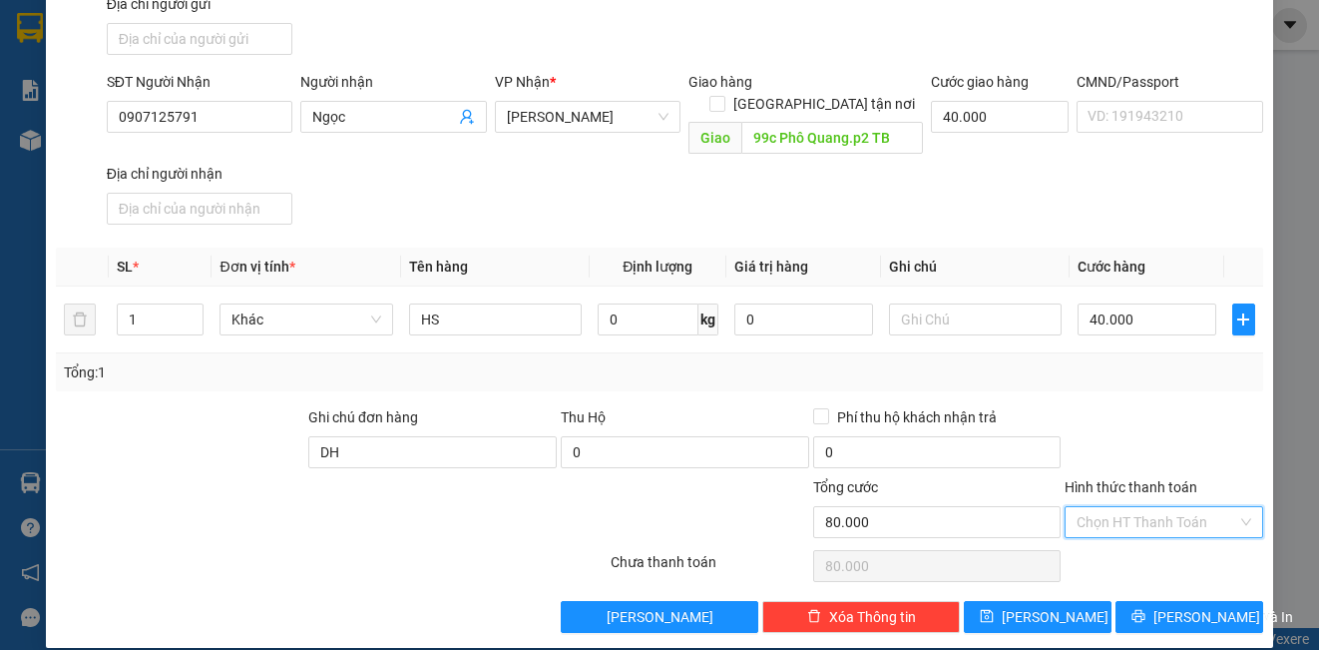
click at [1151, 507] on input "Hình thức thanh toán" at bounding box center [1157, 522] width 160 height 30
click at [1151, 535] on div "Tại văn phòng" at bounding box center [1151, 540] width 172 height 22
type input "0"
click at [1065, 601] on button "[PERSON_NAME]" at bounding box center [1038, 617] width 148 height 32
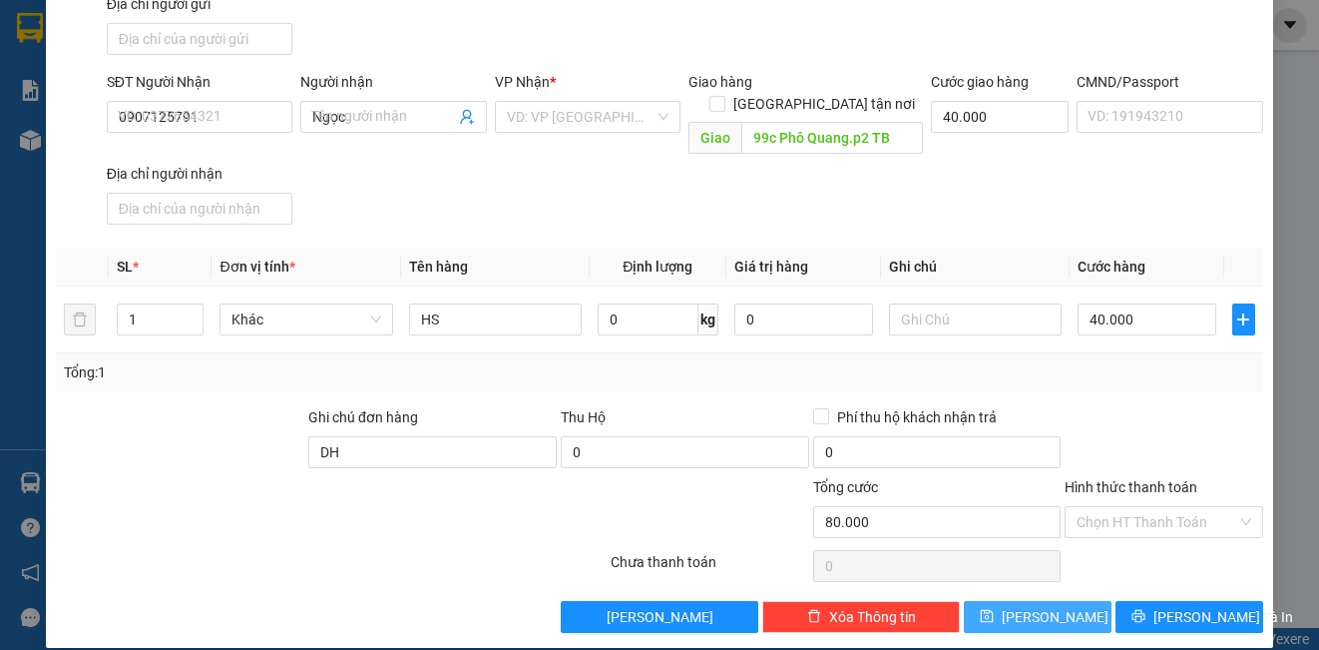
type input "0"
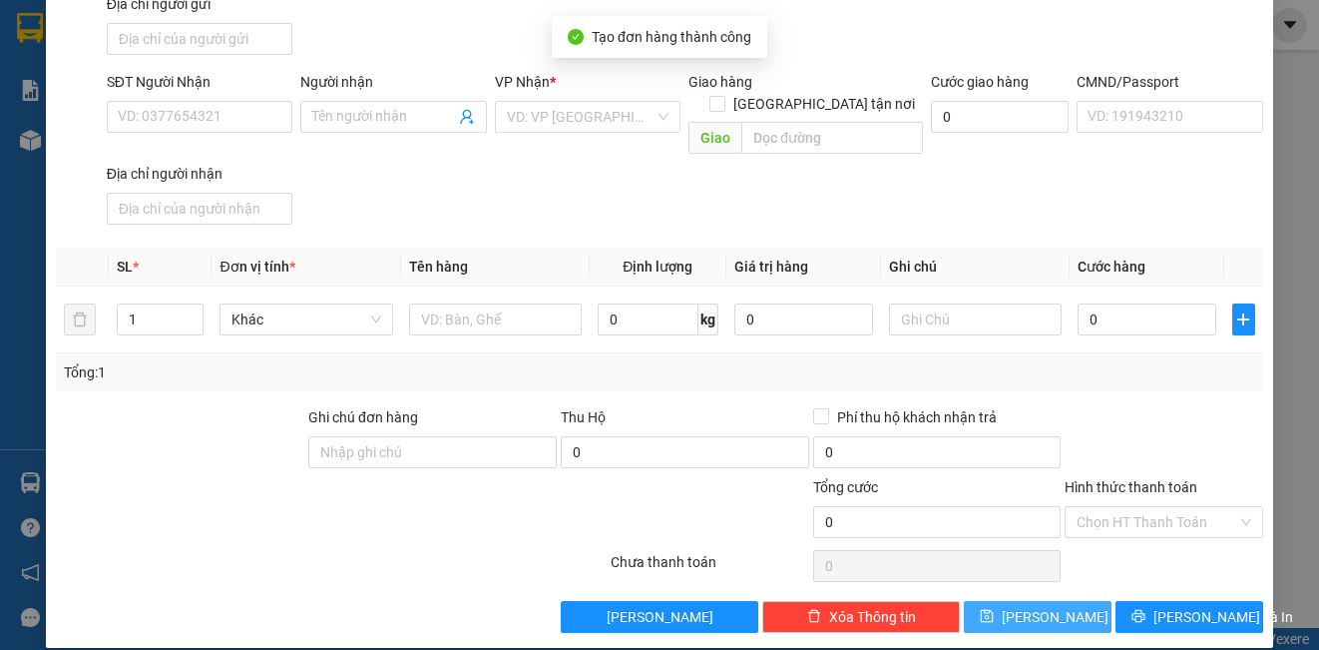
scroll to position [0, 0]
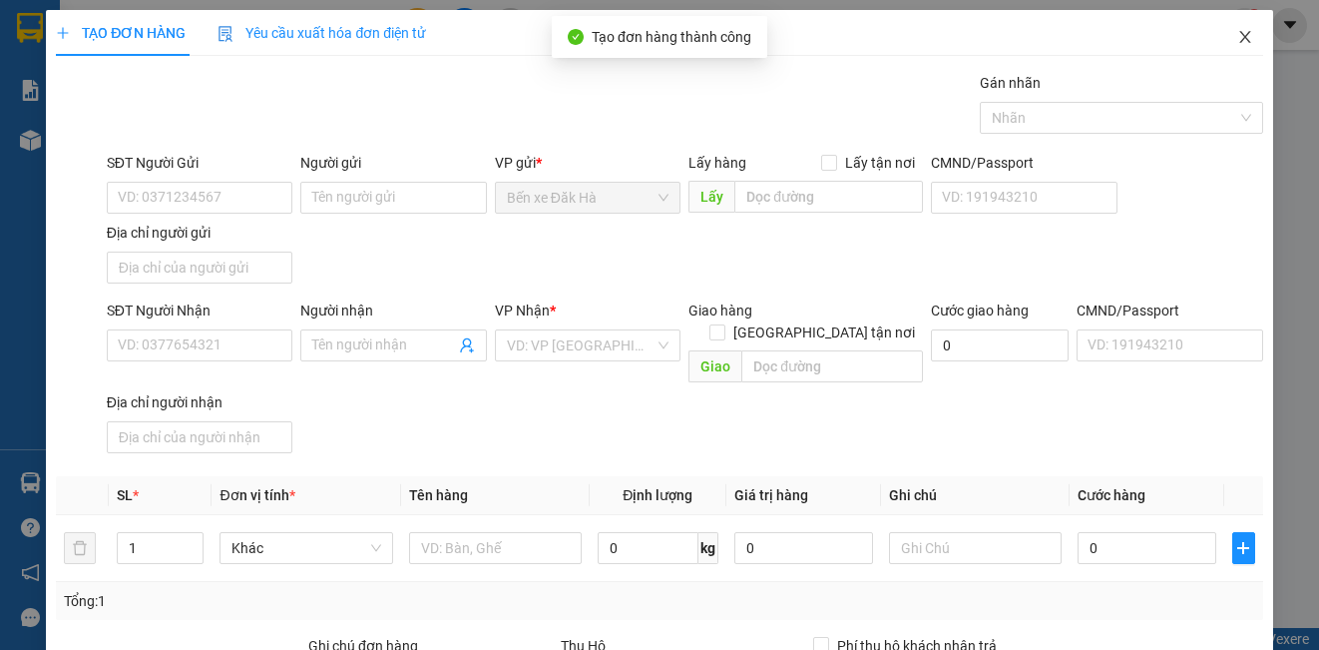
click at [1237, 42] on icon "close" at bounding box center [1245, 37] width 16 height 16
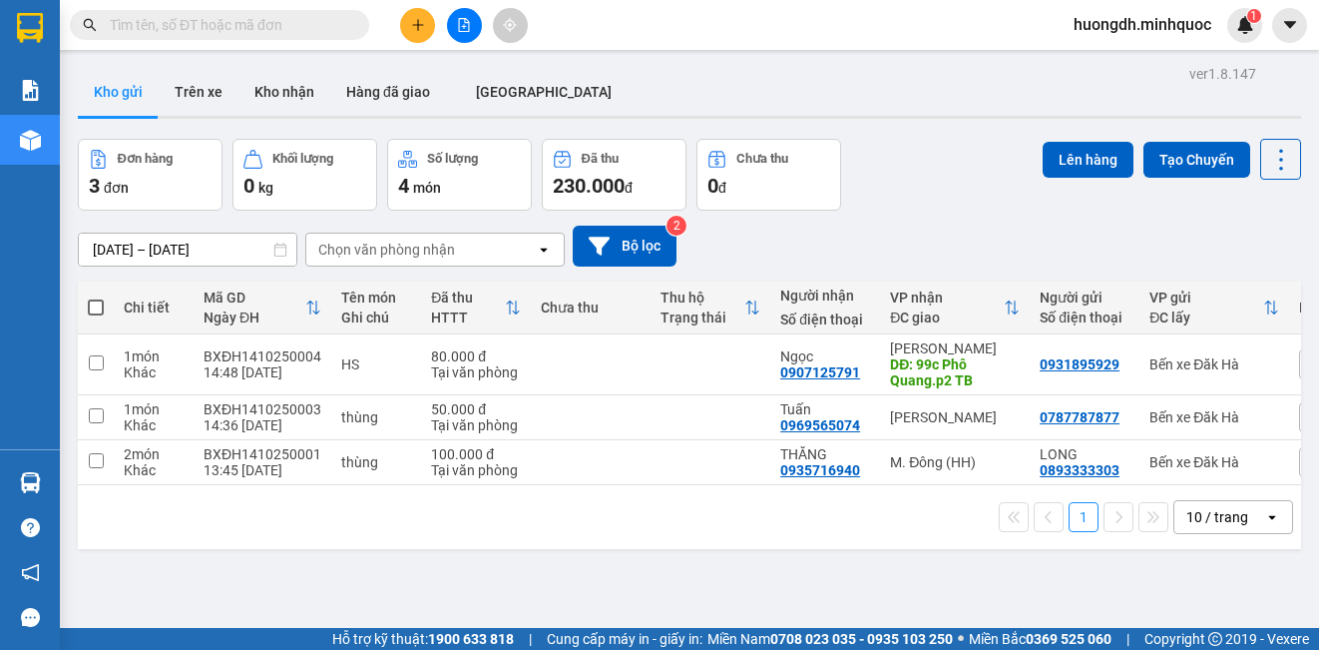
click at [411, 31] on button at bounding box center [417, 25] width 35 height 35
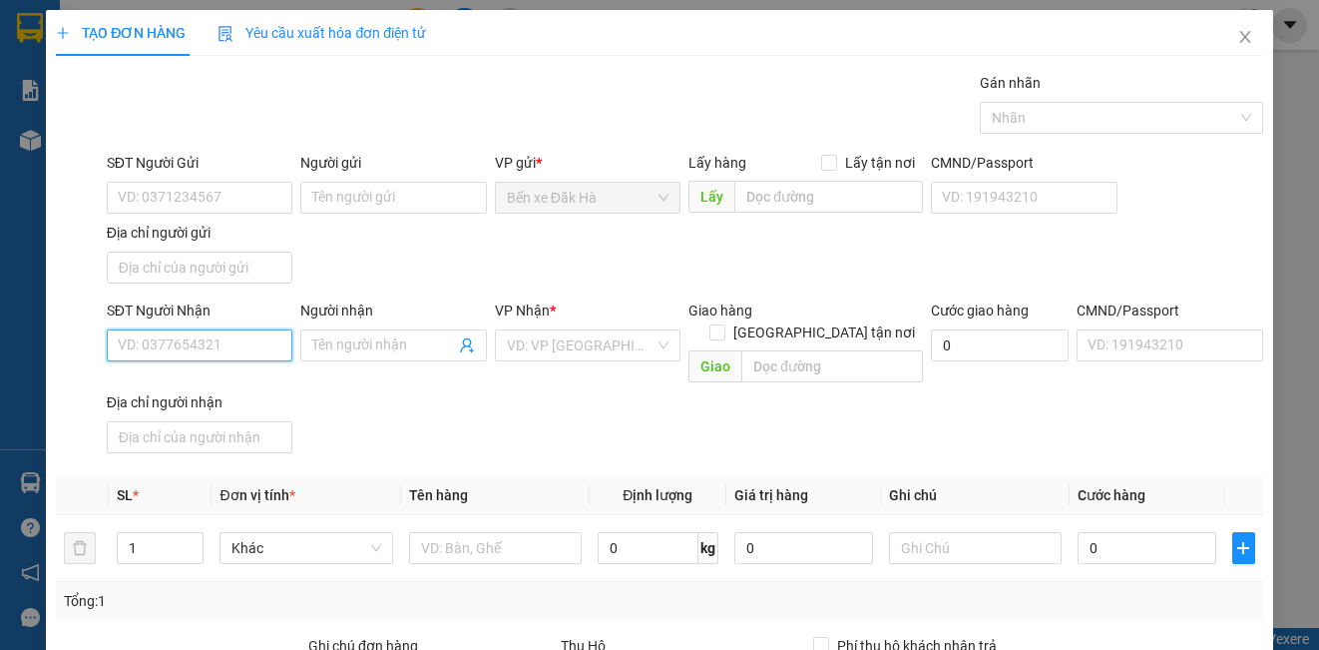
click at [195, 349] on input "SĐT Người Nhận" at bounding box center [200, 345] width 186 height 32
type input "0906369213"
click at [368, 351] on input "Người nhận" at bounding box center [383, 345] width 142 height 22
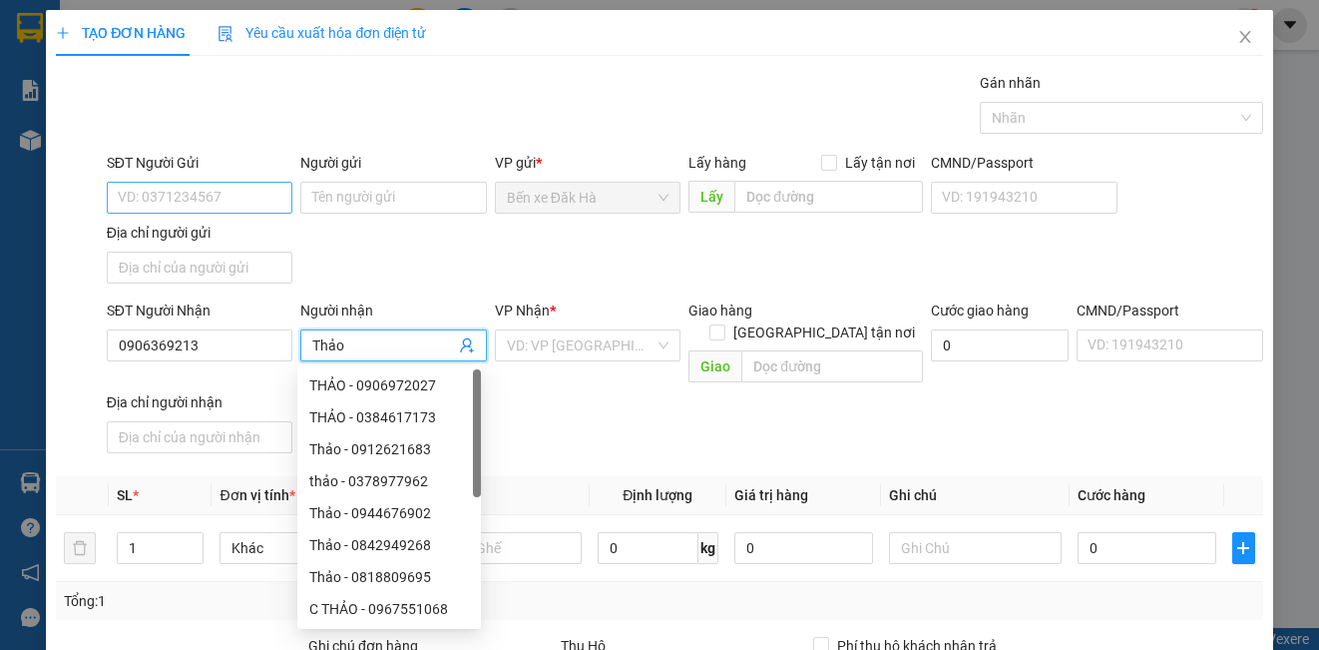
type input "Thảo"
click at [199, 188] on input "SĐT Người Gửi" at bounding box center [200, 198] width 186 height 32
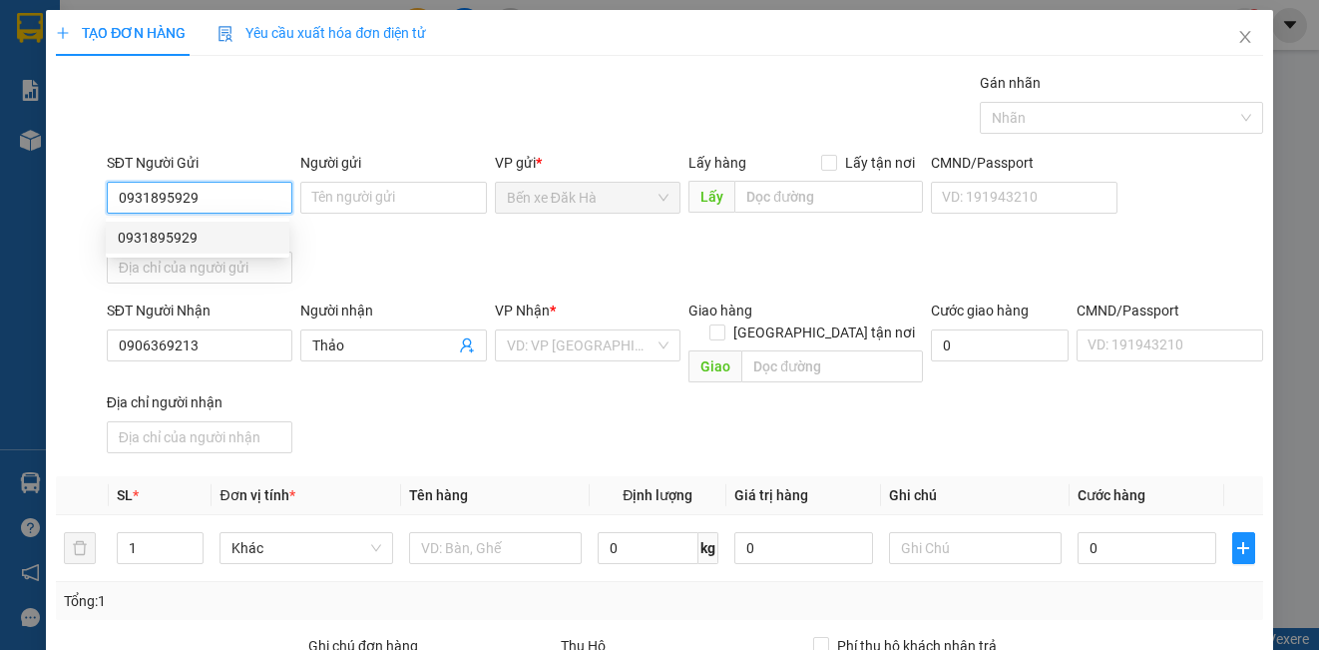
type input "0931895929"
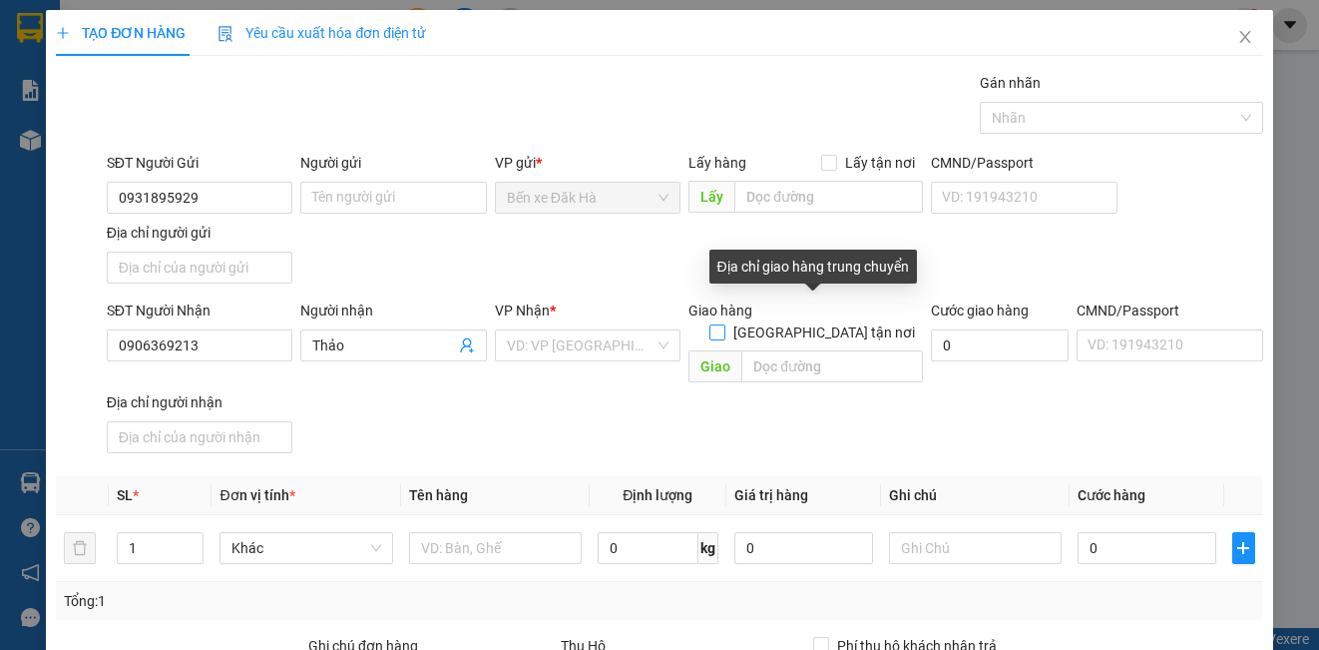
click at [723, 324] on input "[GEOGRAPHIC_DATA] tận nơi" at bounding box center [717, 331] width 14 height 14
checkbox input "true"
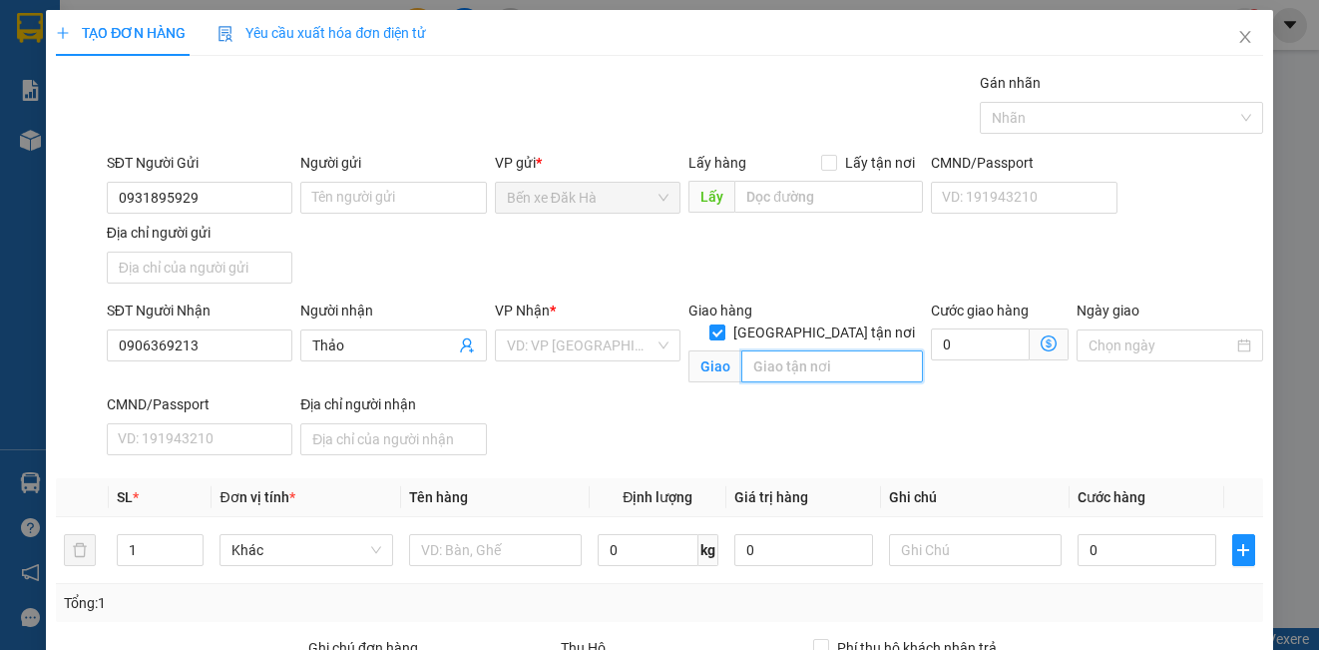
click at [785, 350] on input "text" at bounding box center [832, 366] width 182 height 32
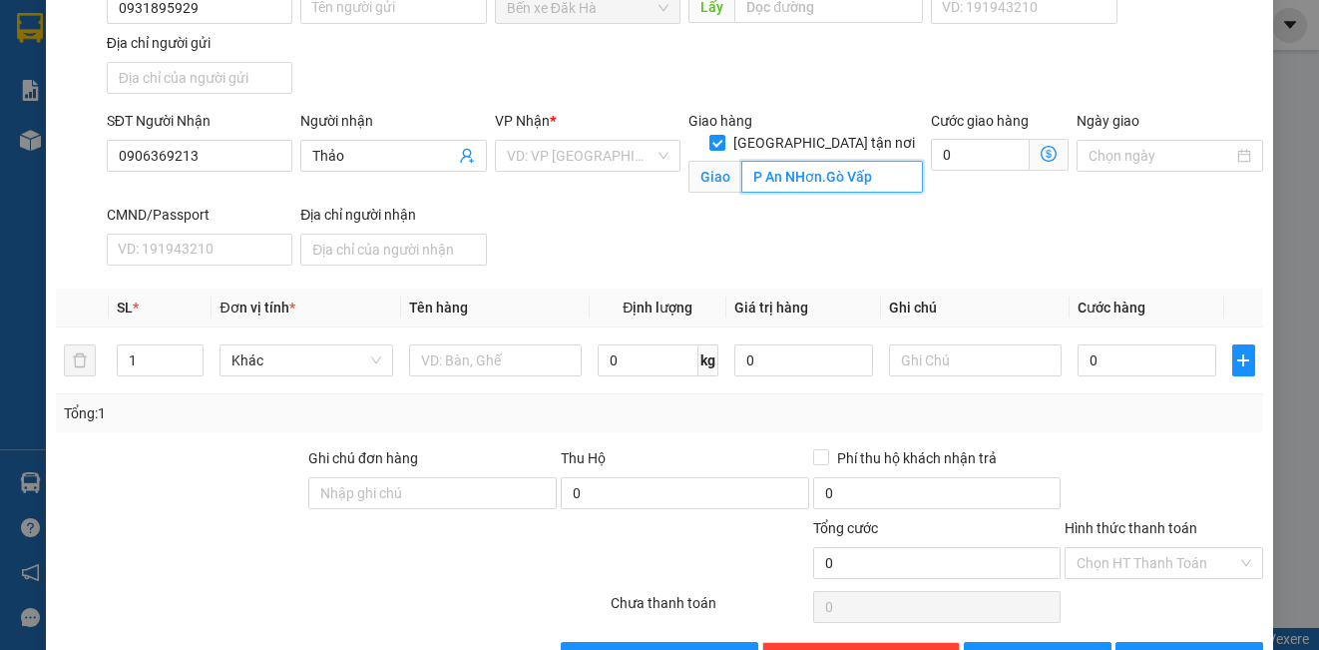
scroll to position [200, 0]
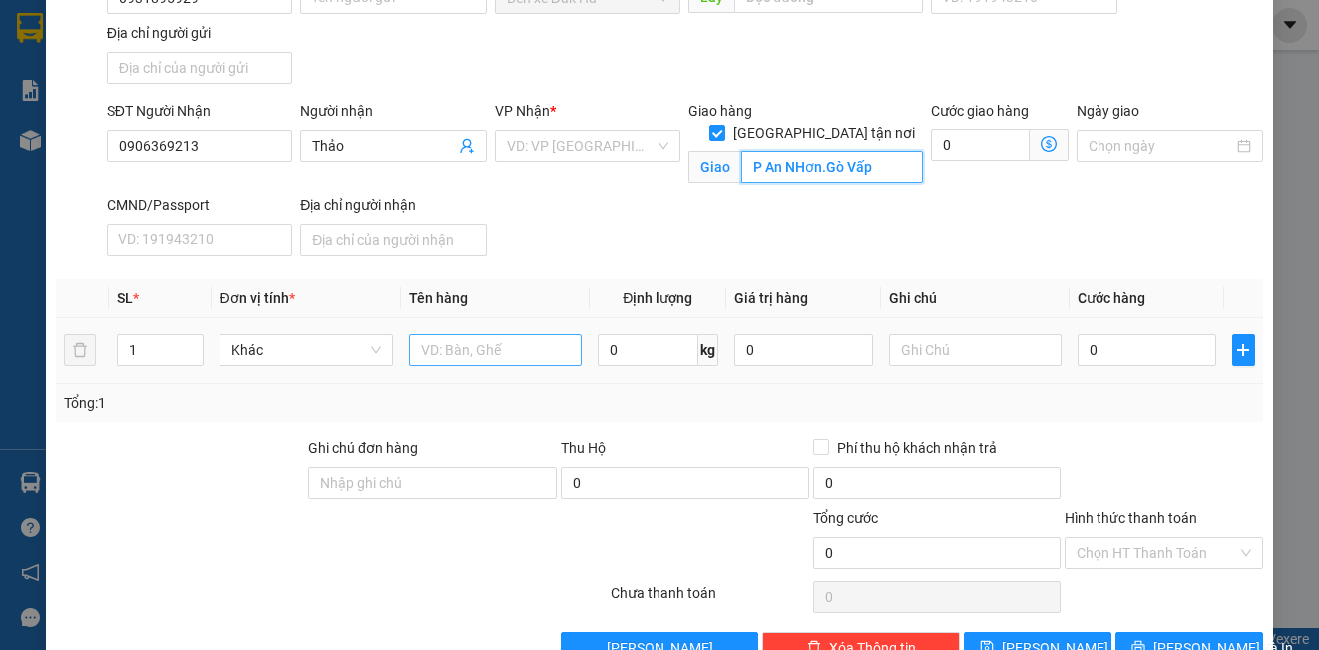
type input "P An NHơn.Gò Vấp"
click at [494, 350] on input "text" at bounding box center [495, 350] width 173 height 32
type input "hs"
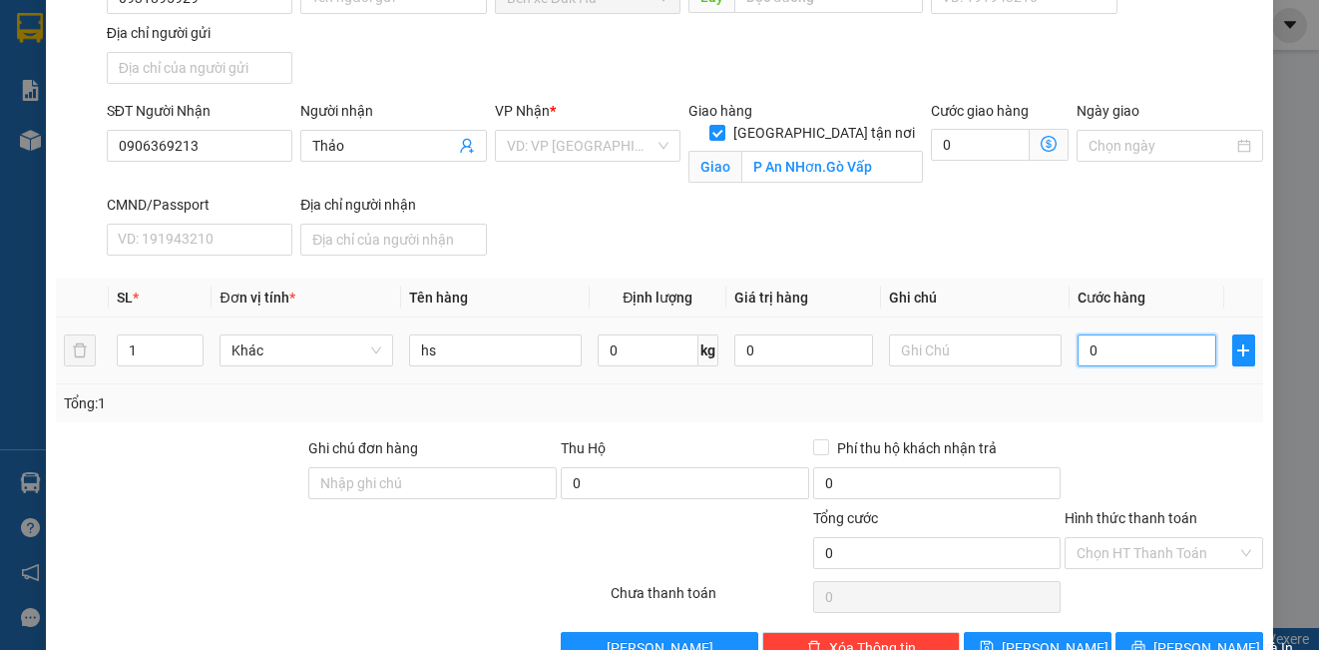
click at [1146, 342] on input "0" at bounding box center [1147, 350] width 139 height 32
type input "4"
type input "40"
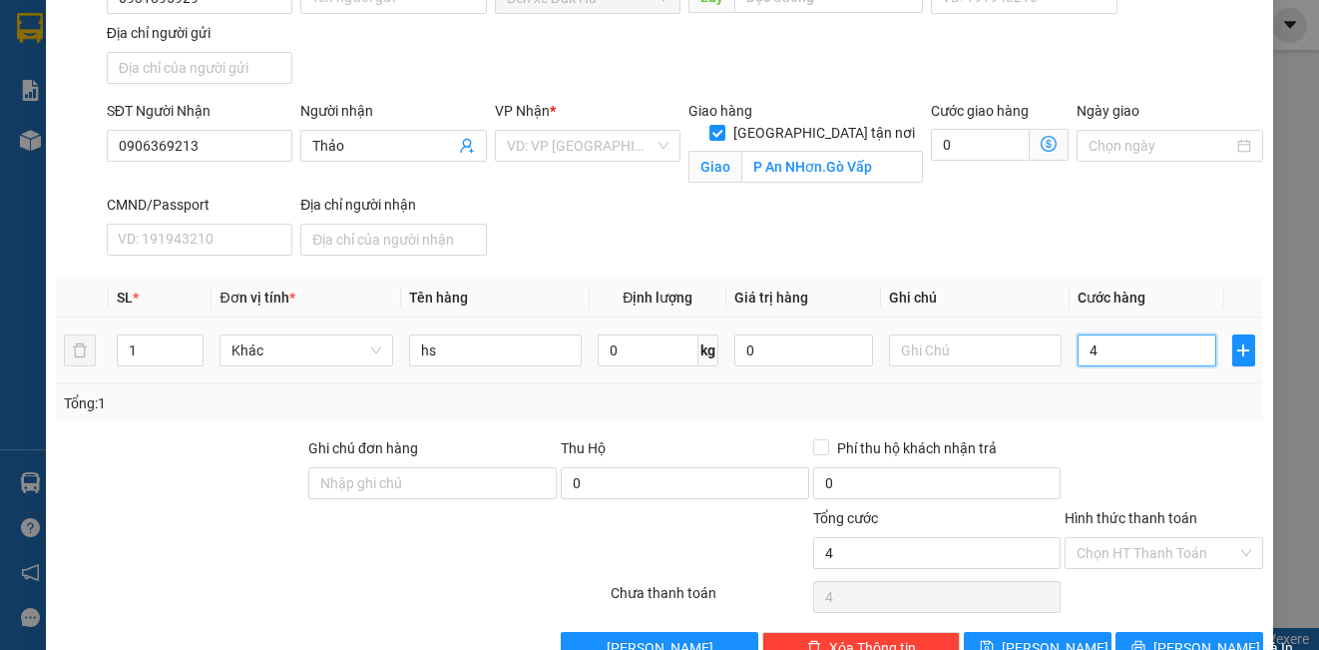
type input "40"
type input "40.000"
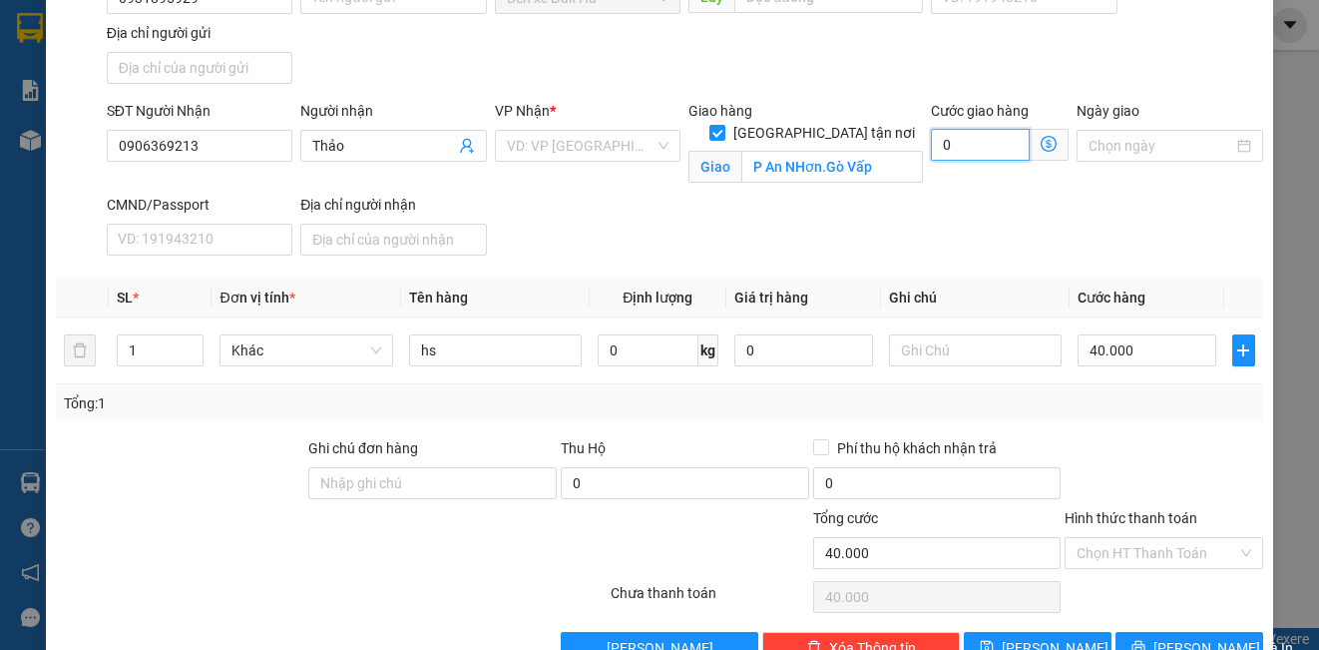
click at [973, 139] on input "0" at bounding box center [980, 145] width 99 height 32
type input "40.004"
type input "4"
type input "40.040"
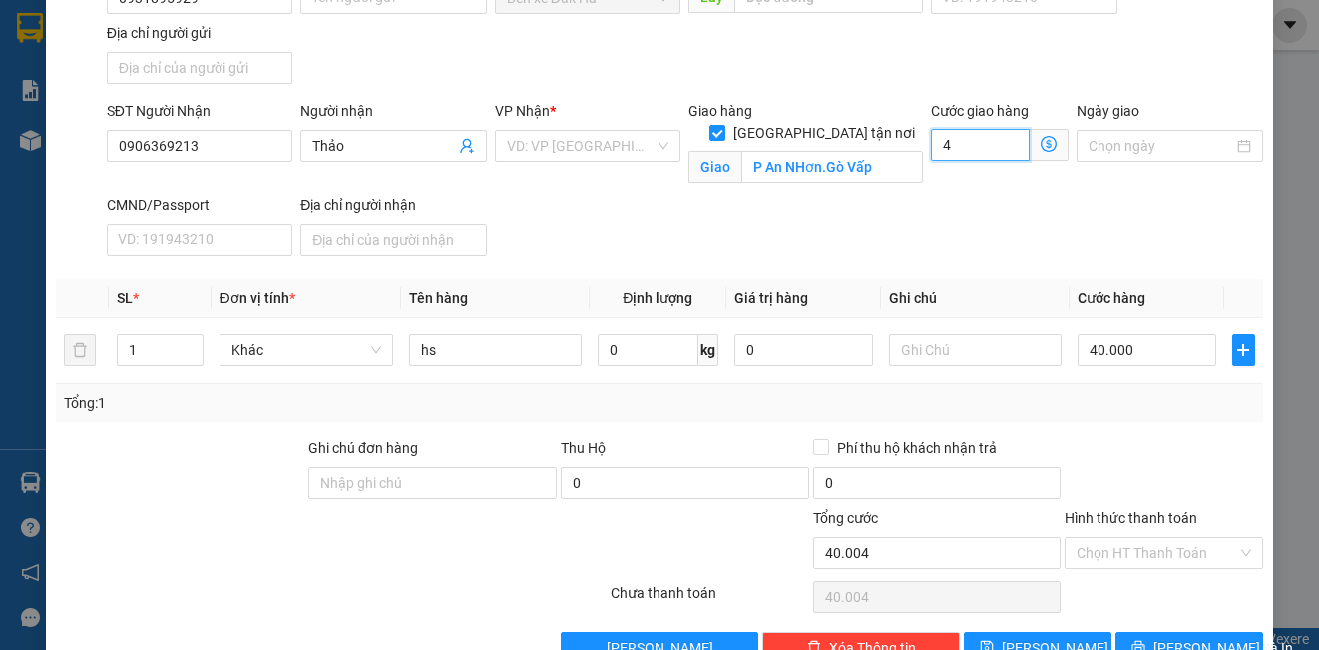
type input "40.040"
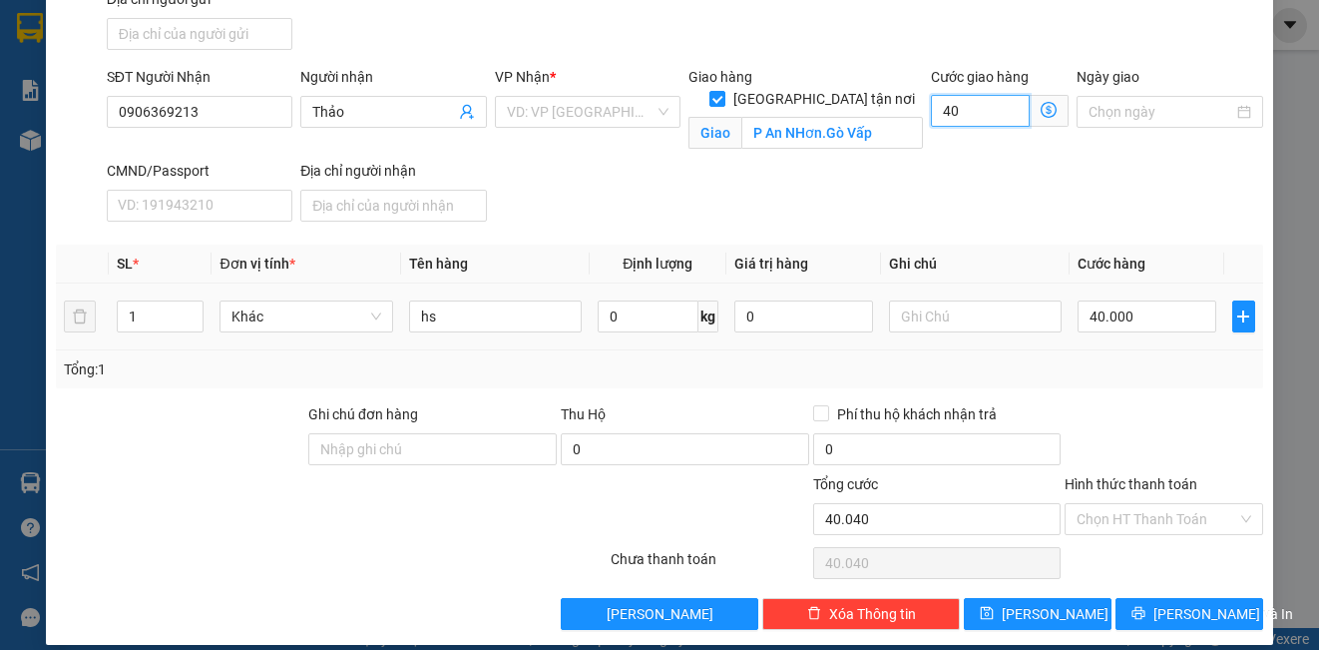
scroll to position [252, 0]
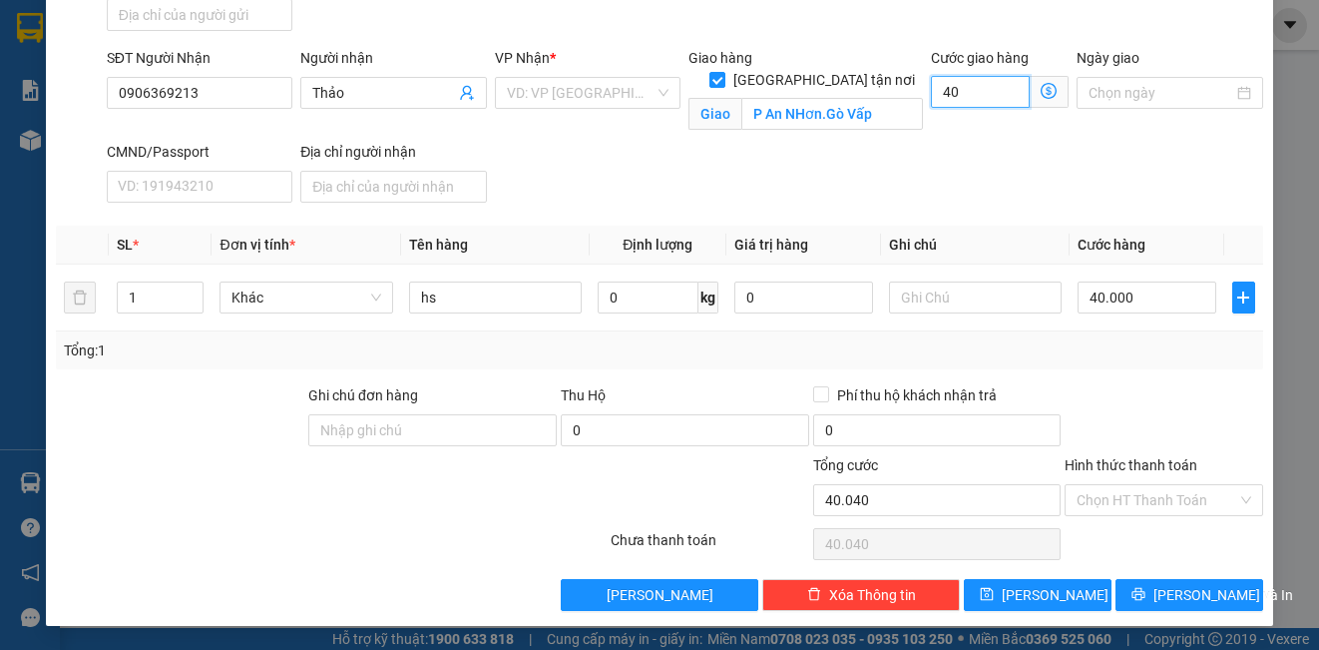
type input "40"
type input "80.000"
type input "40.000"
click at [495, 506] on div at bounding box center [508, 489] width 202 height 70
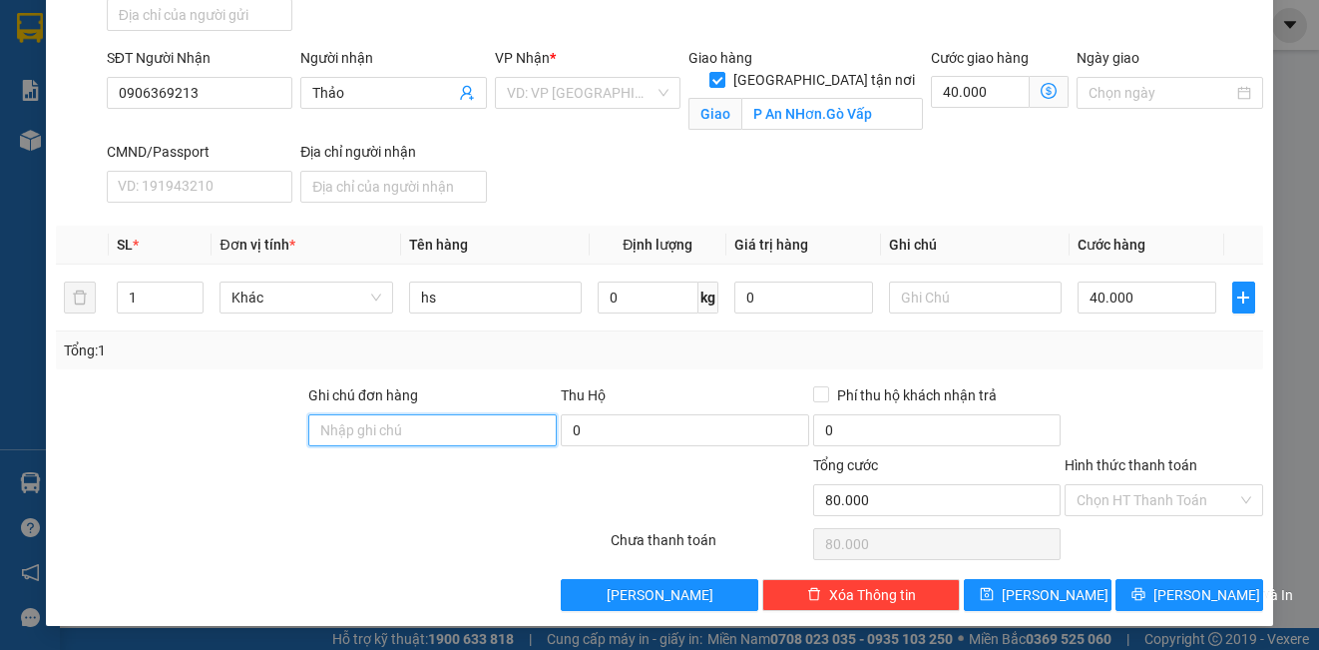
click at [456, 436] on input "Ghi chú đơn hàng" at bounding box center [432, 430] width 248 height 32
type input "DH"
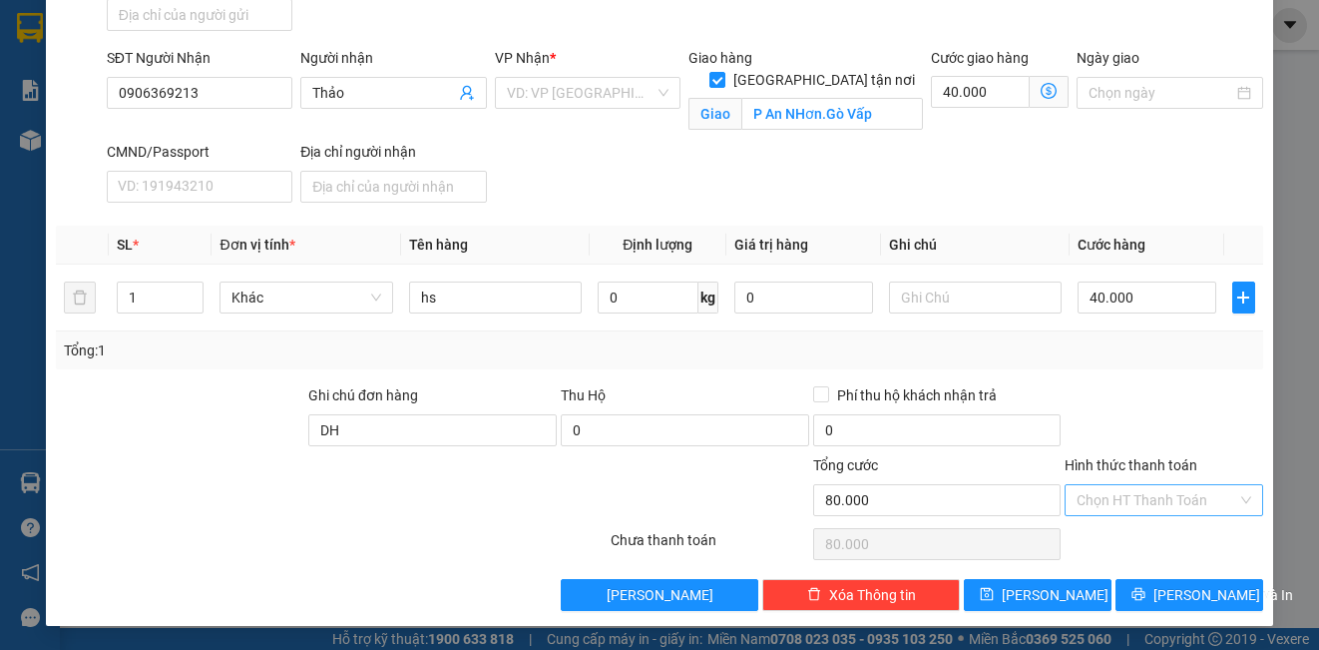
click at [1134, 502] on input "Hình thức thanh toán" at bounding box center [1157, 500] width 160 height 30
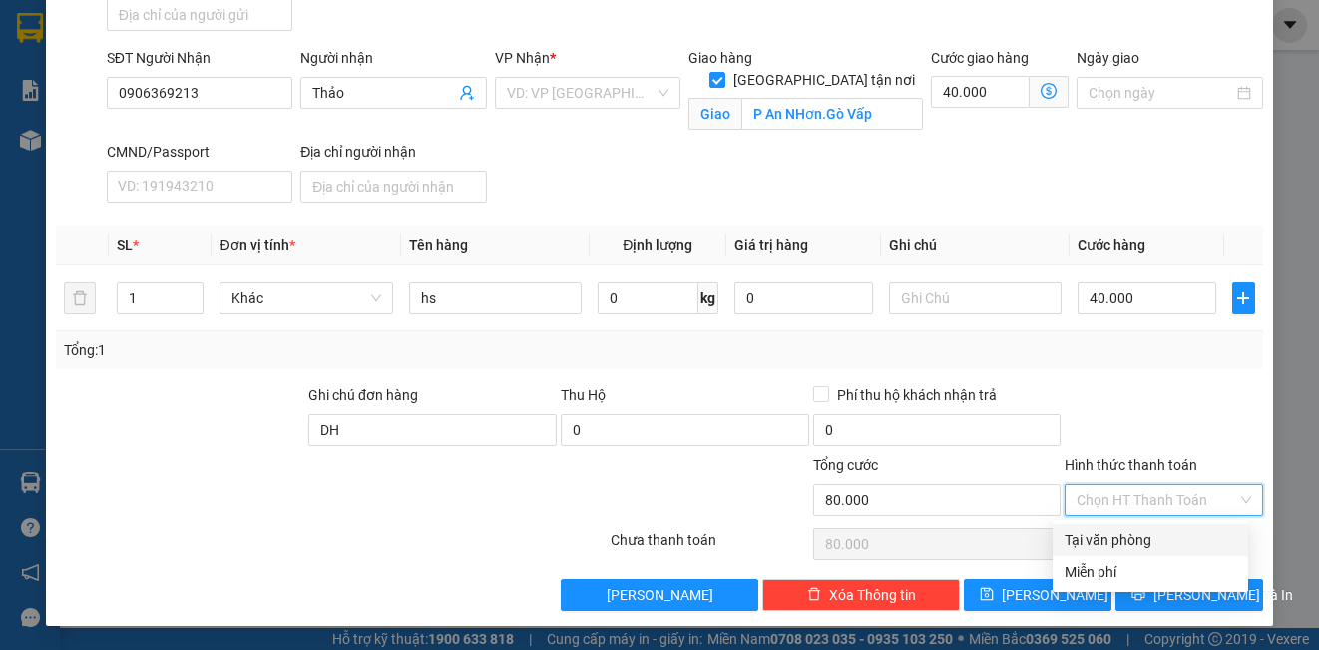
click at [1135, 541] on div "Tại văn phòng" at bounding box center [1151, 540] width 172 height 22
type input "0"
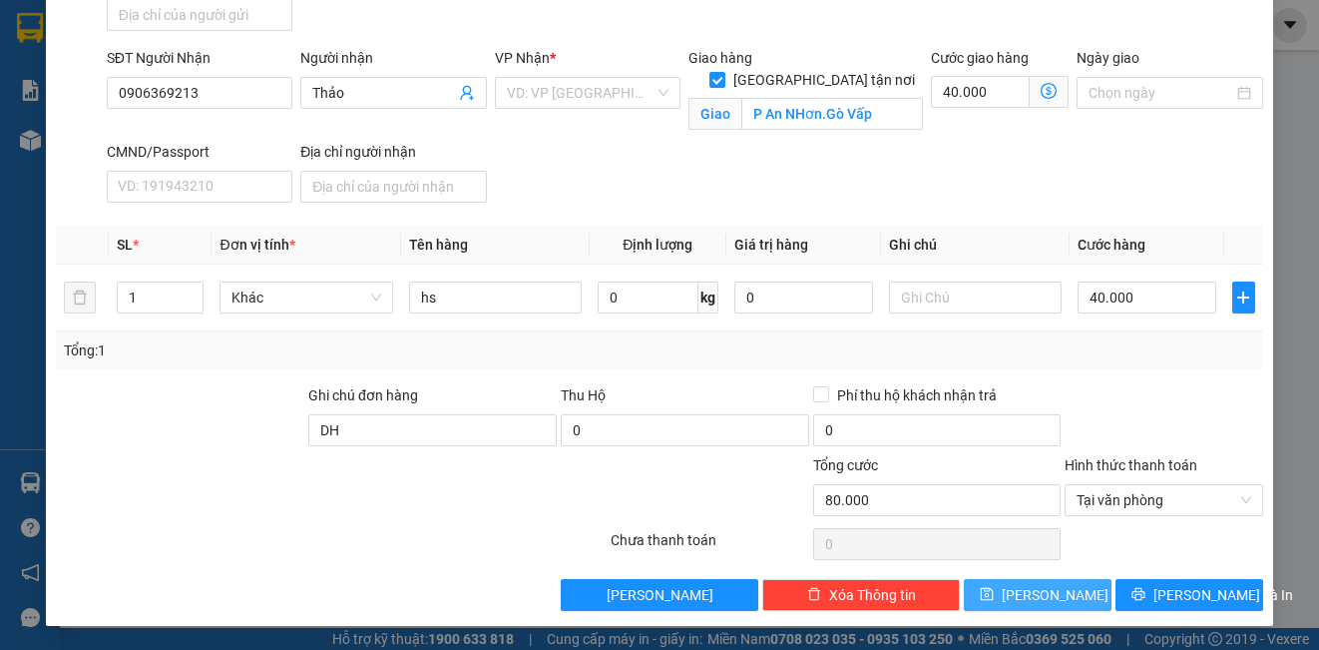
click at [1085, 598] on button "[PERSON_NAME]" at bounding box center [1038, 595] width 148 height 32
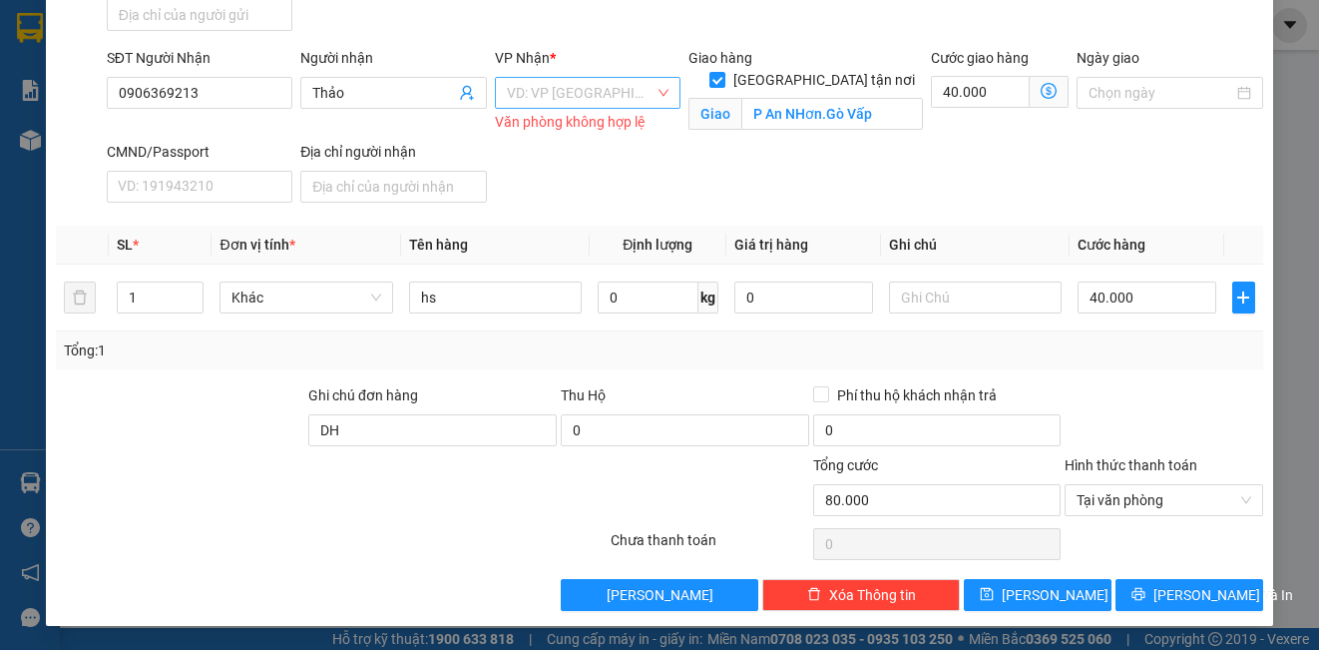
click at [595, 89] on input "search" at bounding box center [581, 93] width 148 height 30
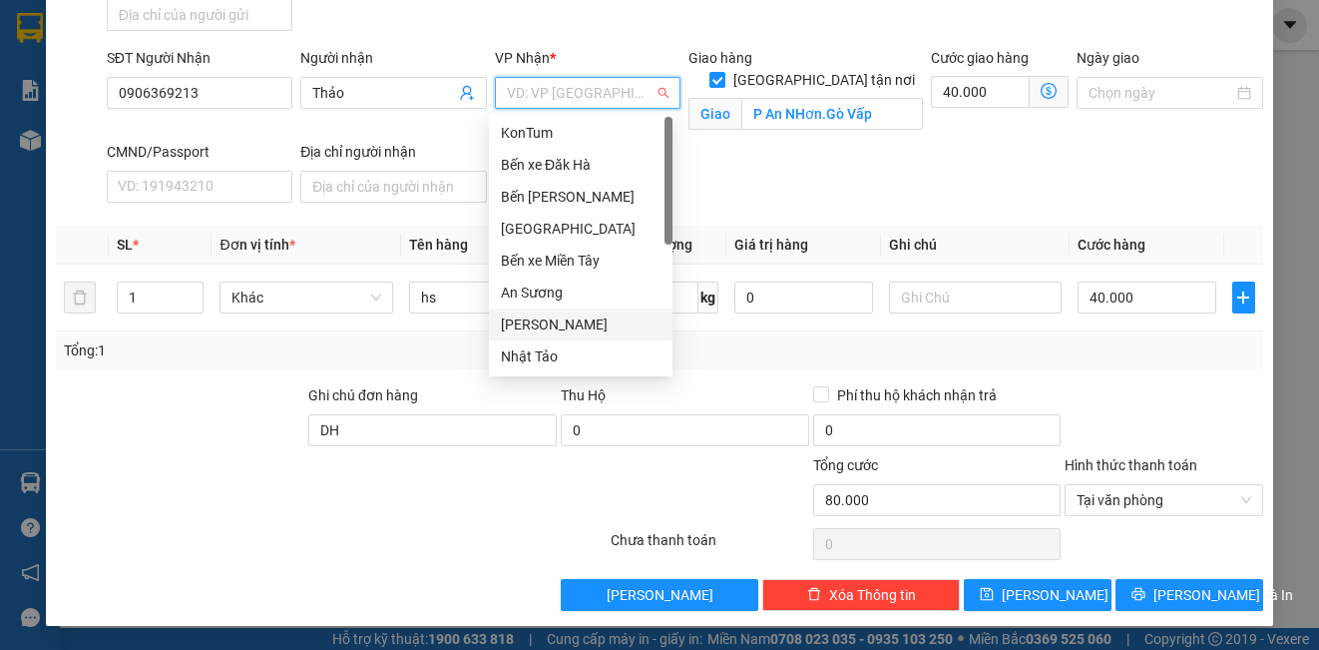
click at [559, 323] on div "[PERSON_NAME]" at bounding box center [581, 324] width 160 height 22
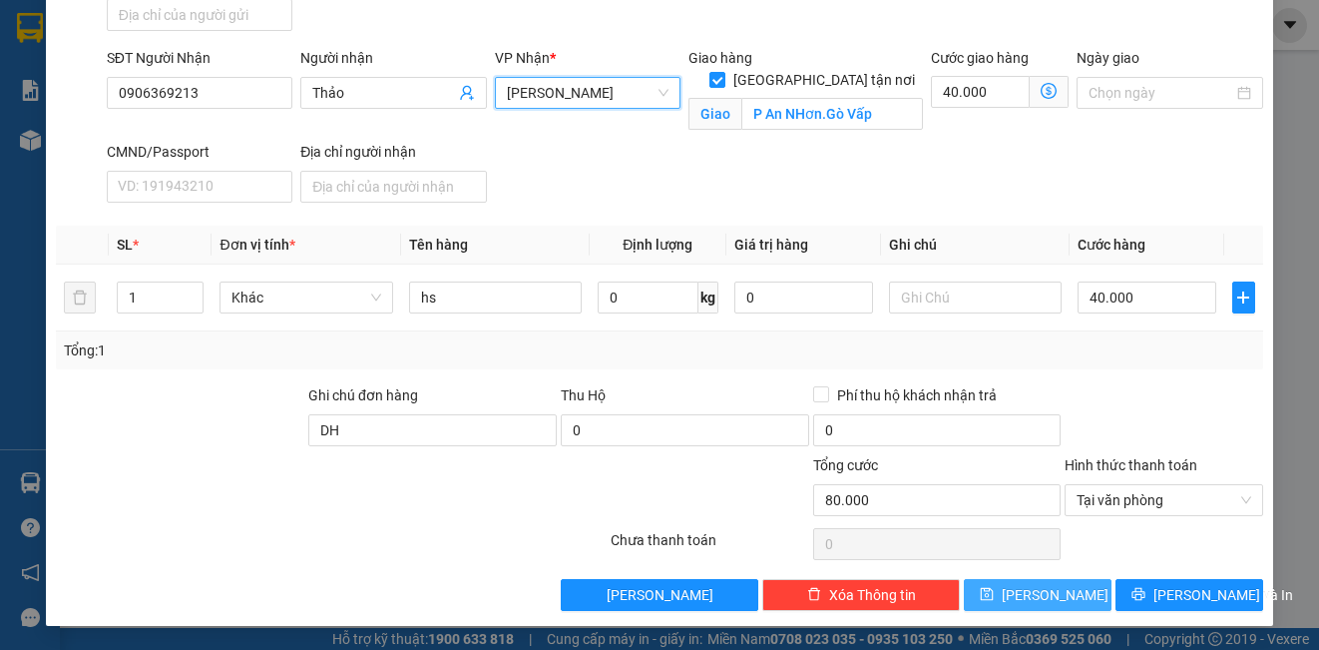
click at [985, 593] on button "[PERSON_NAME]" at bounding box center [1038, 595] width 148 height 32
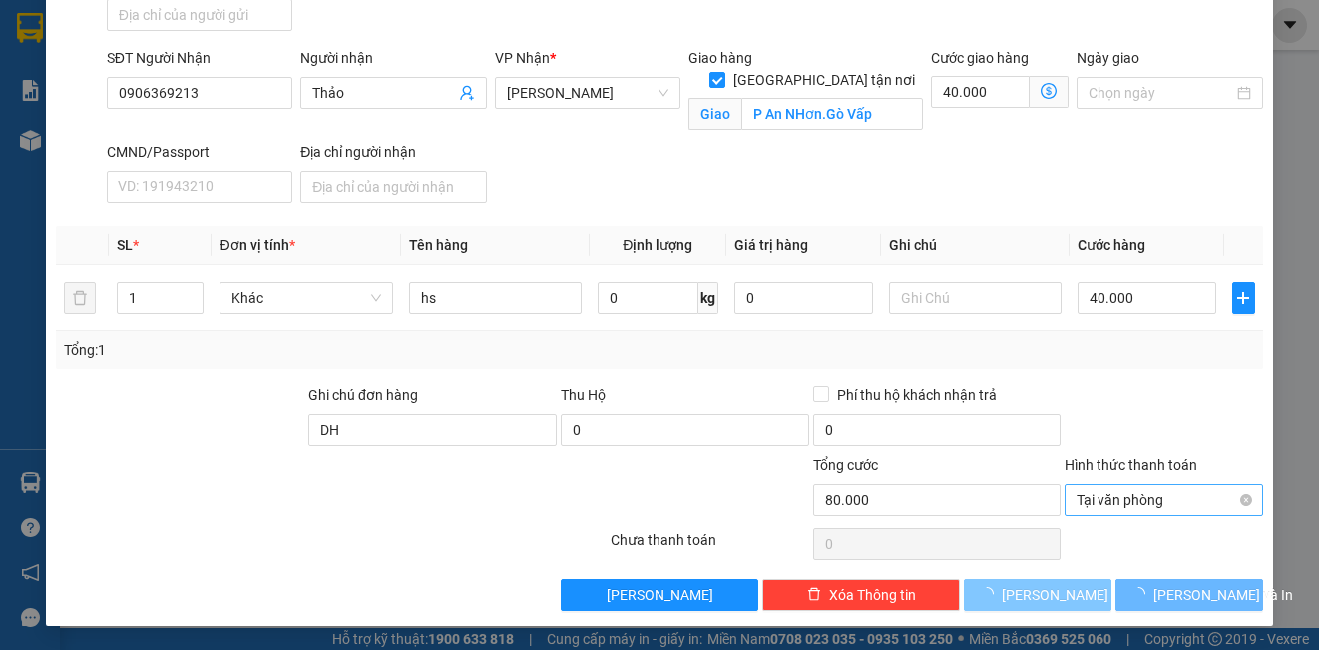
checkbox input "false"
type input "0"
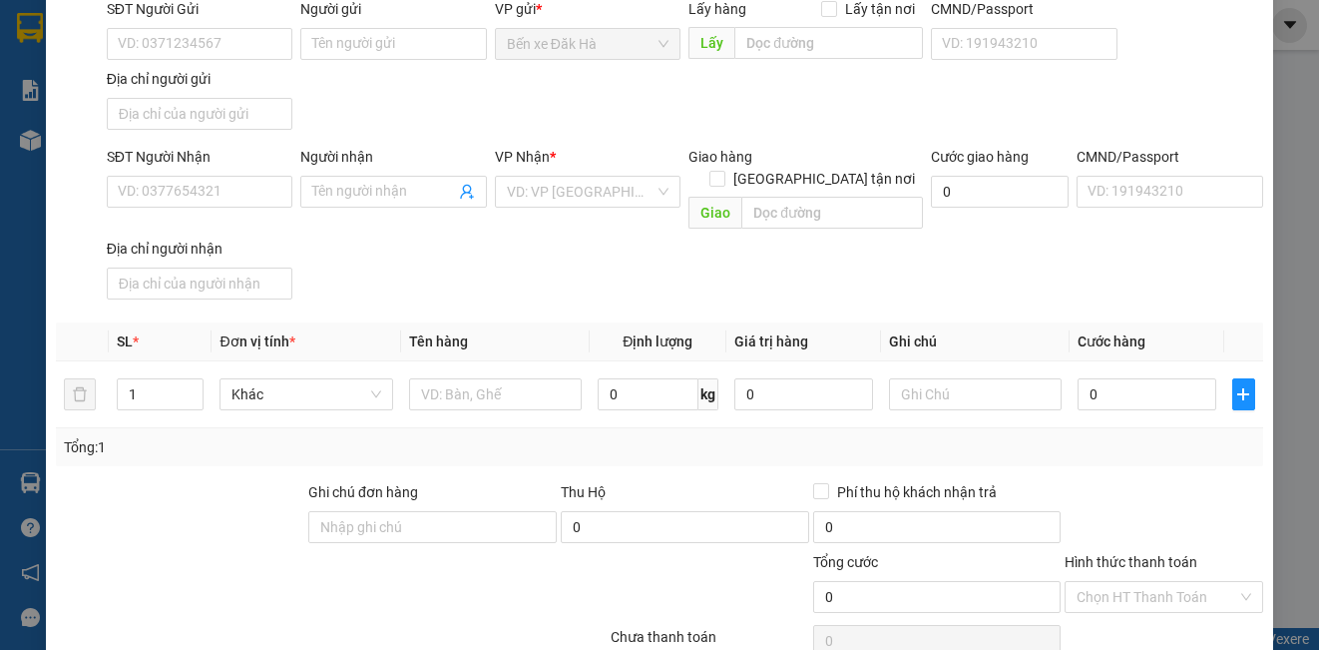
scroll to position [0, 0]
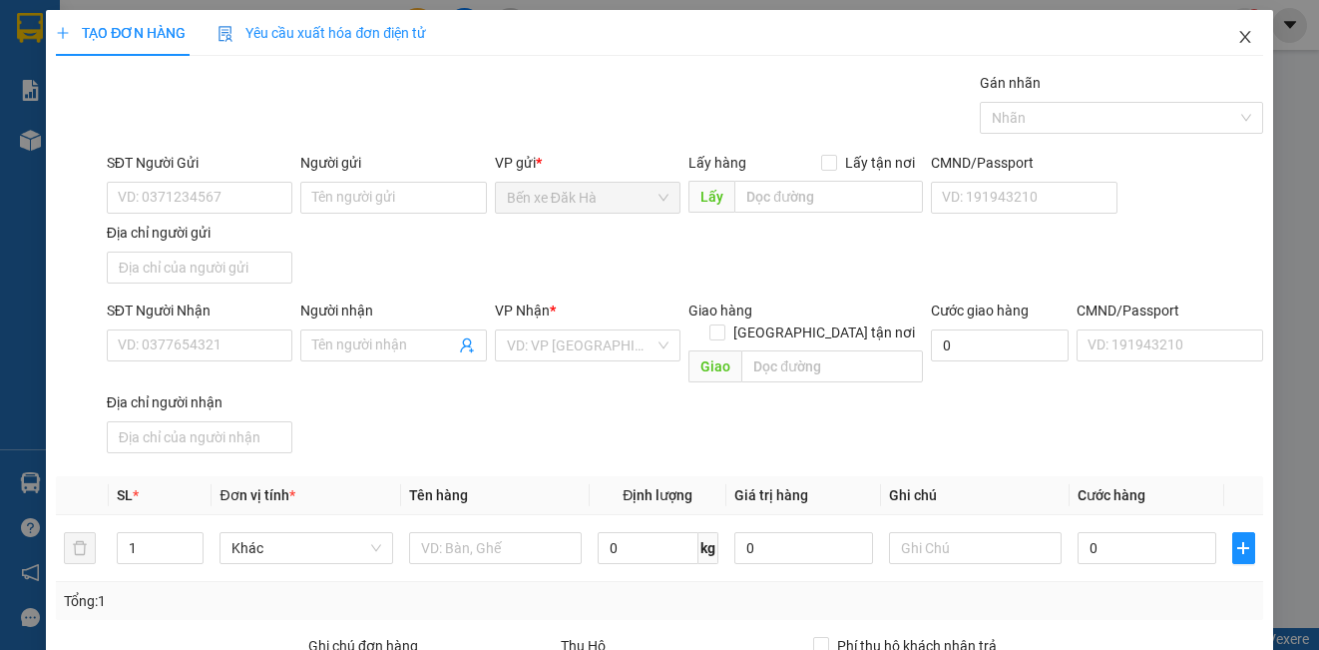
click at [1237, 37] on icon "close" at bounding box center [1245, 37] width 16 height 16
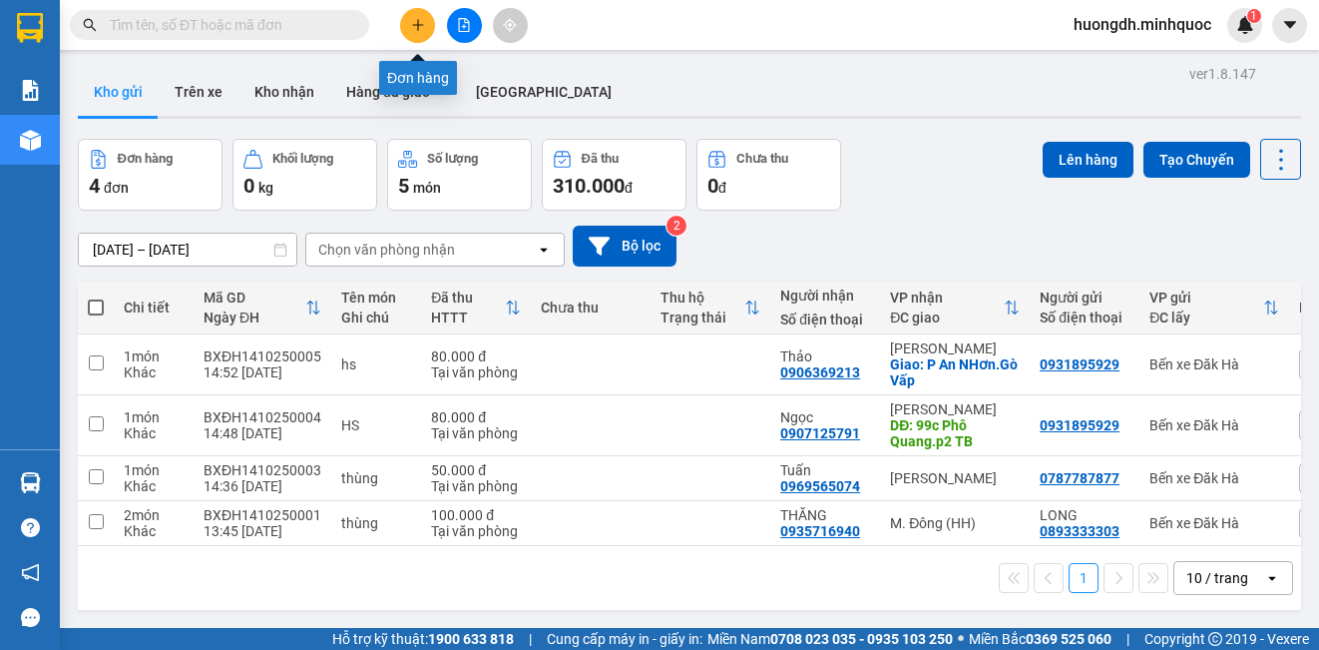
click at [406, 35] on button at bounding box center [417, 25] width 35 height 35
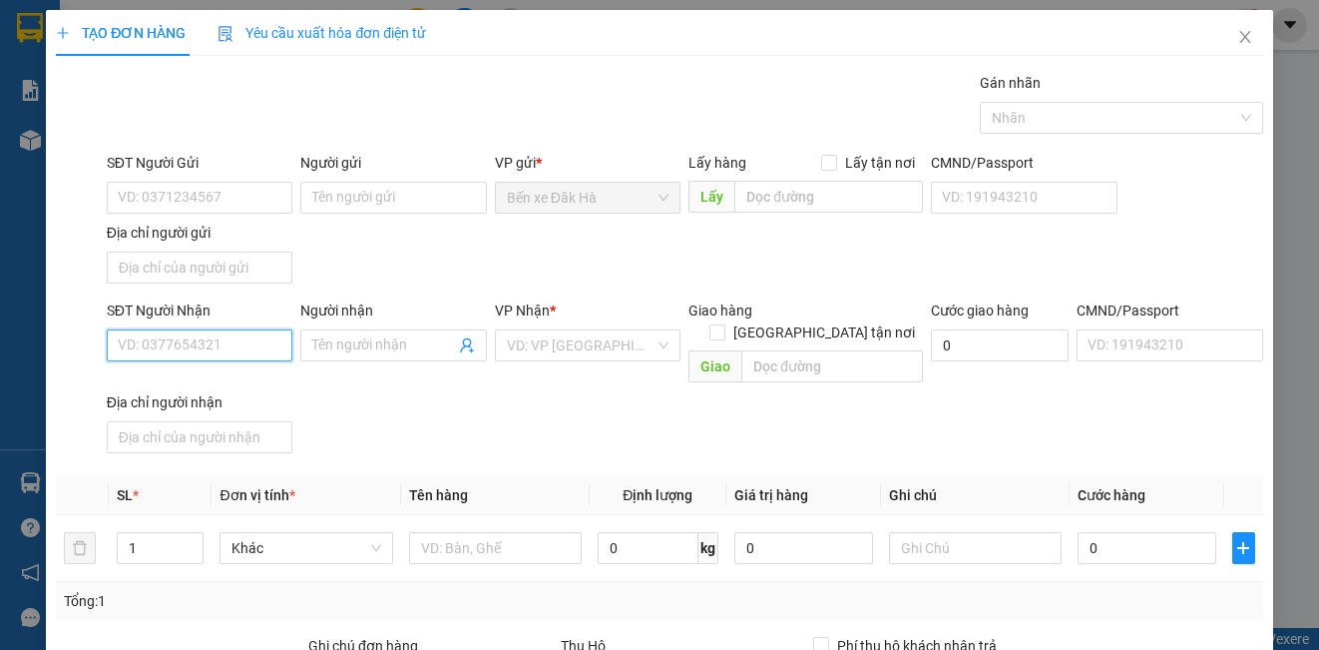
click at [214, 347] on input "SĐT Người Nhận" at bounding box center [200, 345] width 186 height 32
type input "0359191551"
click at [237, 391] on div "0359191551 - Thư" at bounding box center [198, 385] width 160 height 22
type input "Thư"
type input "0359191551"
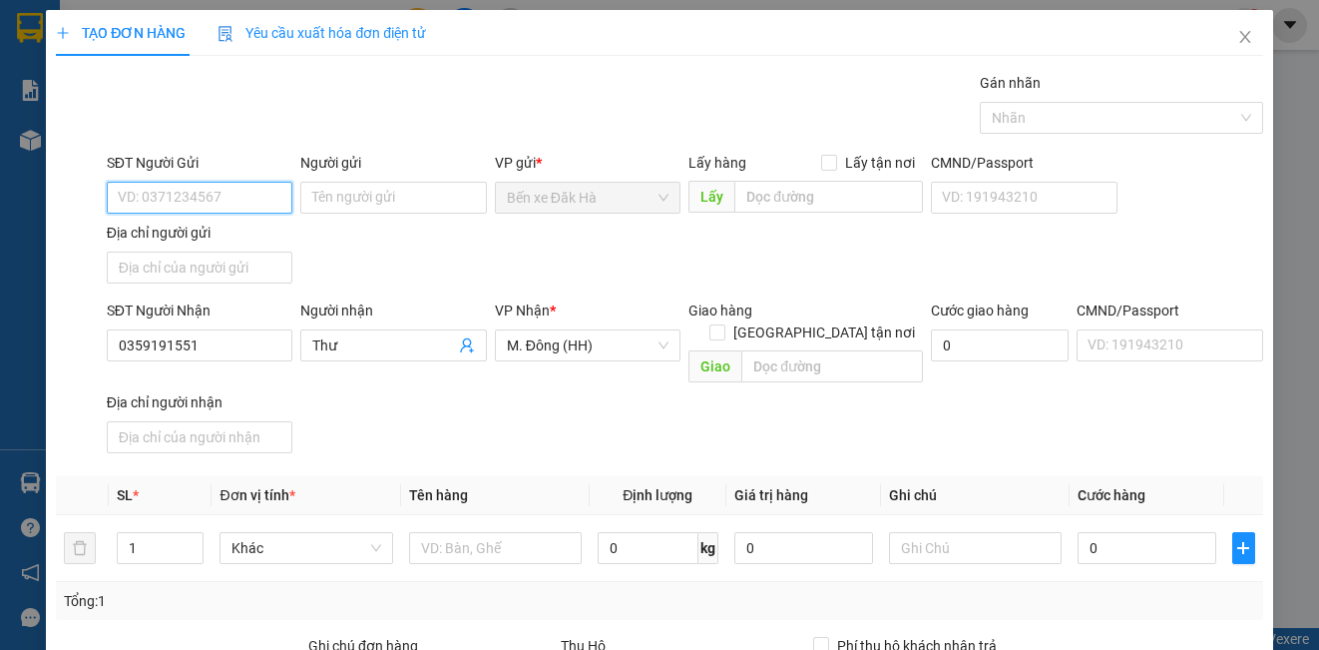
click at [218, 184] on input "SĐT Người Gửi" at bounding box center [200, 198] width 186 height 32
click at [233, 258] on div "0988133370 - TUẤN" at bounding box center [198, 269] width 160 height 22
type input "0988133370"
type input "TUẤN"
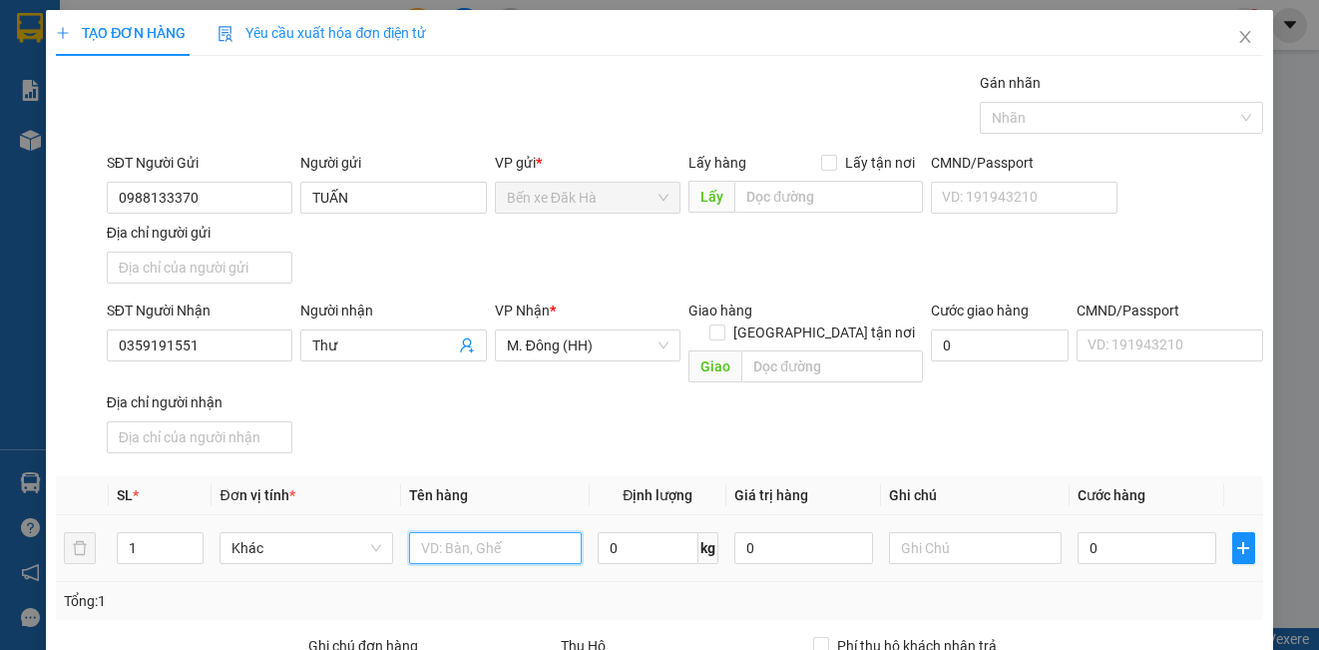
click at [444, 532] on input "text" at bounding box center [495, 548] width 173 height 32
type input "thùng"
click at [1108, 532] on input "0" at bounding box center [1147, 548] width 139 height 32
type input "5"
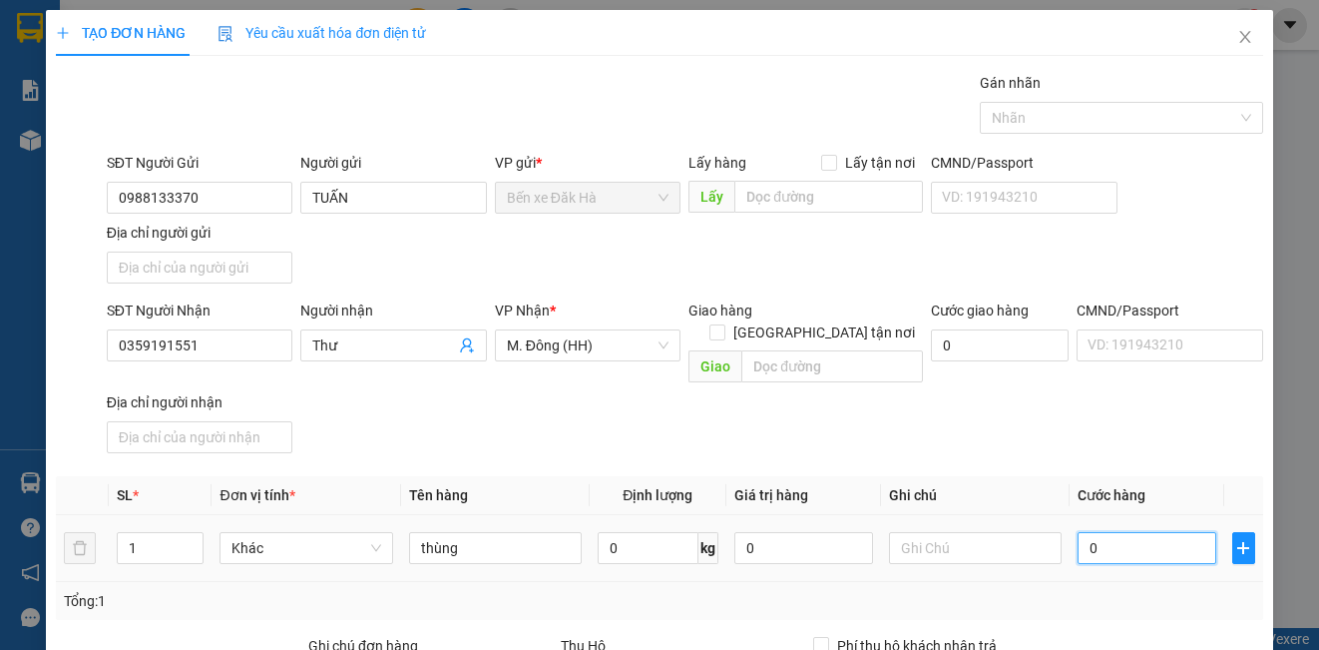
type input "5"
type input "50"
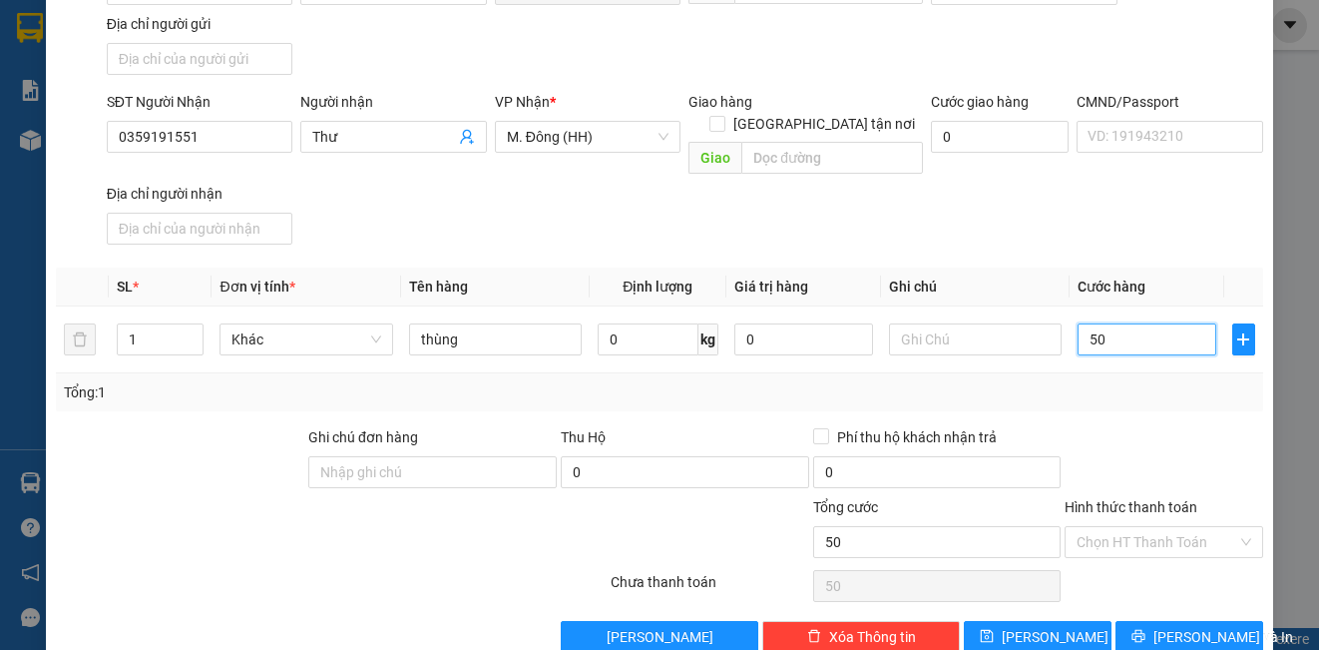
scroll to position [229, 0]
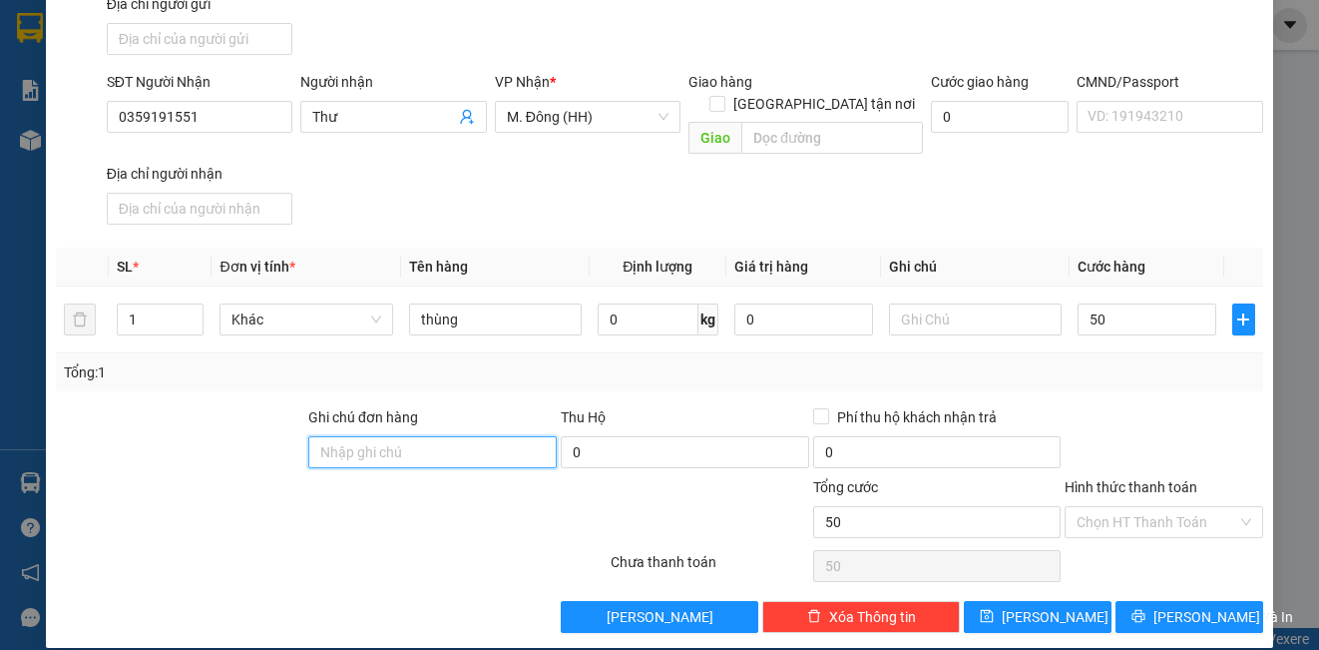
type input "50.000"
click at [476, 436] on input "Ghi chú đơn hàng" at bounding box center [432, 452] width 248 height 32
type input "DH"
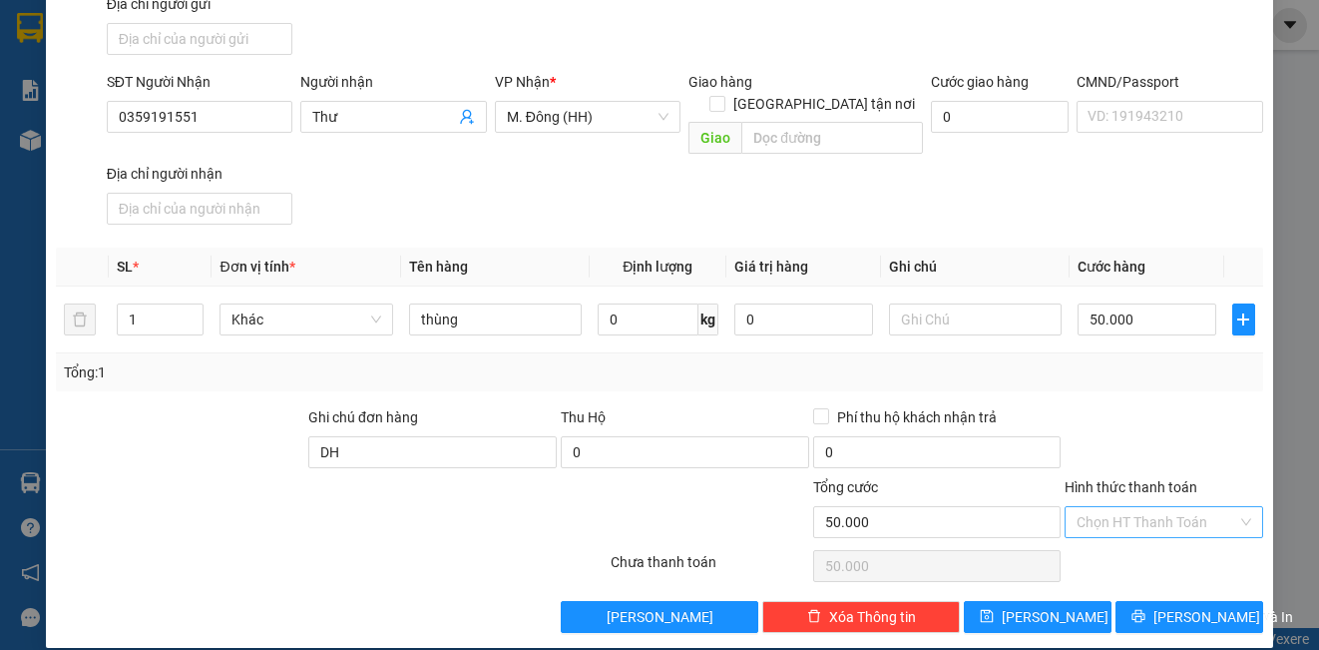
click at [1095, 507] on input "Hình thức thanh toán" at bounding box center [1157, 522] width 160 height 30
click at [1105, 544] on div "Tại văn phòng" at bounding box center [1151, 540] width 172 height 22
type input "0"
click at [1063, 601] on button "[PERSON_NAME]" at bounding box center [1038, 617] width 148 height 32
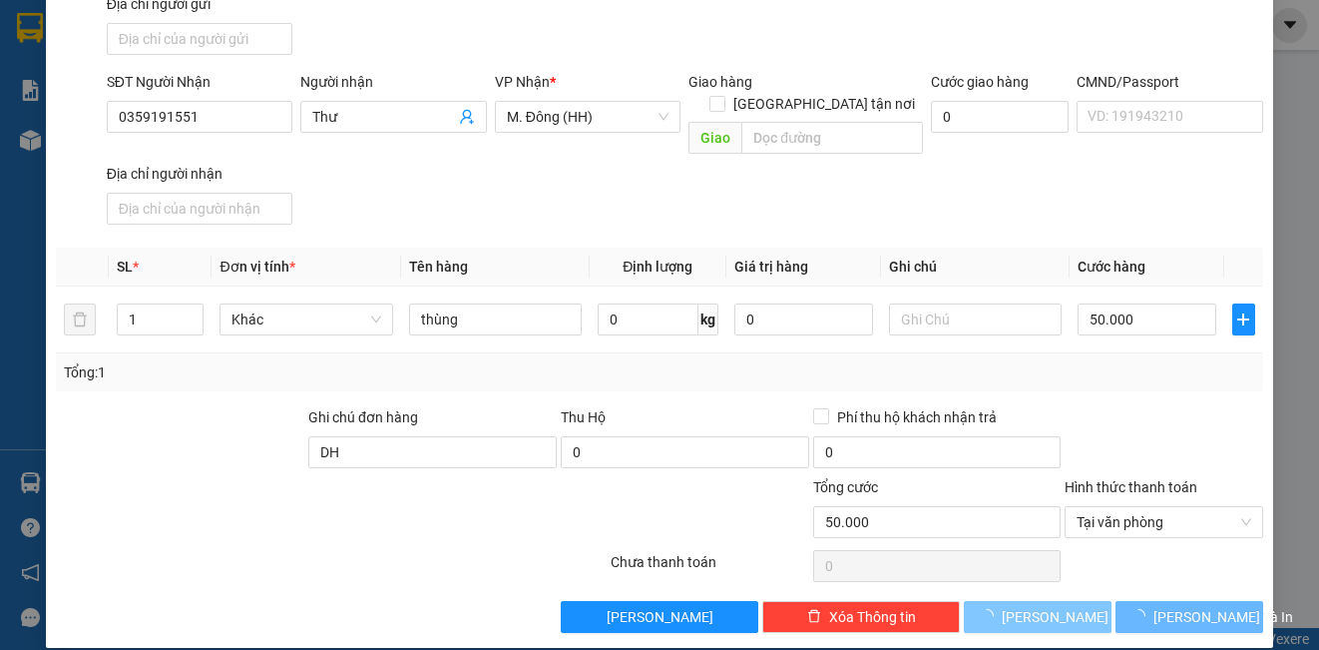
type input "0"
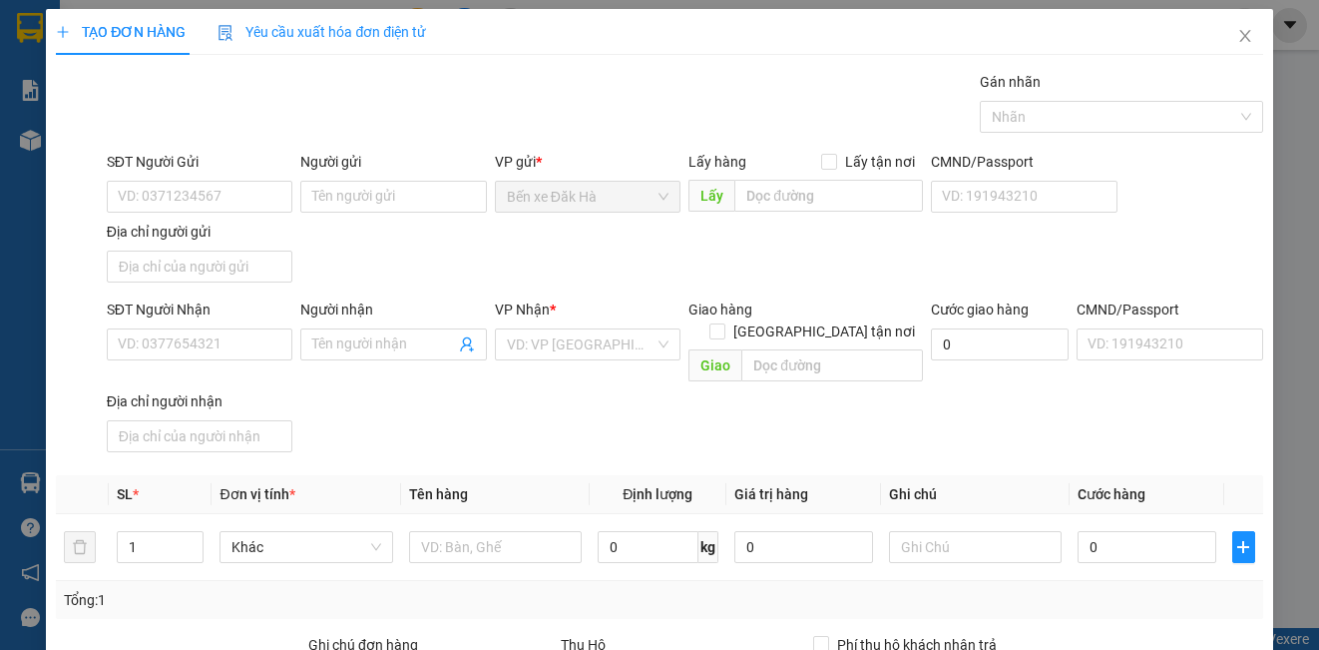
scroll to position [0, 0]
click at [1237, 44] on icon "close" at bounding box center [1245, 37] width 16 height 16
